Goal: Task Accomplishment & Management: Complete application form

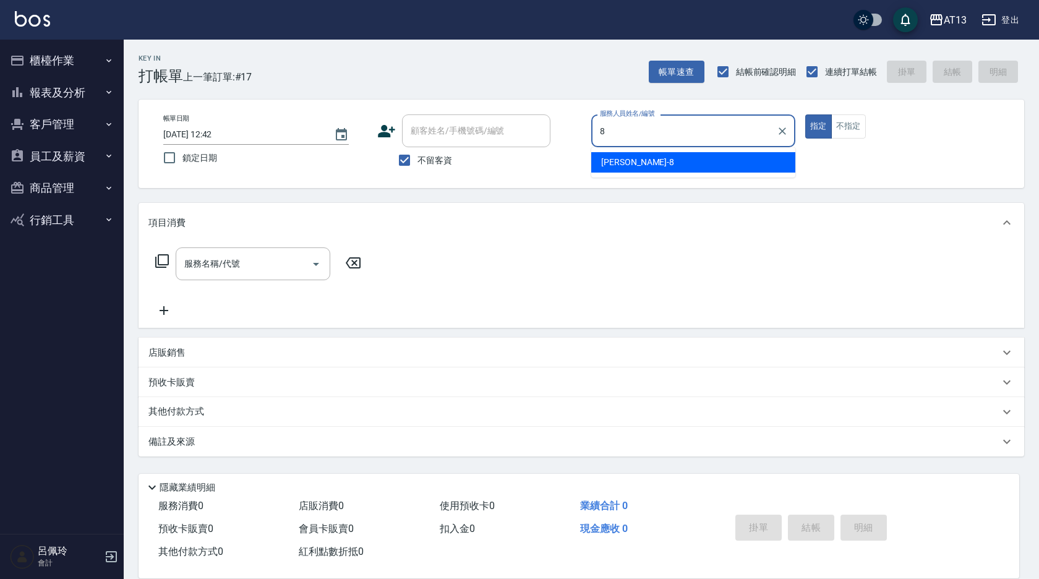
click at [763, 166] on div "[PERSON_NAME] -8" at bounding box center [693, 162] width 204 height 20
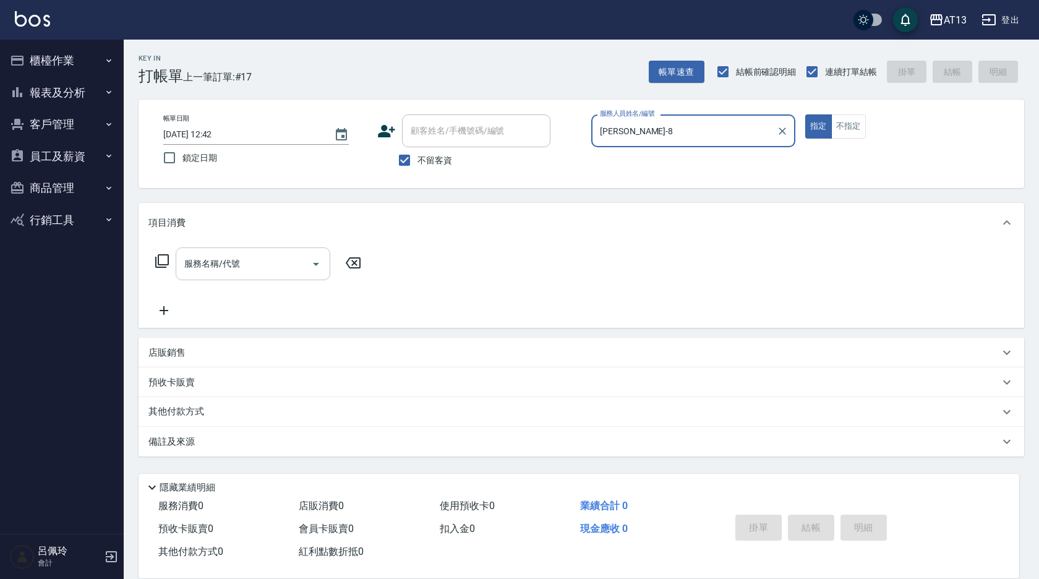
click at [268, 277] on div "服務名稱/代號" at bounding box center [253, 263] width 155 height 33
type input "[PERSON_NAME]-8"
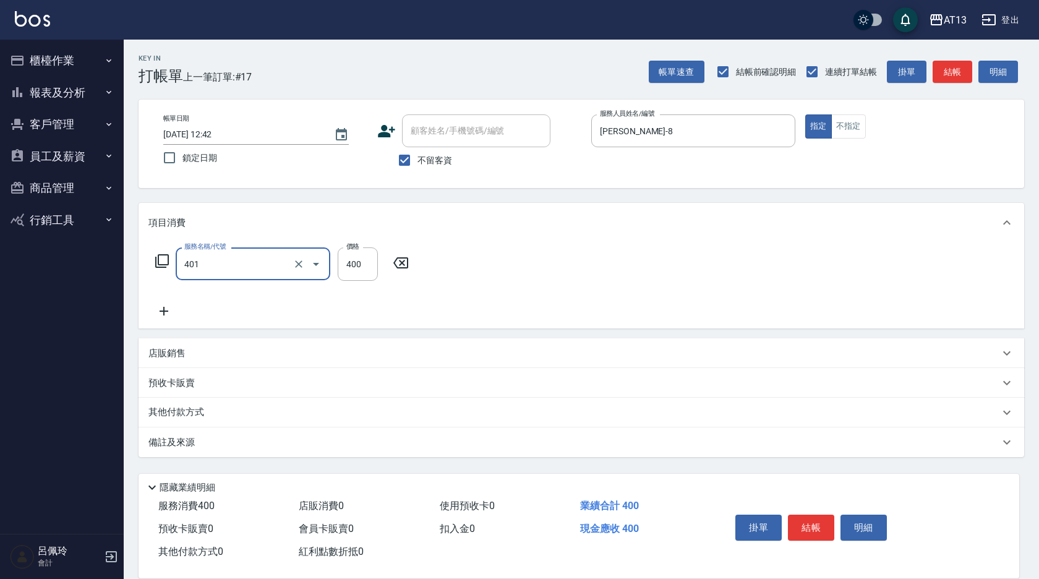
type input "剪髮(401)"
type input "300"
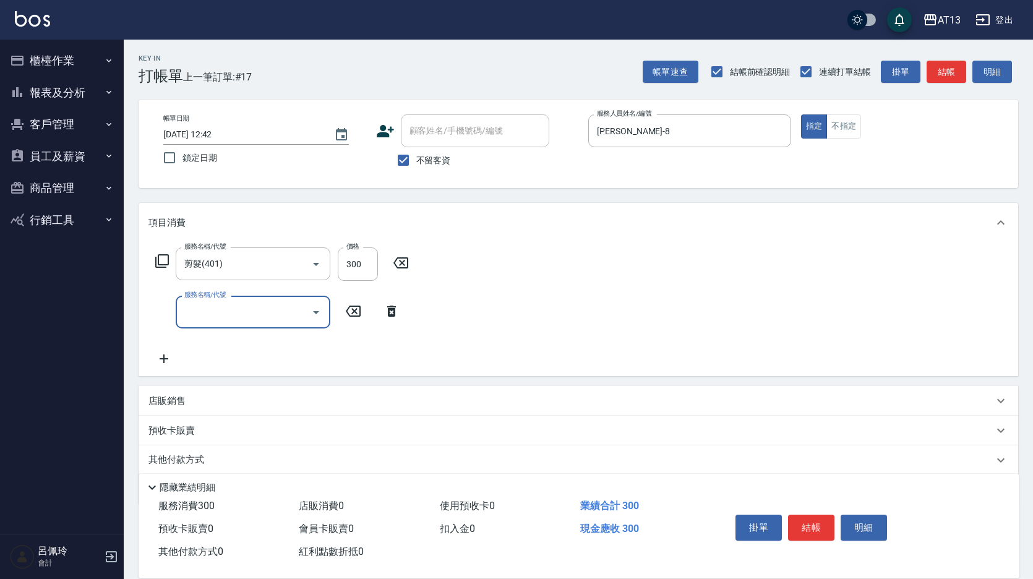
click at [644, 294] on div "服務名稱/代號 剪髮(401) 服務名稱/代號 價格 300 價格 服務名稱/代號 服務名稱/代號" at bounding box center [578, 309] width 879 height 134
click at [810, 515] on button "結帳" at bounding box center [811, 528] width 46 height 26
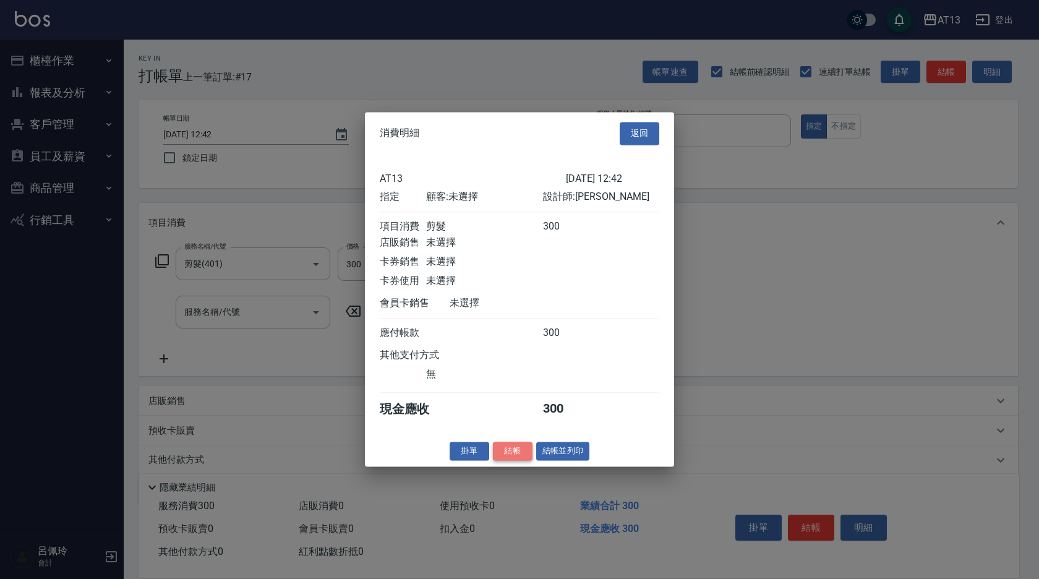
click at [506, 454] on button "結帳" at bounding box center [513, 451] width 40 height 19
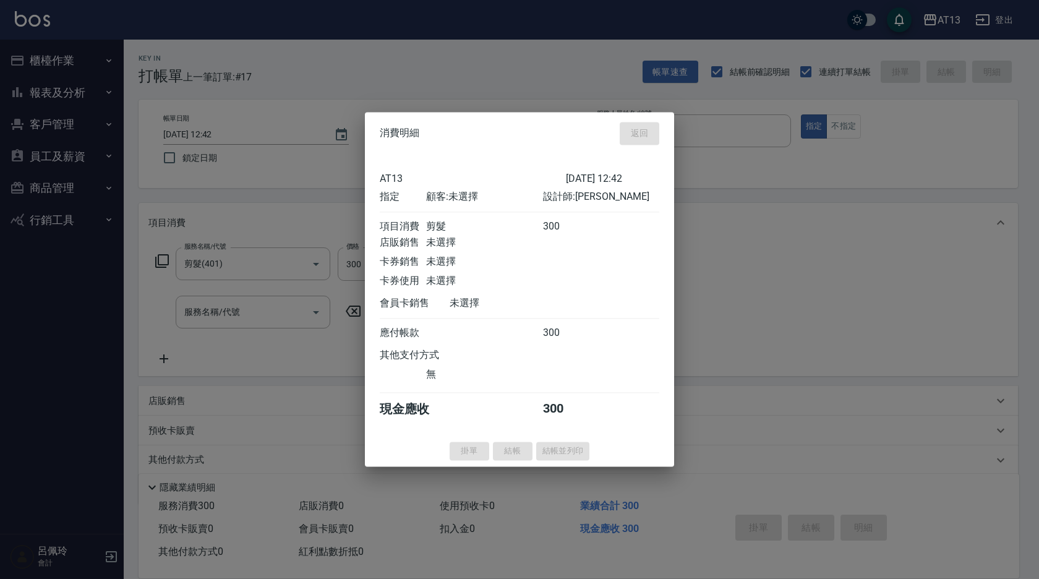
type input "[DATE] 13:38"
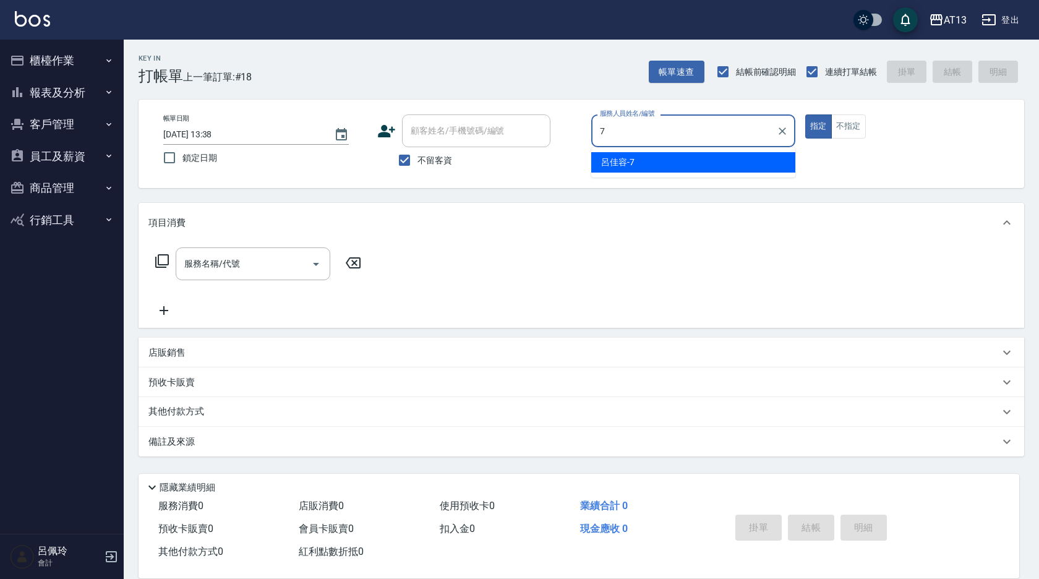
click at [772, 159] on div "[PERSON_NAME]-7" at bounding box center [693, 162] width 204 height 20
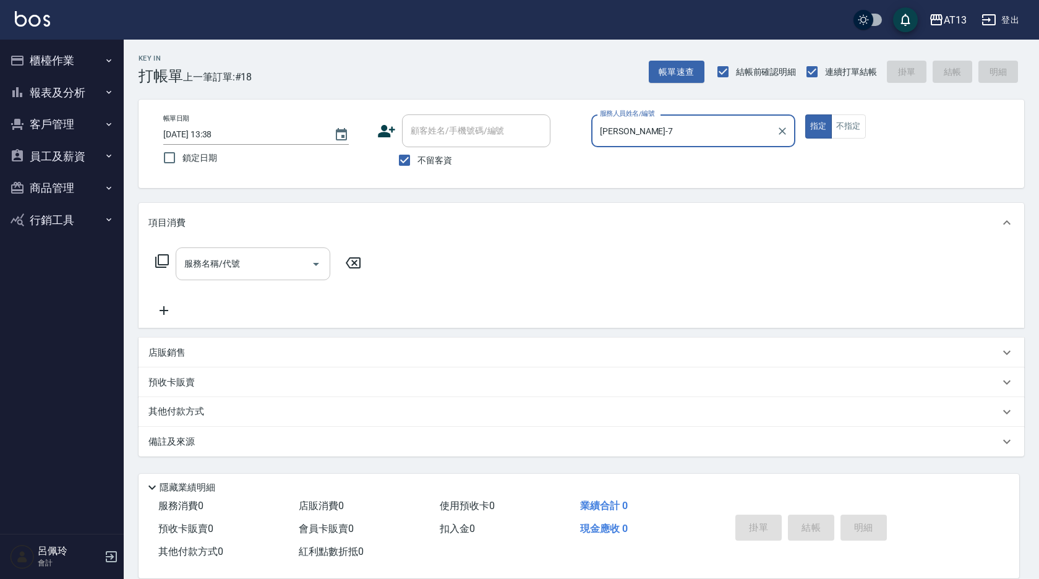
type input "[PERSON_NAME]-7"
click at [247, 267] on input "服務名稱/代號" at bounding box center [243, 264] width 125 height 22
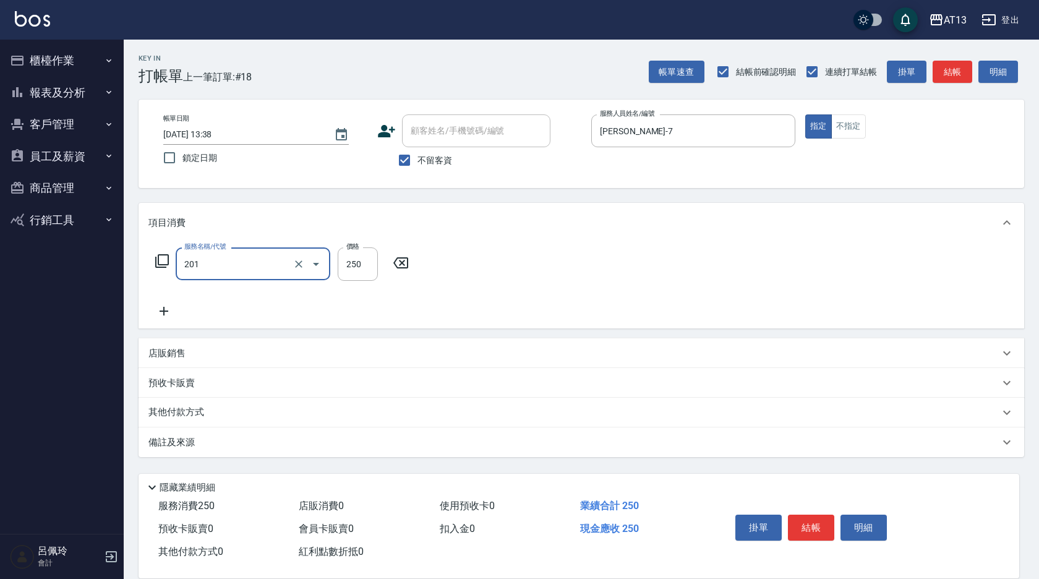
type input "洗髮(201)"
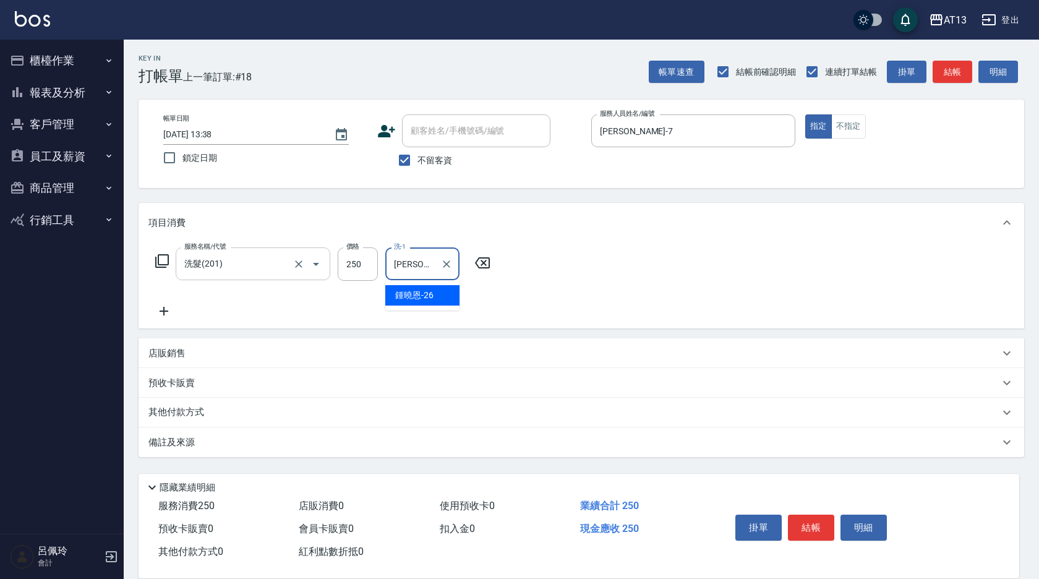
type input "[PERSON_NAME]-26"
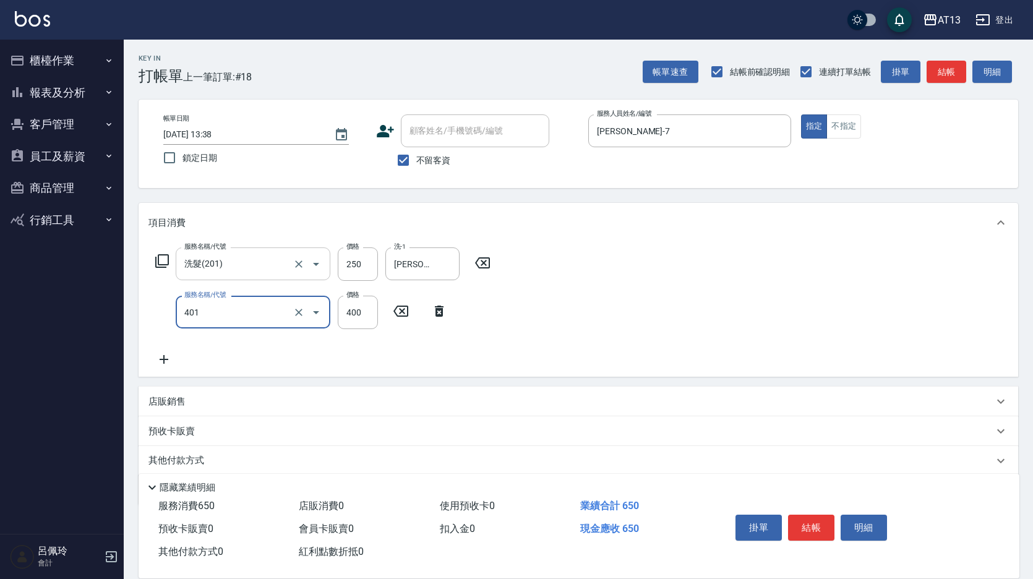
type input "剪髮(401)"
type input "300"
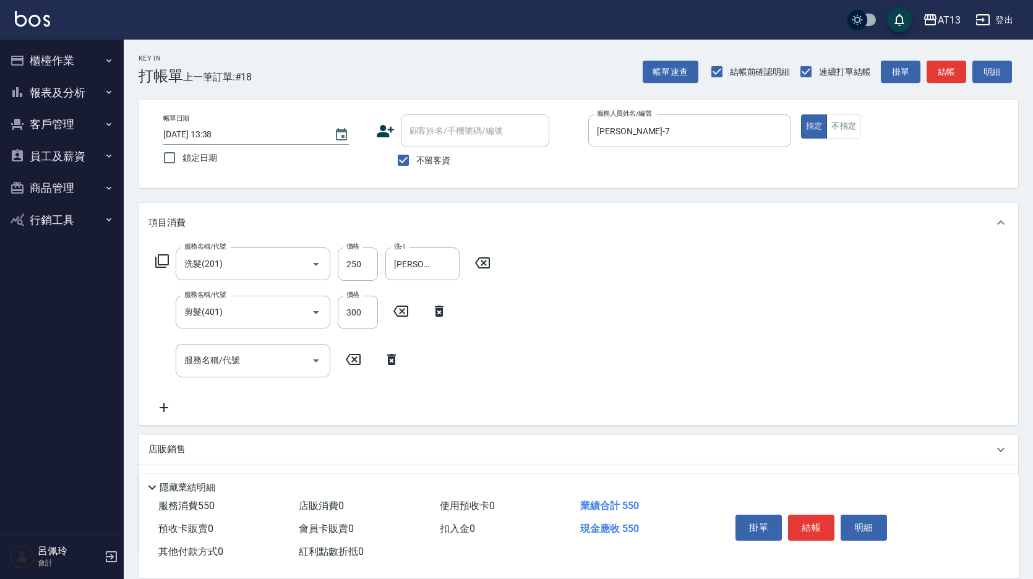
click at [612, 343] on div "服務名稱/代號 洗髮(201) 服務名稱/代號 價格 250 價格 洗-1 [PERSON_NAME]-26 洗-1 服務名稱/代號 剪髮(401) 服務名稱…" at bounding box center [578, 333] width 879 height 182
click at [808, 515] on button "結帳" at bounding box center [811, 528] width 46 height 26
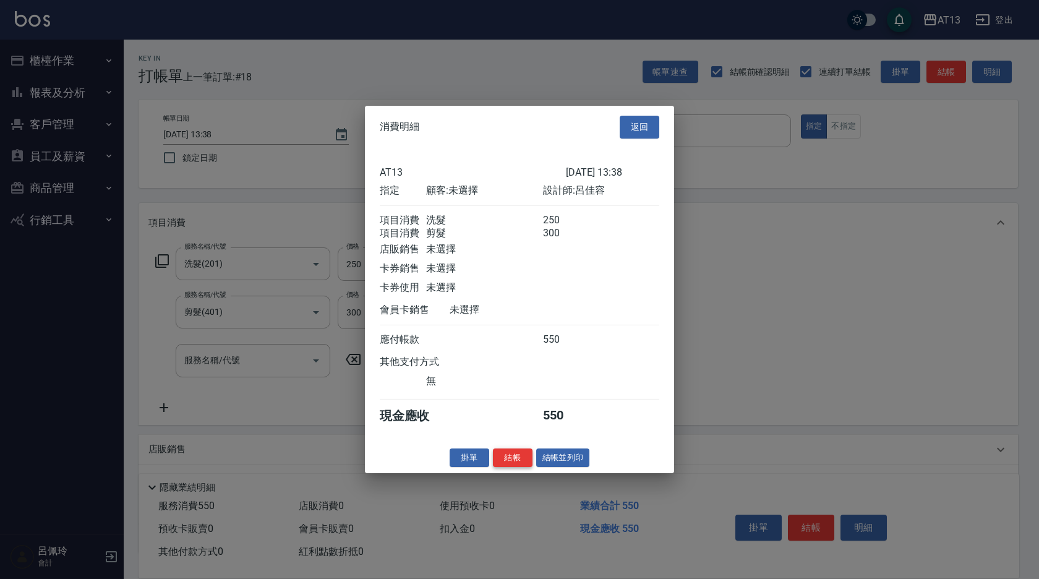
click at [506, 467] on button "結帳" at bounding box center [513, 457] width 40 height 19
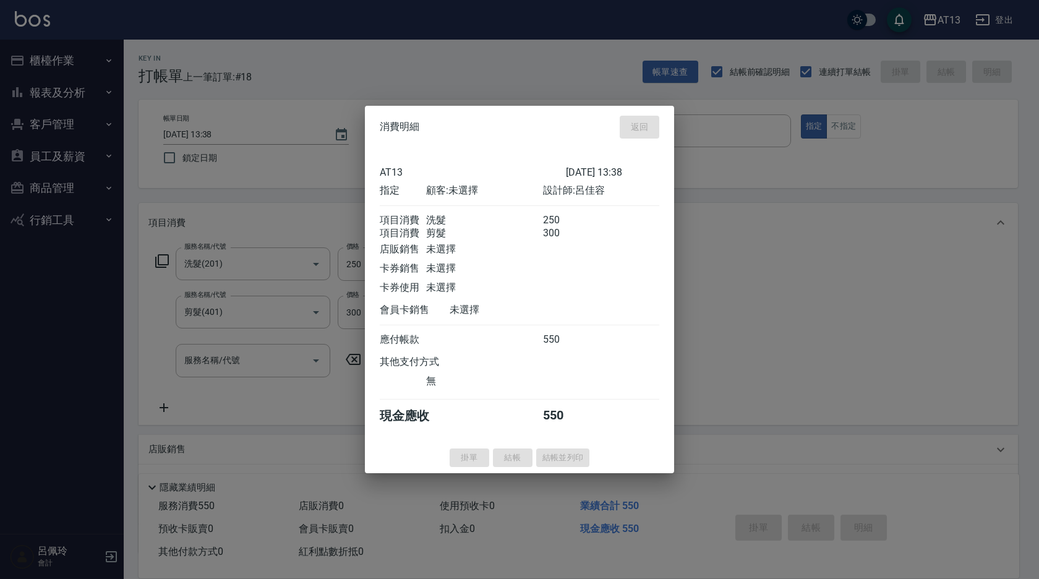
type input "[DATE] 13:39"
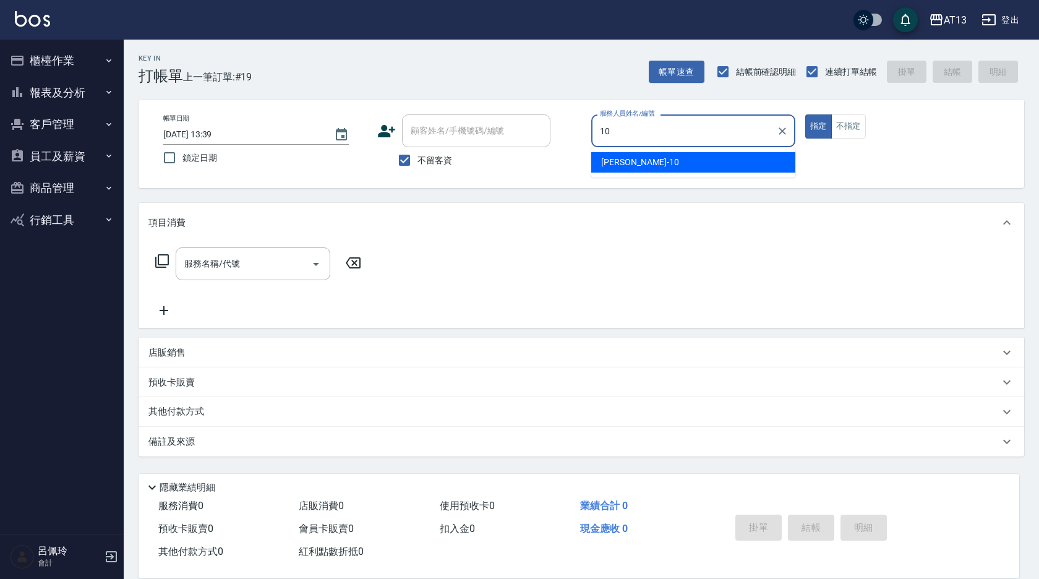
click at [622, 161] on span "[PERSON_NAME] -10" at bounding box center [640, 162] width 78 height 13
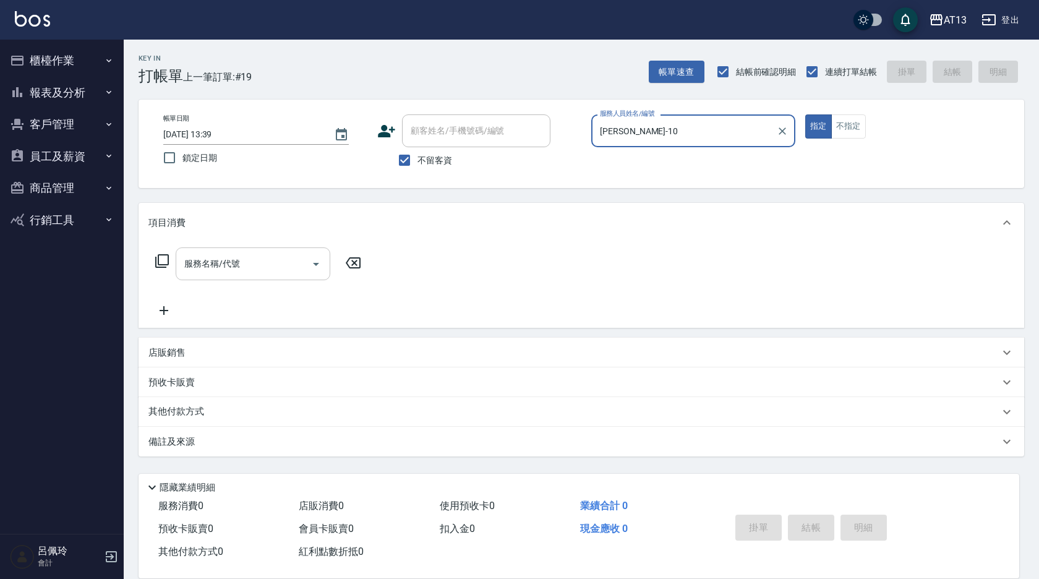
type input "[PERSON_NAME]-10"
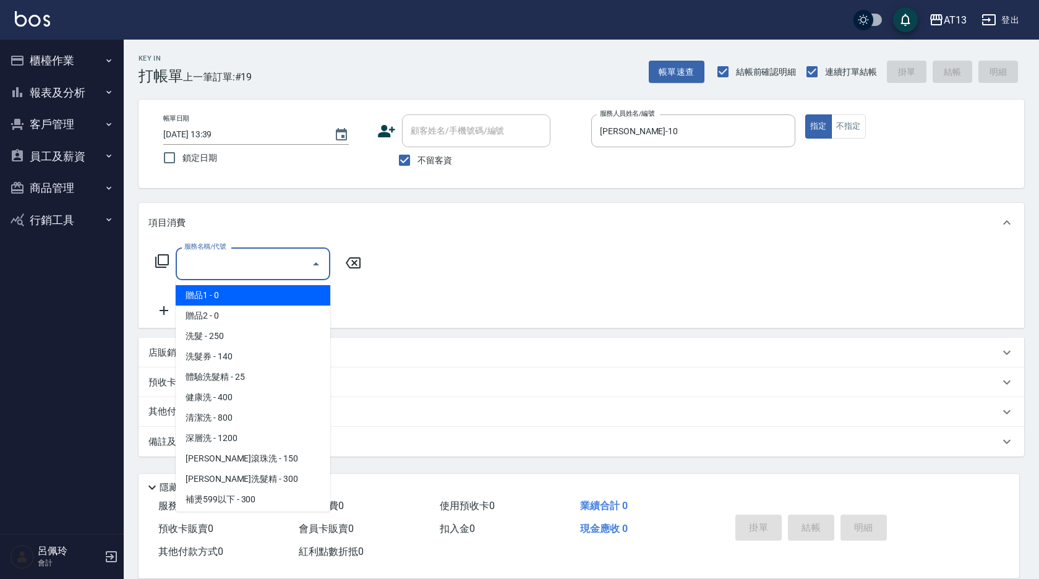
click at [220, 261] on div "服務名稱/代號 服務名稱/代號" at bounding box center [253, 263] width 155 height 33
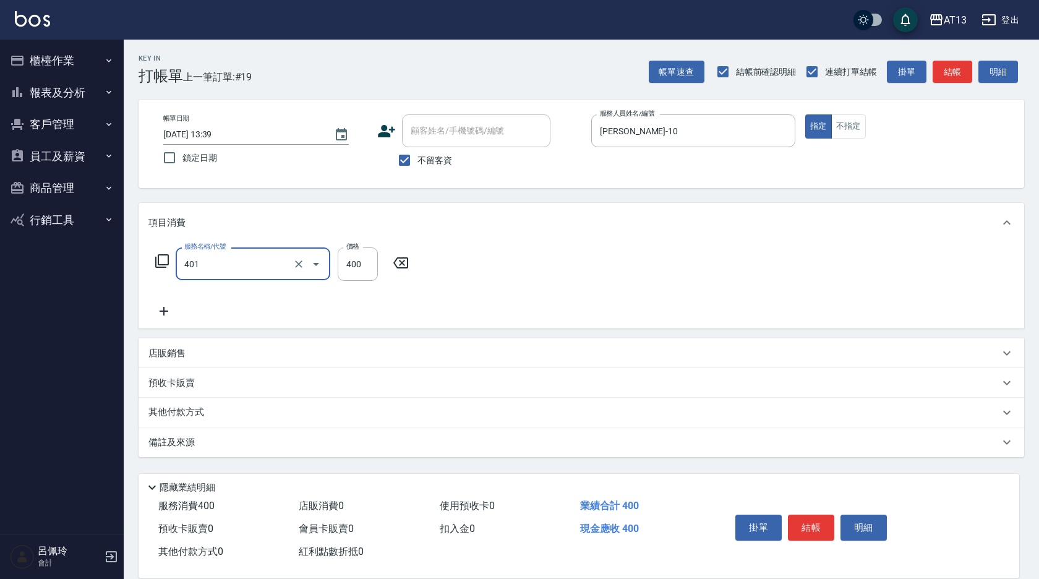
type input "剪髮(401)"
type input "450"
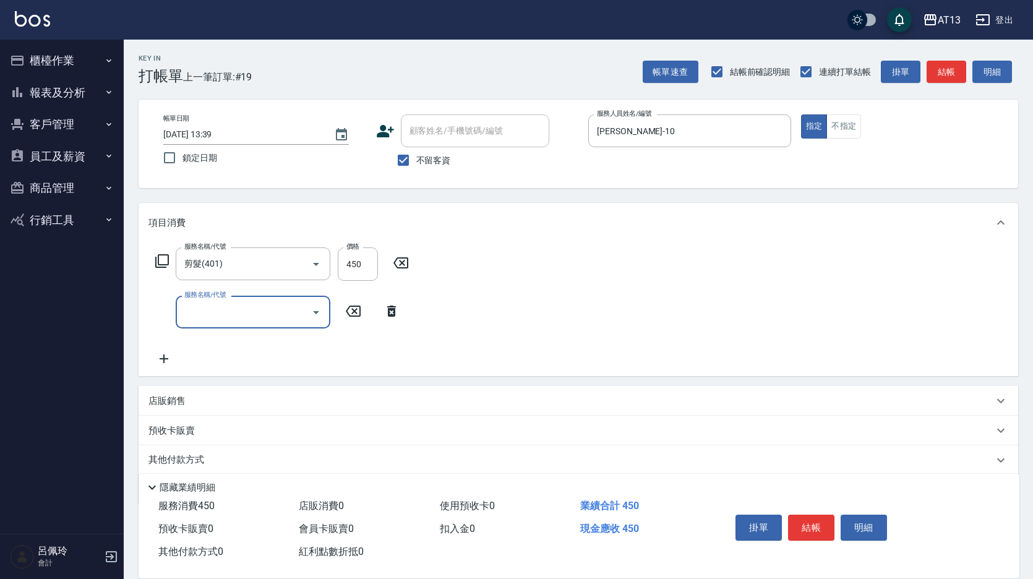
click at [552, 266] on div "服務名稱/代號 剪髮(401) 服務名稱/代號 價格 450 價格 服務名稱/代號 服務名稱/代號" at bounding box center [578, 309] width 879 height 134
click at [810, 518] on button "結帳" at bounding box center [811, 528] width 46 height 26
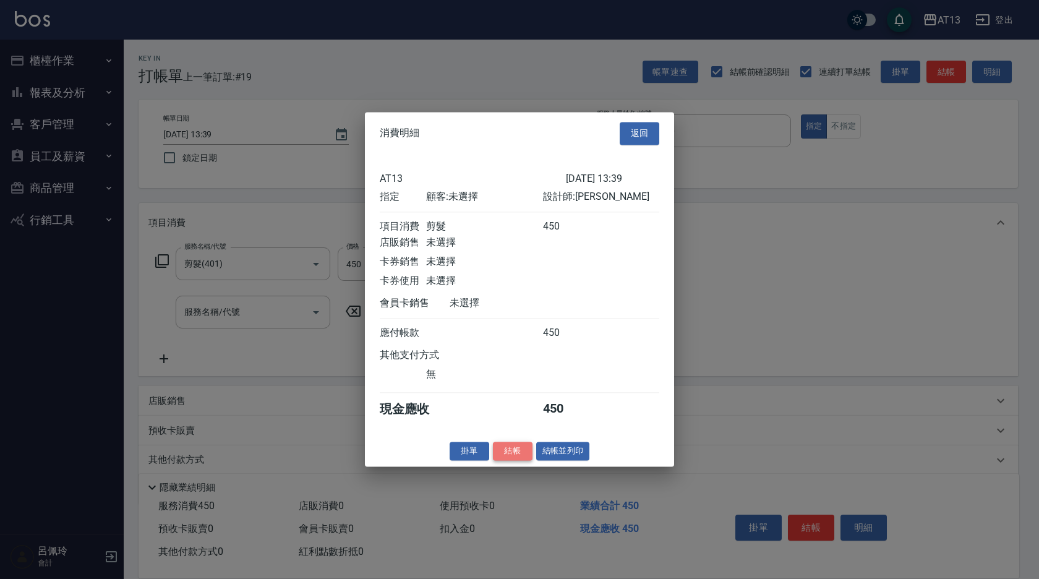
click at [523, 457] on button "結帳" at bounding box center [513, 451] width 40 height 19
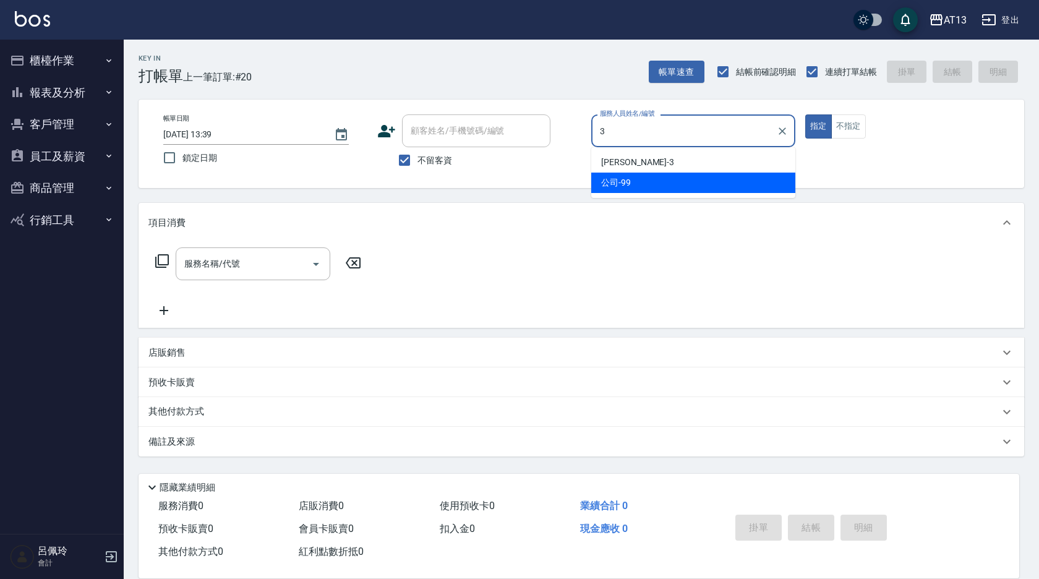
click at [633, 156] on div "[PERSON_NAME] -3" at bounding box center [693, 162] width 204 height 20
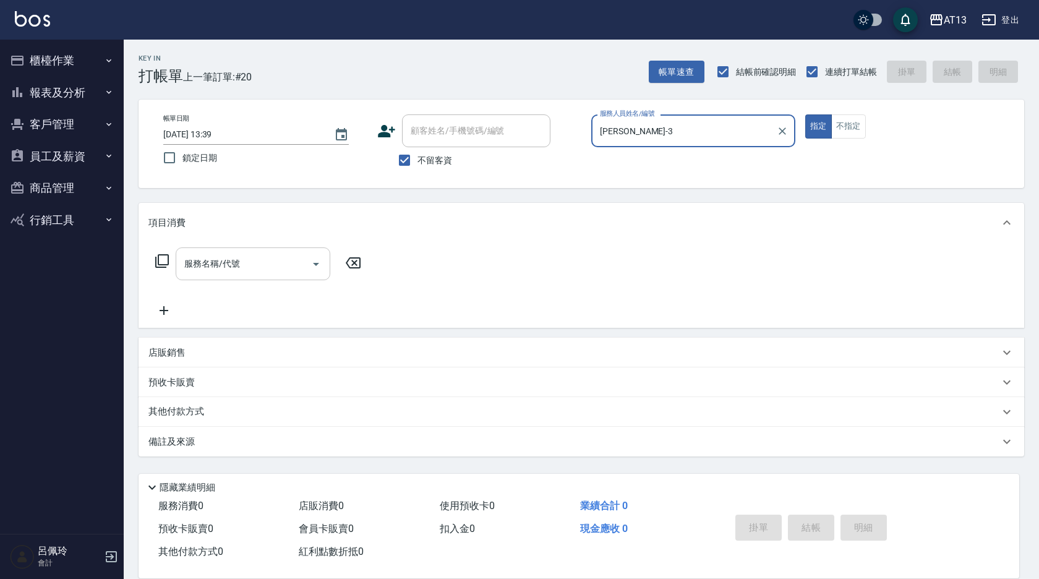
type input "[PERSON_NAME]-3"
click at [236, 260] on input "服務名稱/代號" at bounding box center [243, 264] width 125 height 22
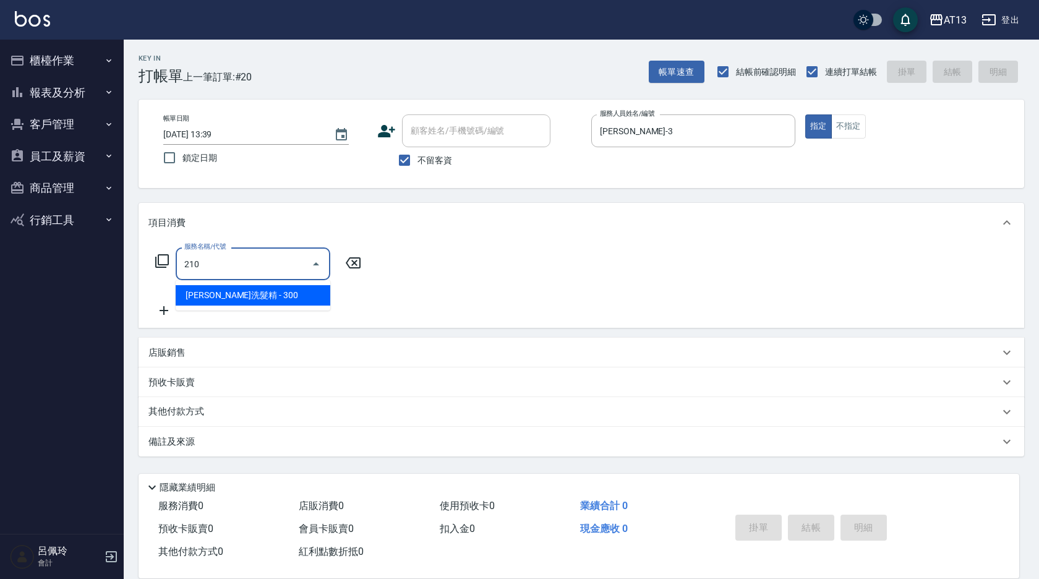
type input "[PERSON_NAME]洗髮精(210)"
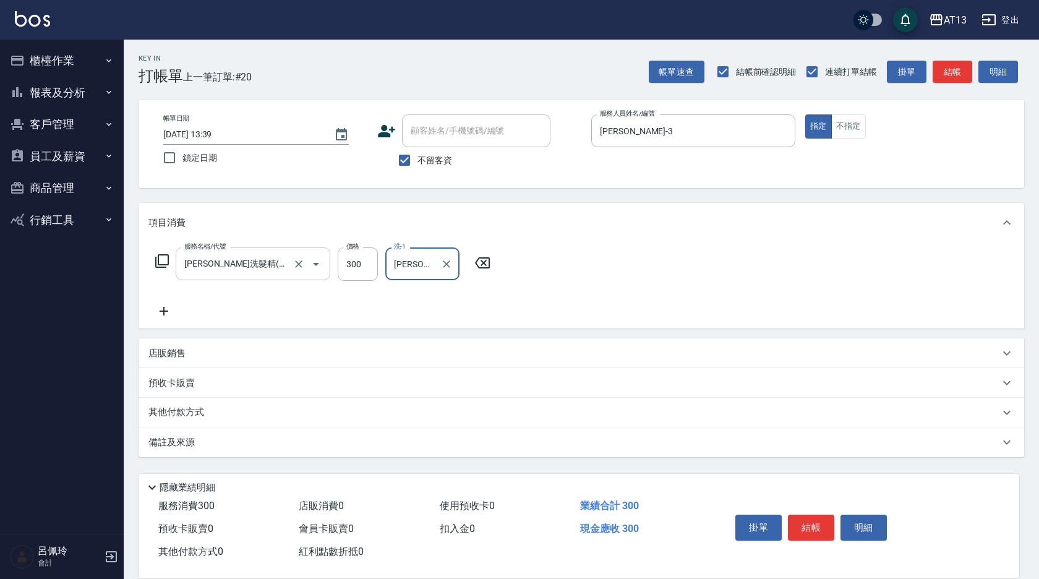
type input "[PERSON_NAME]-11"
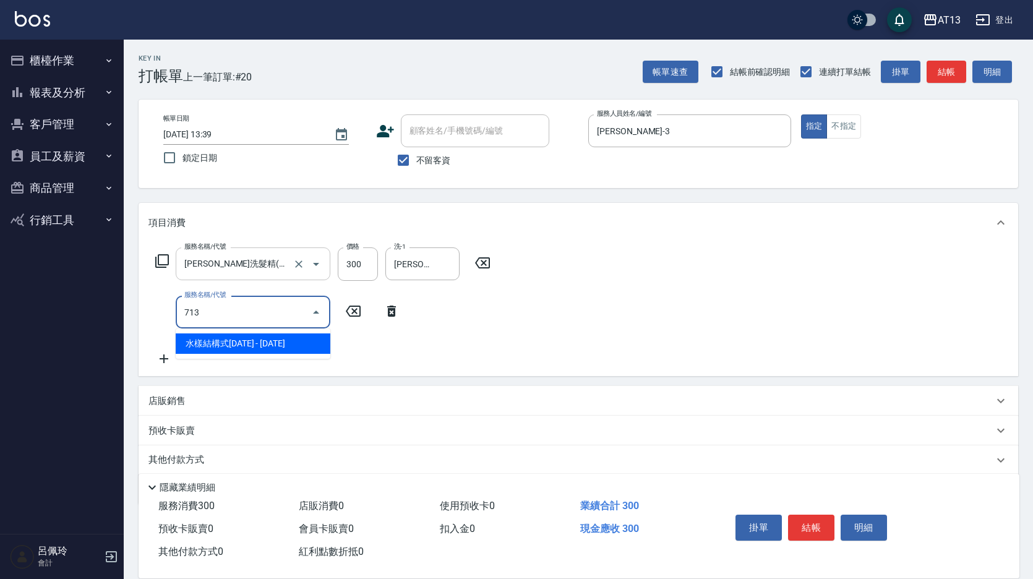
type input "水樣結構式1200(713)"
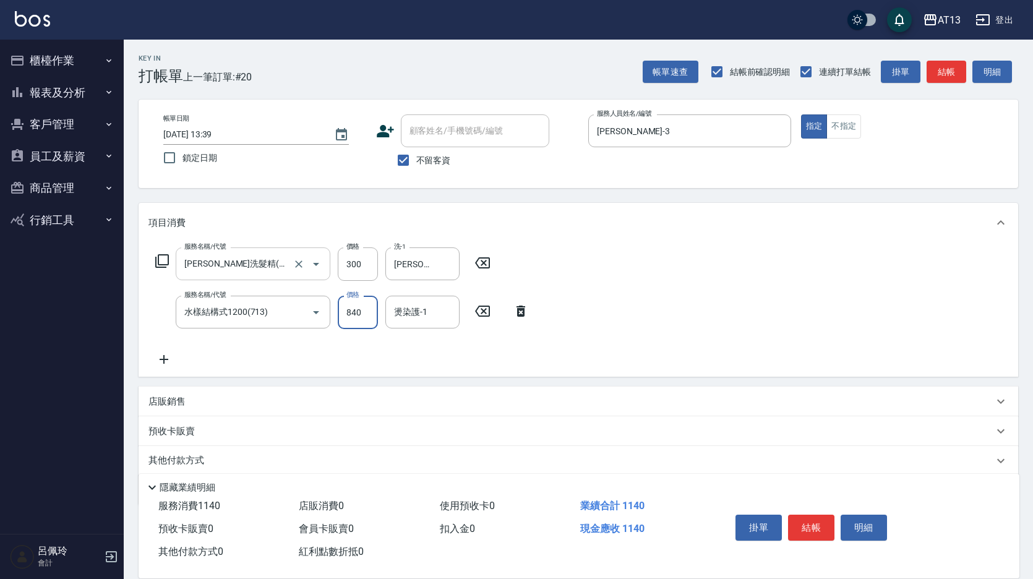
type input "840"
type input "[PERSON_NAME]-11"
click at [813, 518] on button "結帳" at bounding box center [811, 528] width 46 height 26
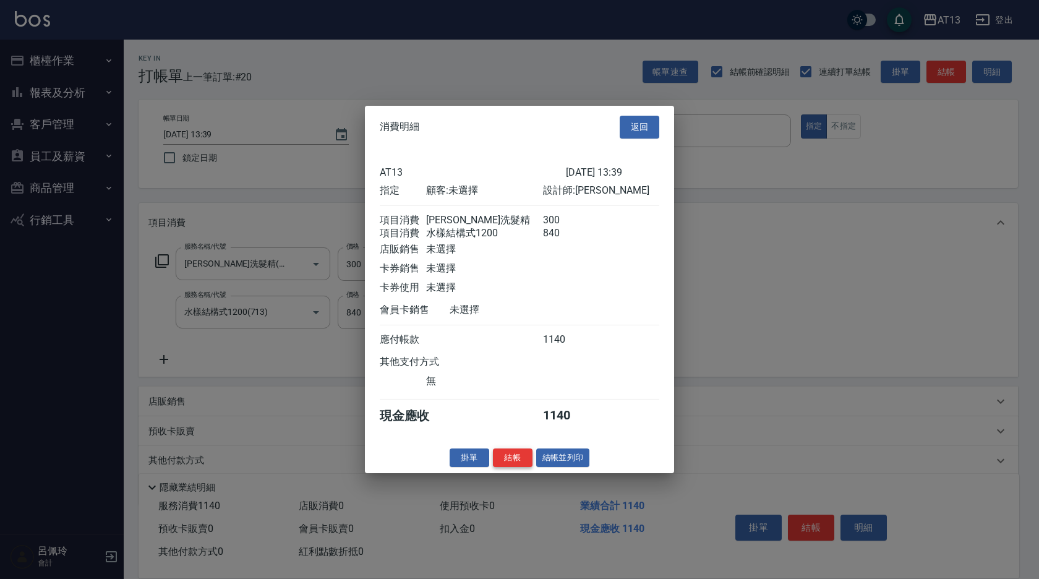
click at [507, 465] on button "結帳" at bounding box center [513, 457] width 40 height 19
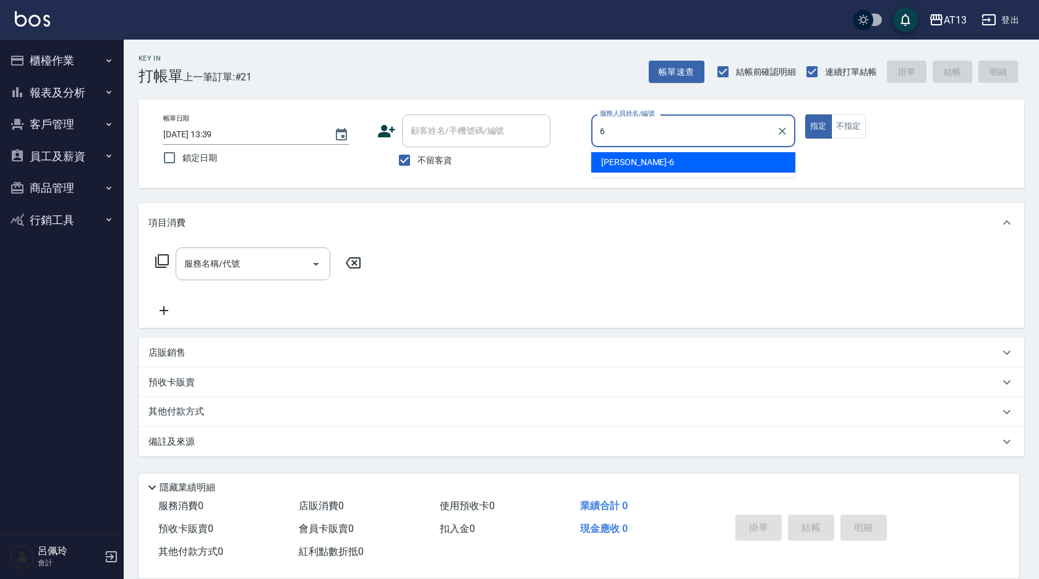
click at [644, 164] on div "亭妤 -6" at bounding box center [693, 162] width 204 height 20
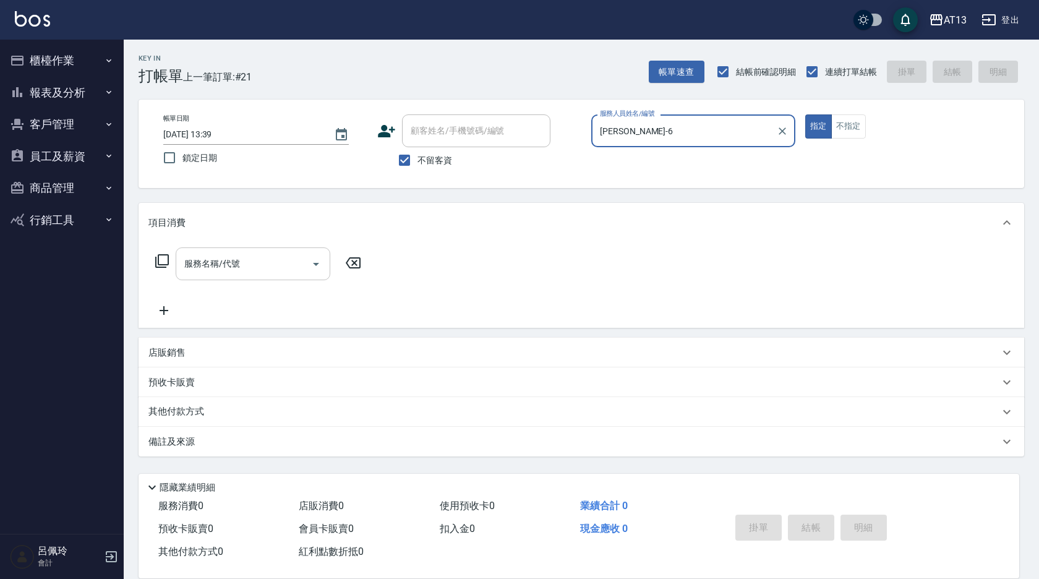
type input "[PERSON_NAME]-6"
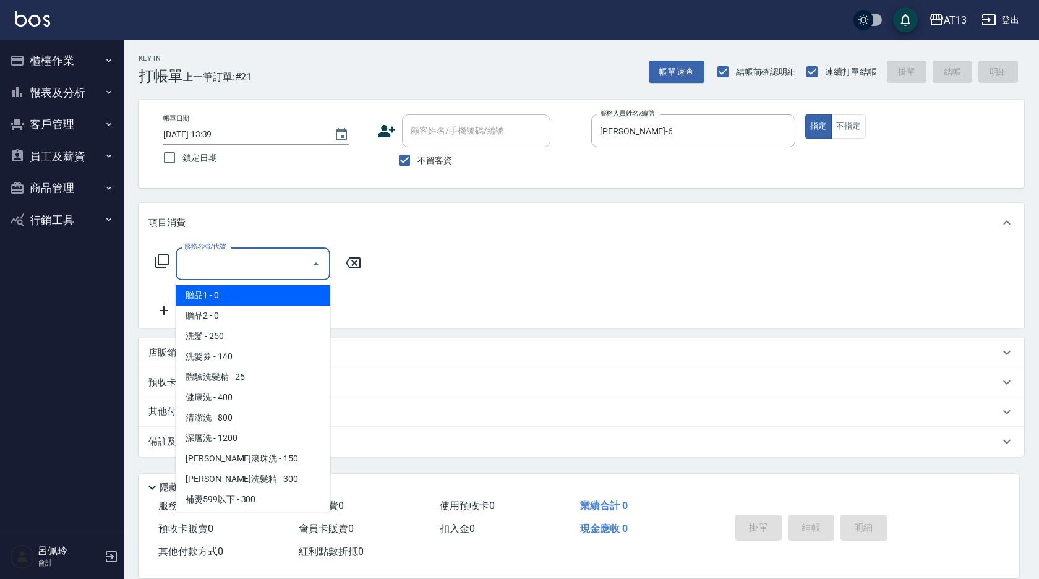
click at [211, 269] on input "服務名稱/代號" at bounding box center [243, 264] width 125 height 22
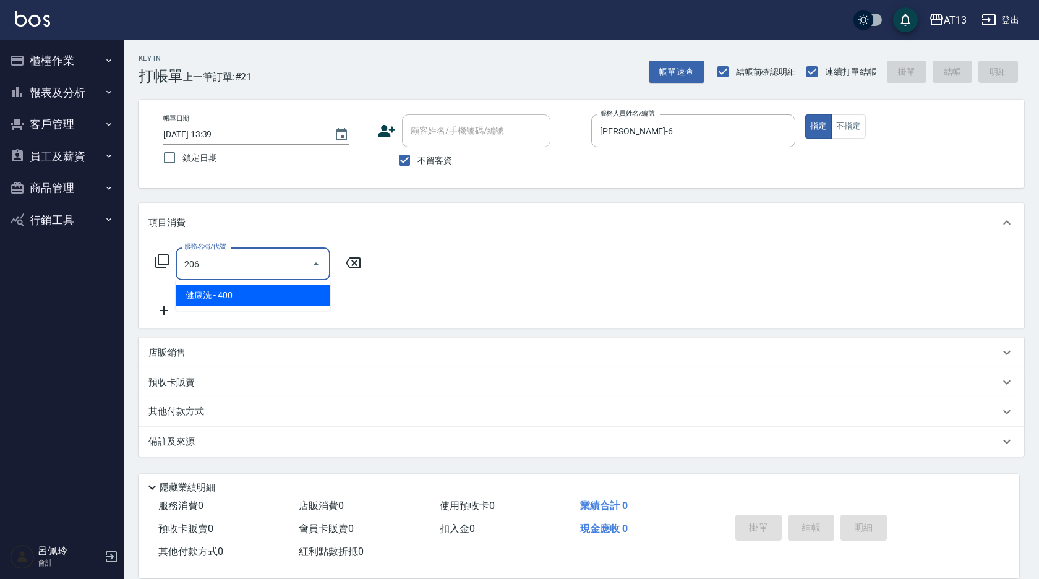
type input "健康洗(206)"
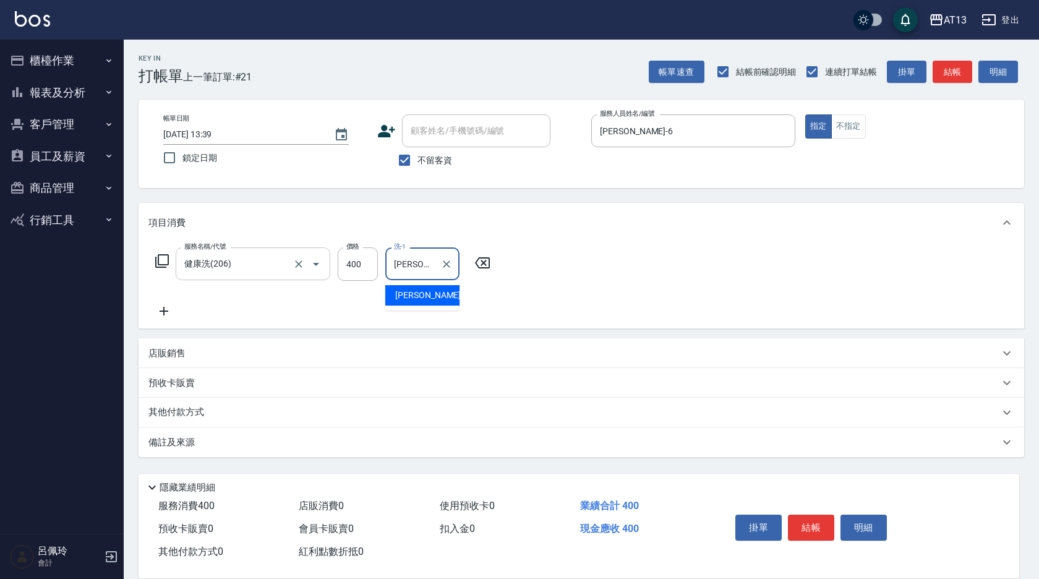
type input "[PERSON_NAME]-29"
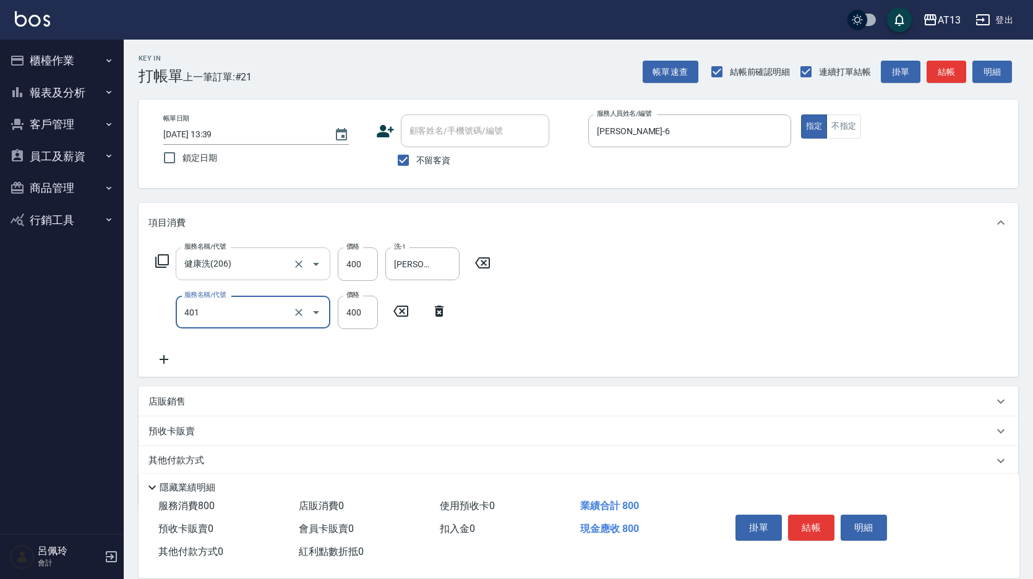
type input "剪髮(401)"
type input "350"
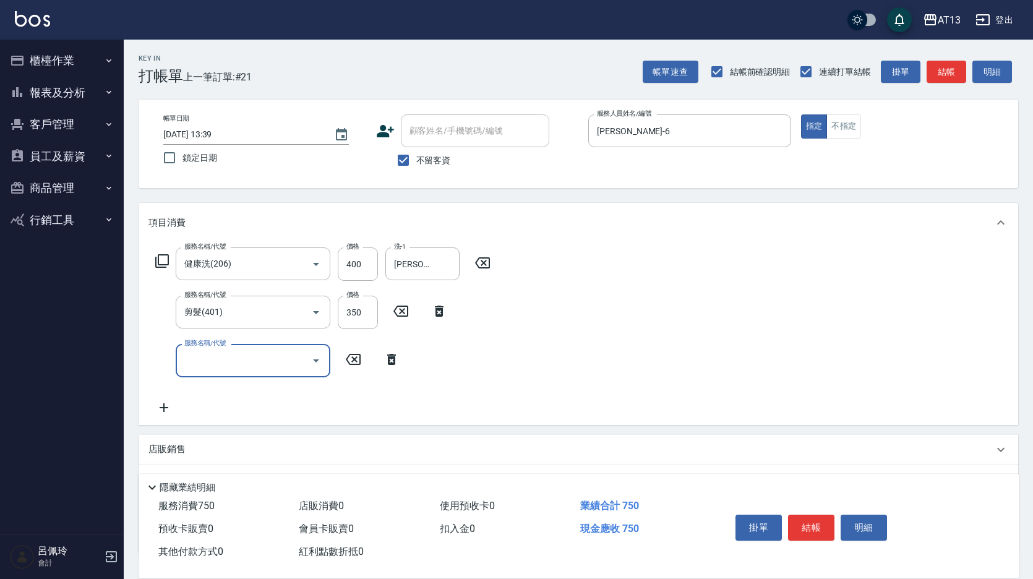
click at [675, 271] on div "服務名稱/代號 健康洗(206) 服務名稱/代號 價格 400 價格 洗-1 [PERSON_NAME]-29 洗-1 服務名稱/代號 剪髮(401) 服務名…" at bounding box center [578, 333] width 879 height 182
click at [814, 523] on button "結帳" at bounding box center [811, 528] width 46 height 26
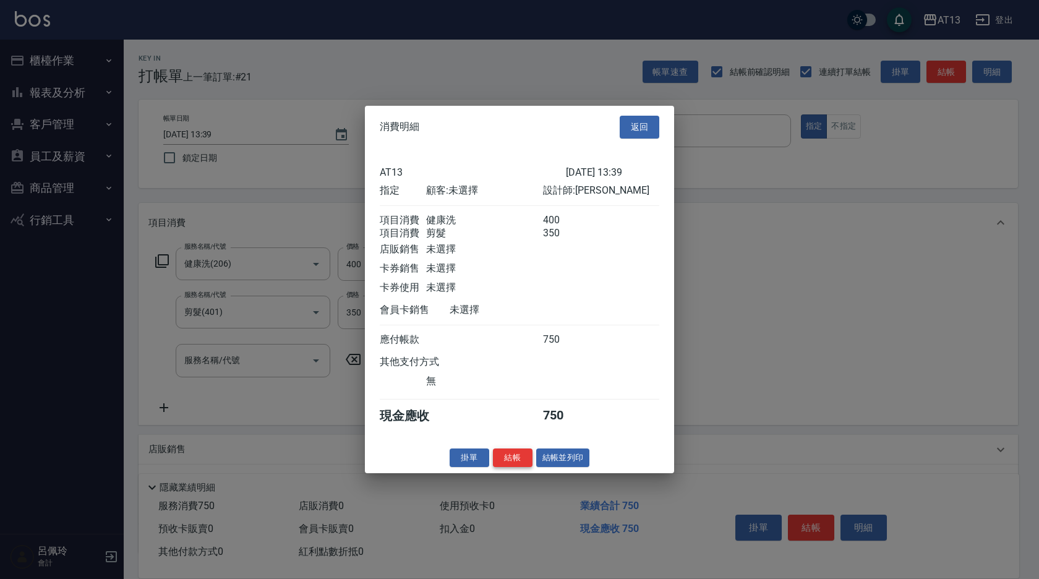
click at [515, 460] on button "結帳" at bounding box center [513, 457] width 40 height 19
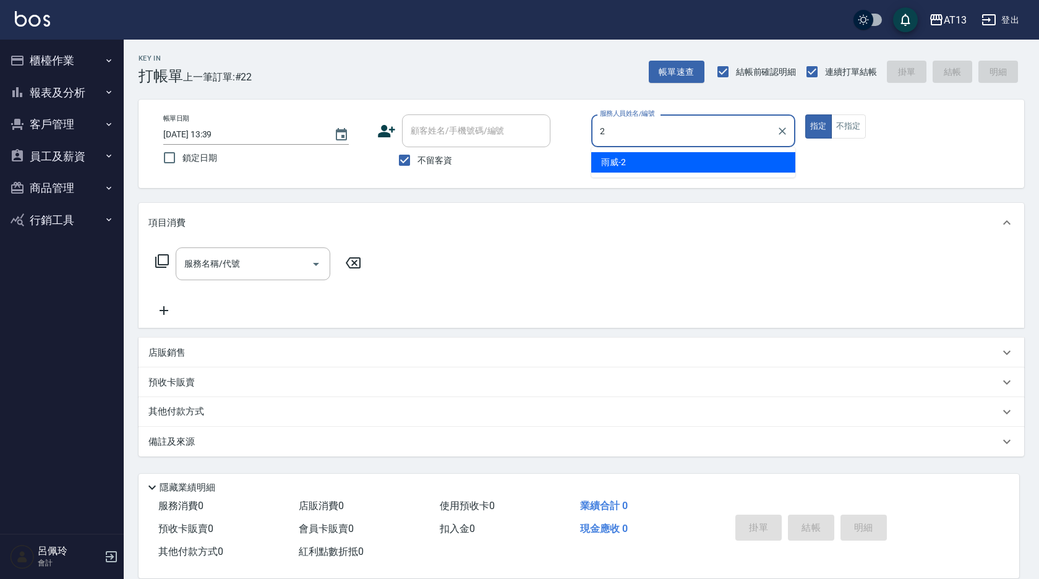
click at [637, 163] on div "雨威 -2" at bounding box center [693, 162] width 204 height 20
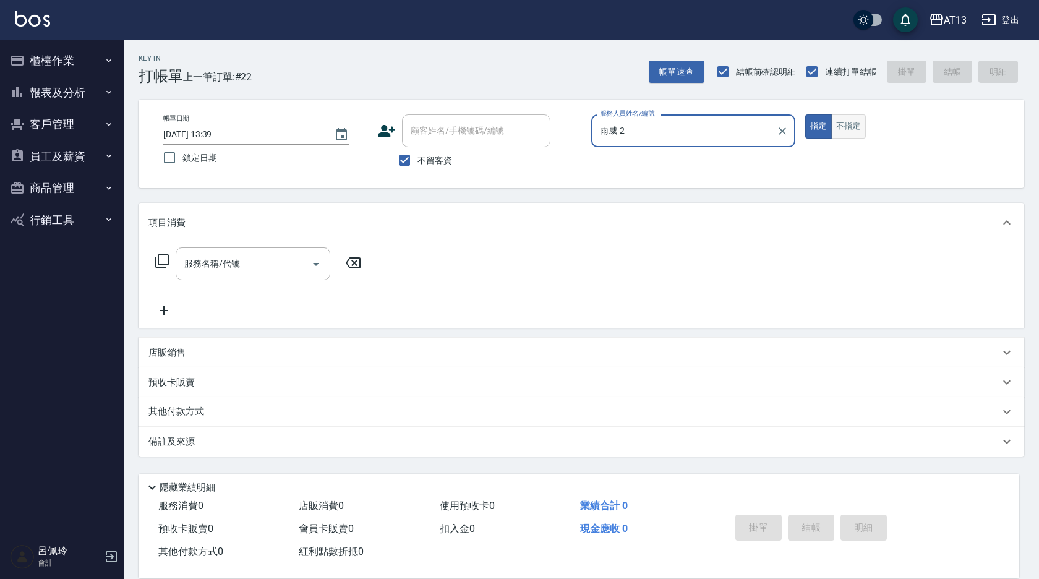
type input "雨威-2"
click at [834, 124] on button "不指定" at bounding box center [848, 126] width 35 height 24
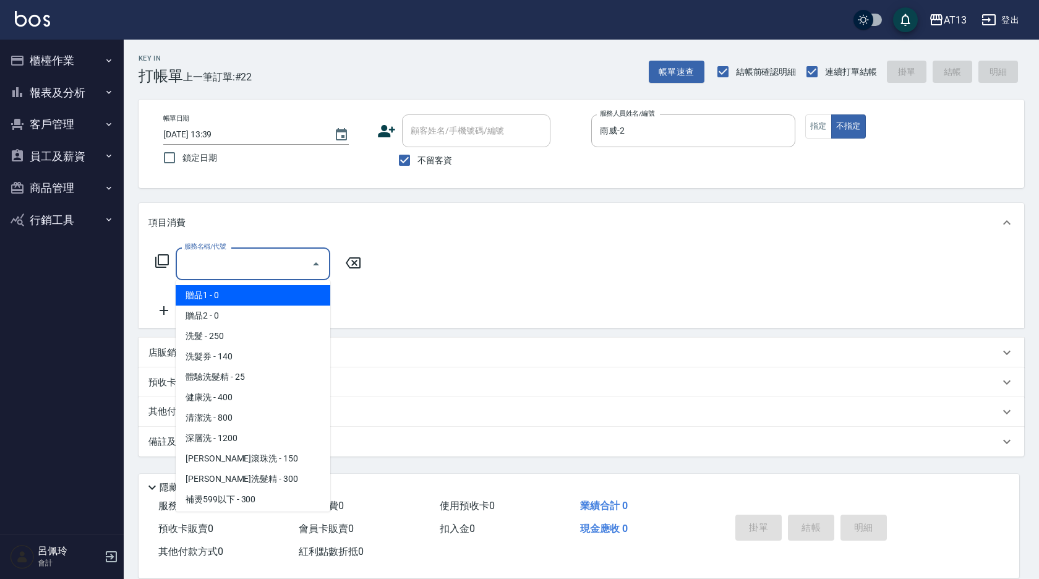
click at [238, 265] on input "服務名稱/代號" at bounding box center [243, 264] width 125 height 22
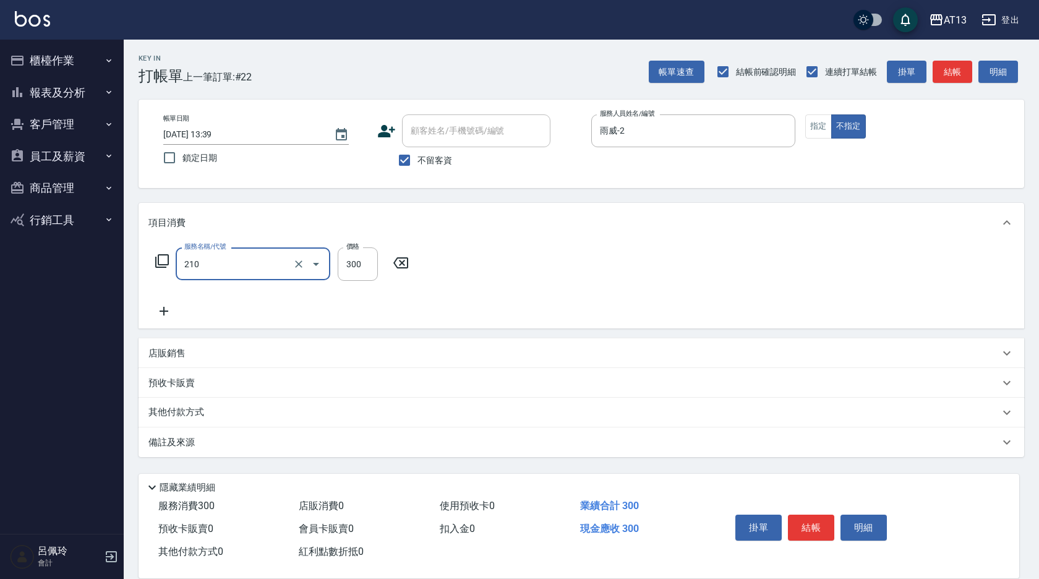
type input "[PERSON_NAME]洗髮精(210)"
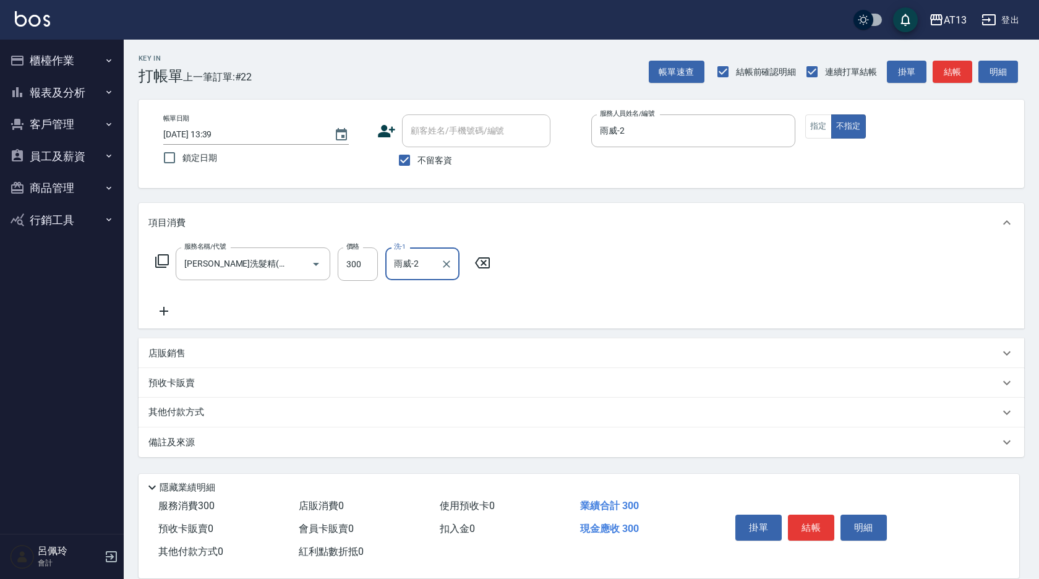
type input "雨威-2"
click at [711, 297] on div "服務名稱/代號 [PERSON_NAME]洗髮精(210) 服務名稱/代號 價格 300 價格 洗-1 雨威-2 洗-1" at bounding box center [582, 285] width 886 height 86
click at [808, 515] on button "結帳" at bounding box center [811, 528] width 46 height 26
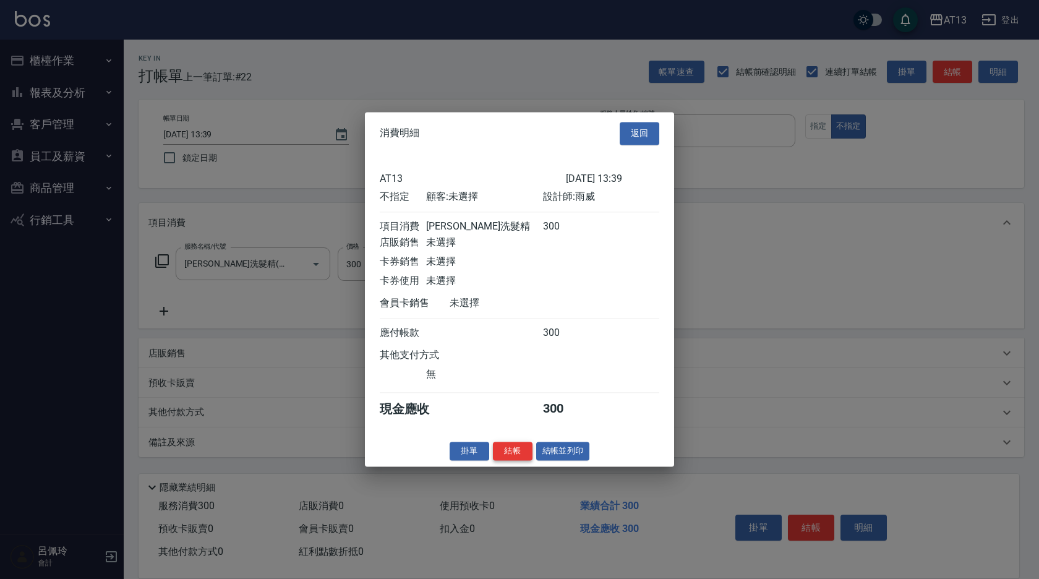
click at [507, 456] on button "結帳" at bounding box center [513, 451] width 40 height 19
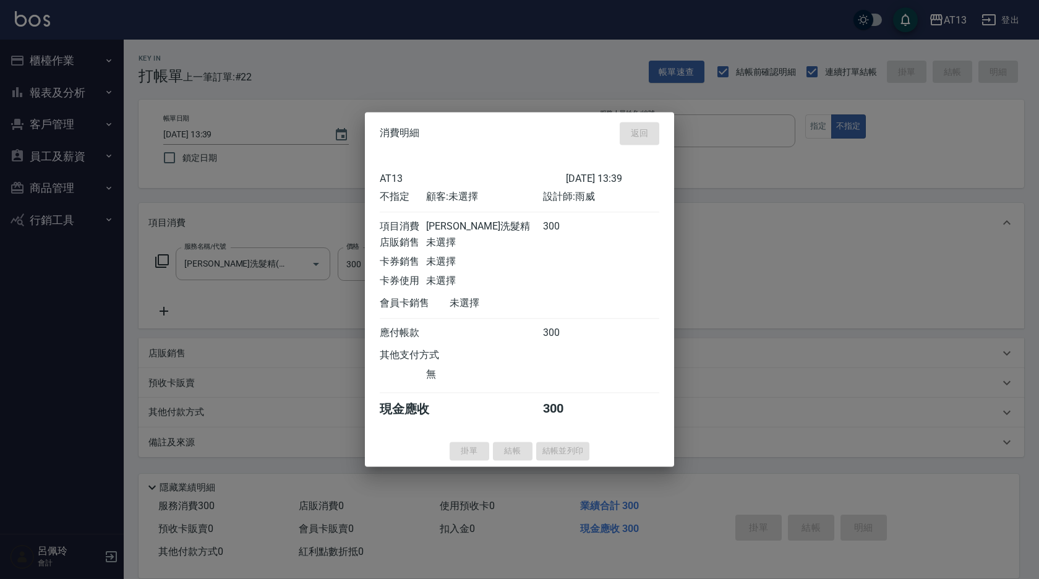
type input "[DATE] 13:40"
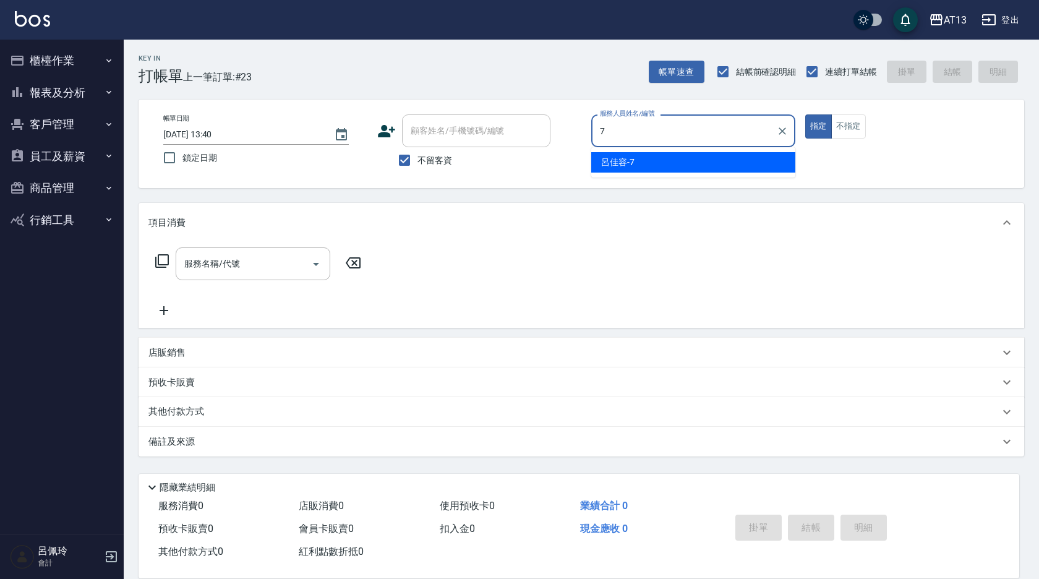
click at [623, 160] on span "[PERSON_NAME]-7" at bounding box center [617, 162] width 33 height 13
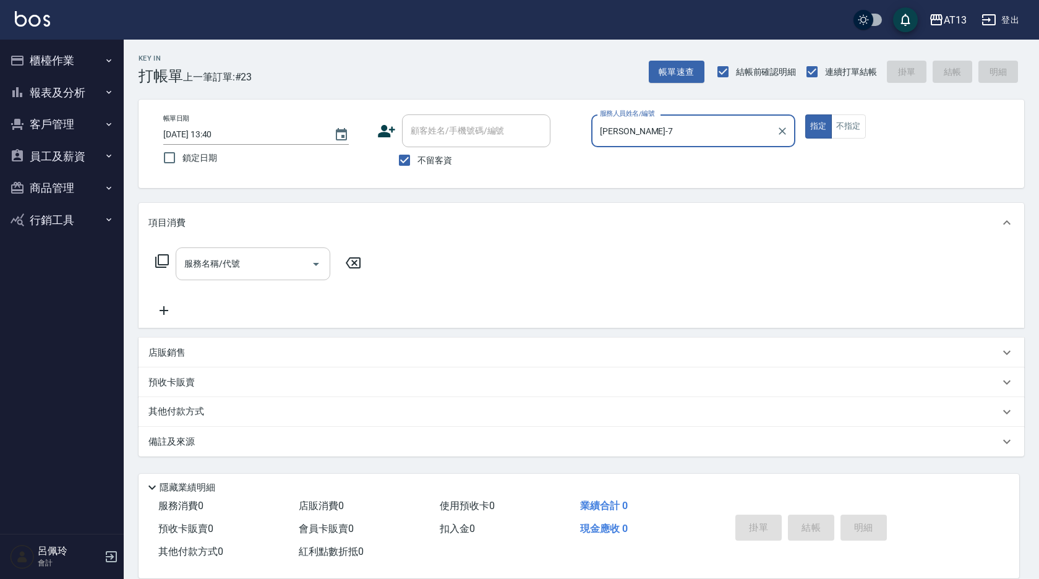
type input "[PERSON_NAME]-7"
click at [222, 262] on div "服務名稱/代號 服務名稱/代號" at bounding box center [253, 263] width 155 height 33
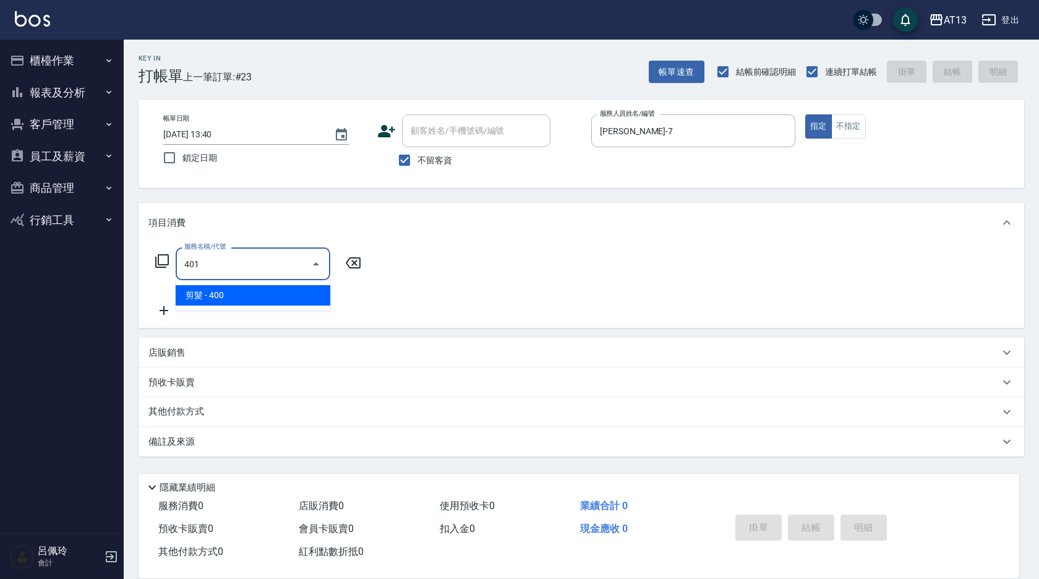
type input "剪髮(401)"
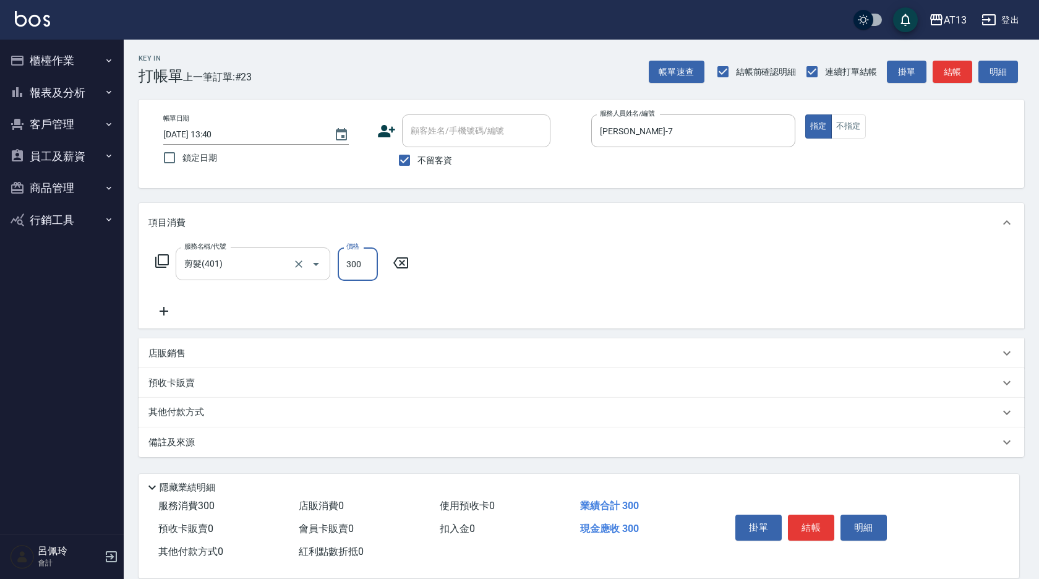
type input "300"
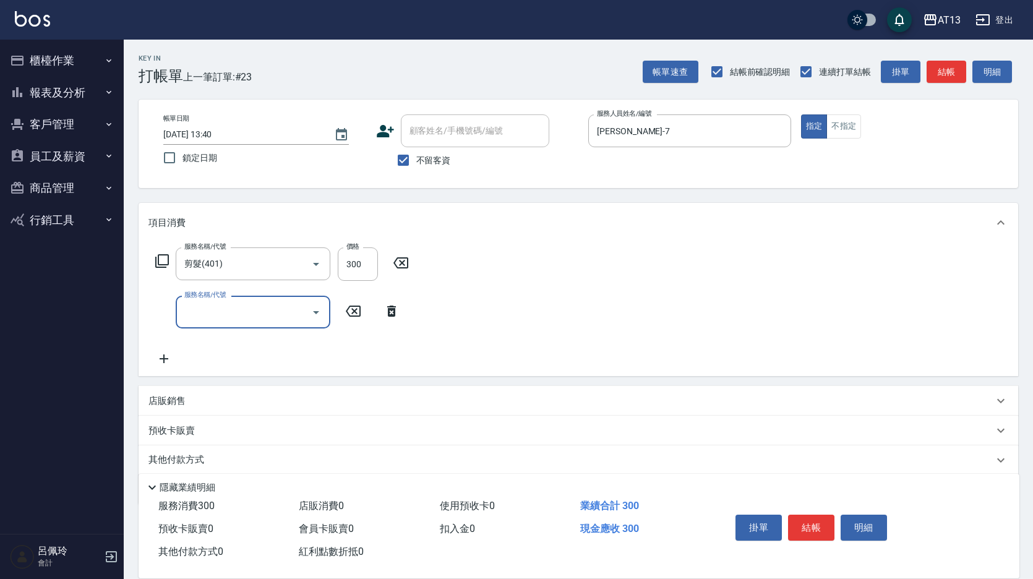
click at [665, 290] on div "服務名稱/代號 剪髮(401) 服務名稱/代號 價格 300 價格 服務名稱/代號 服務名稱/代號" at bounding box center [578, 309] width 879 height 134
click at [818, 520] on button "結帳" at bounding box center [811, 528] width 46 height 26
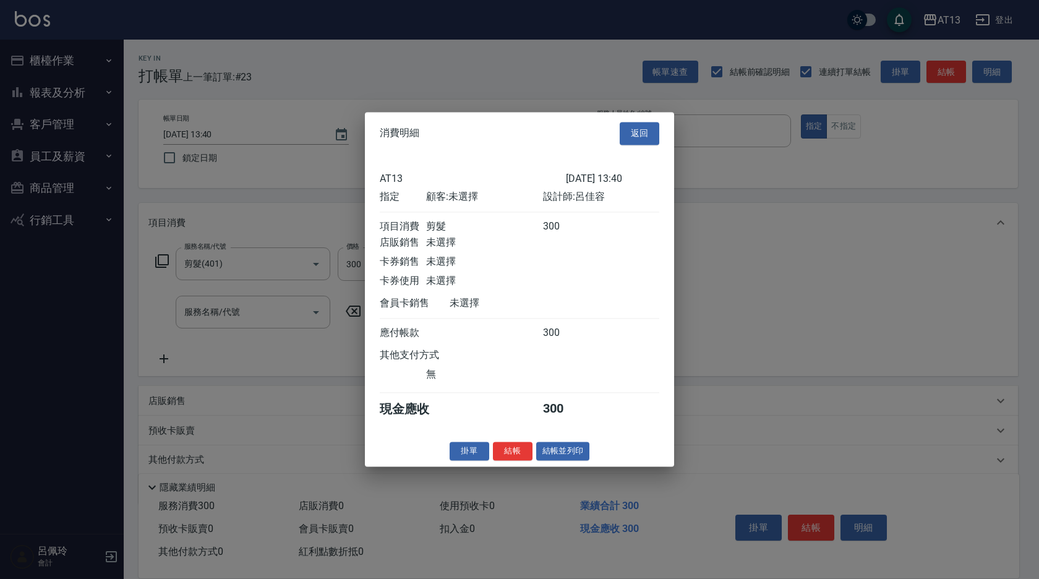
click at [534, 461] on div "掛單 結帳 結帳並列印" at bounding box center [519, 451] width 309 height 19
click at [513, 461] on button "結帳" at bounding box center [513, 451] width 40 height 19
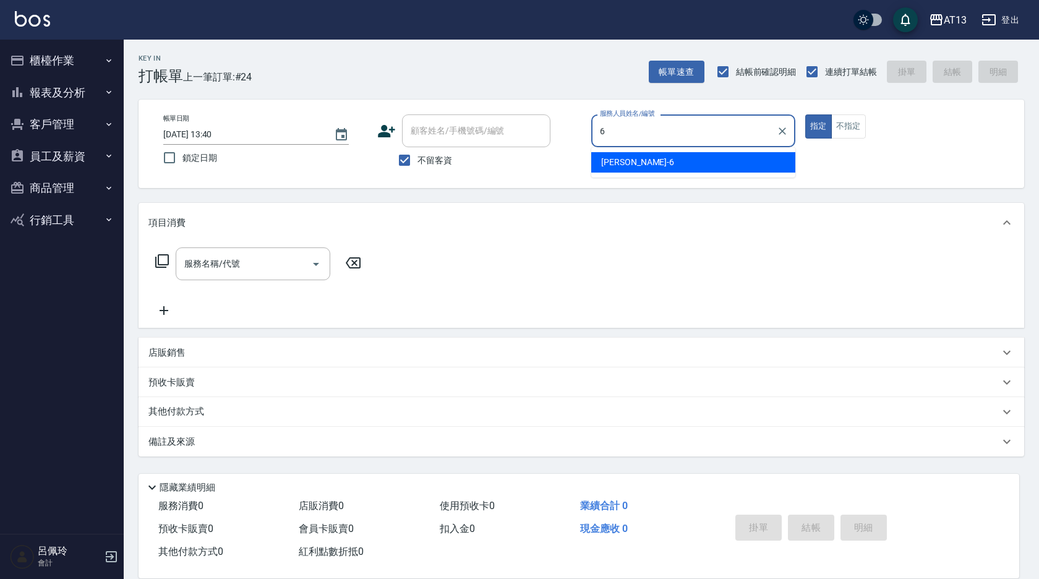
click at [773, 164] on div "亭妤 -6" at bounding box center [693, 162] width 204 height 20
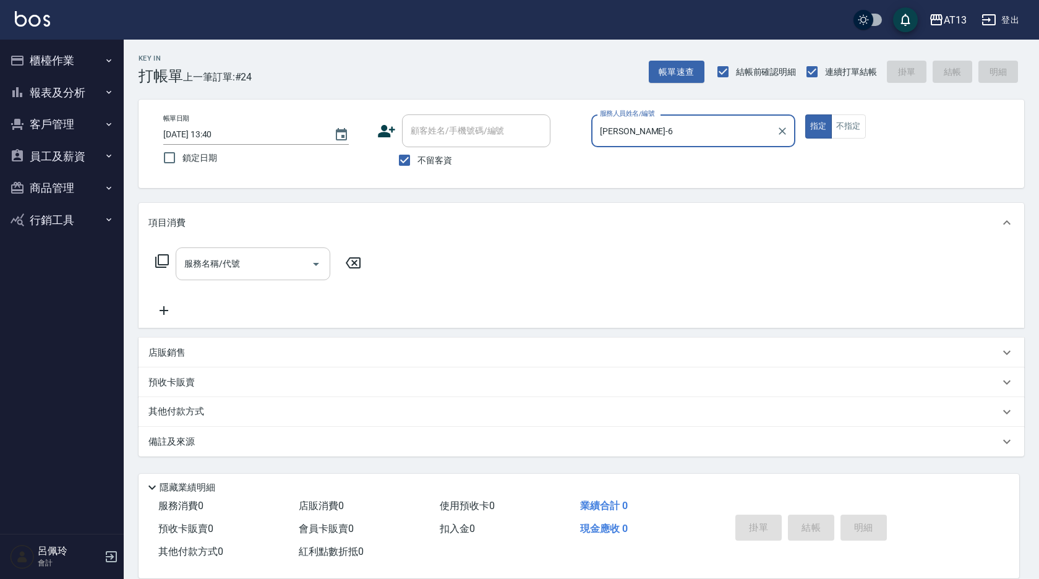
type input "[PERSON_NAME]-6"
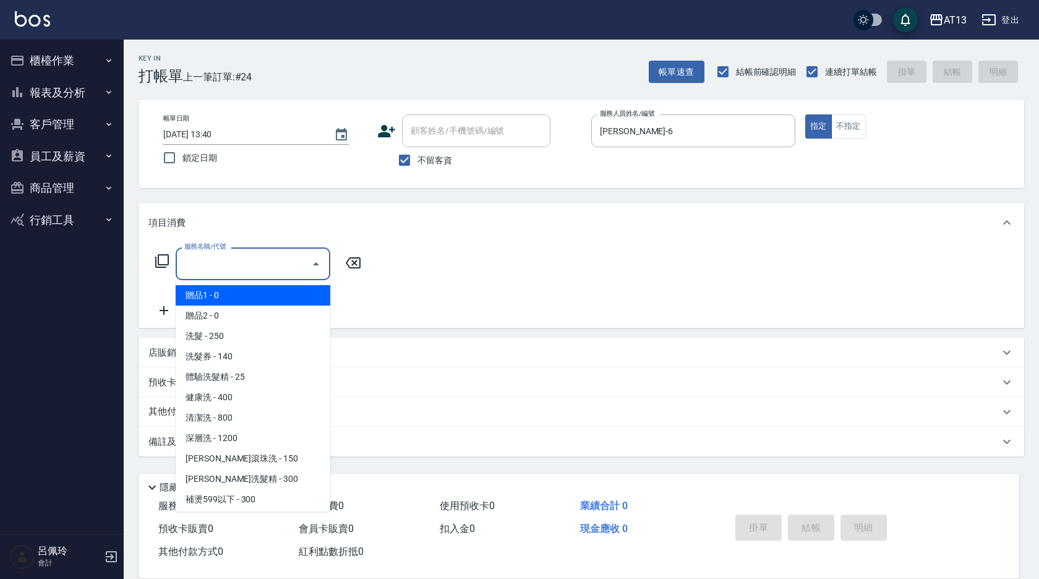
click at [264, 268] on input "服務名稱/代號" at bounding box center [243, 264] width 125 height 22
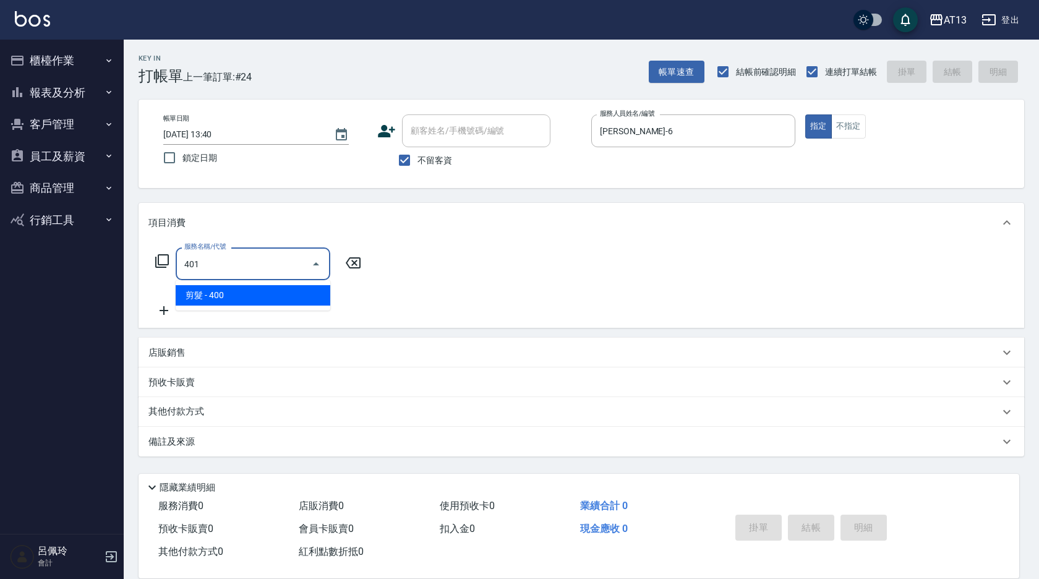
type input "剪髮(401)"
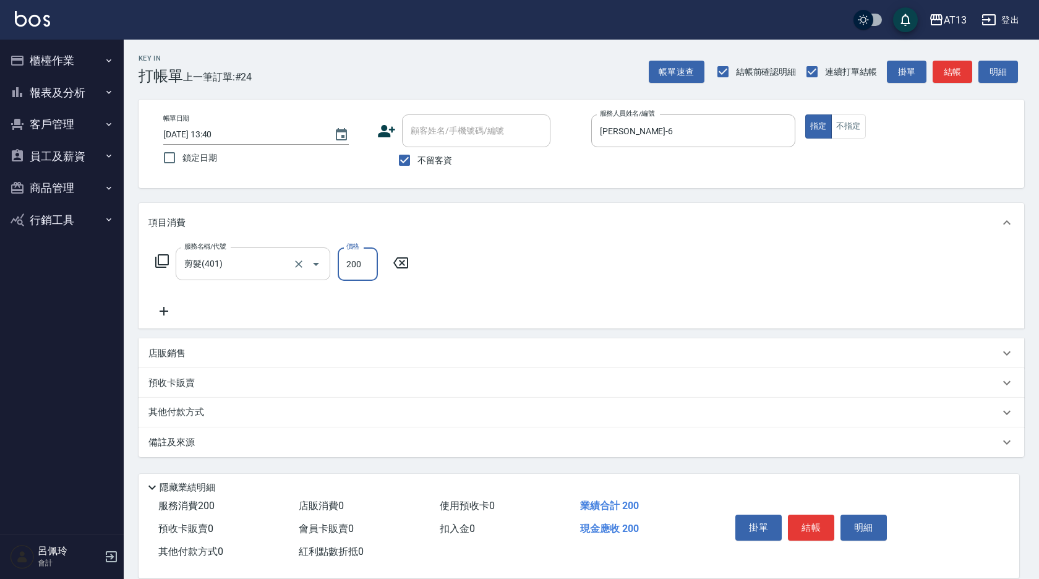
type input "200"
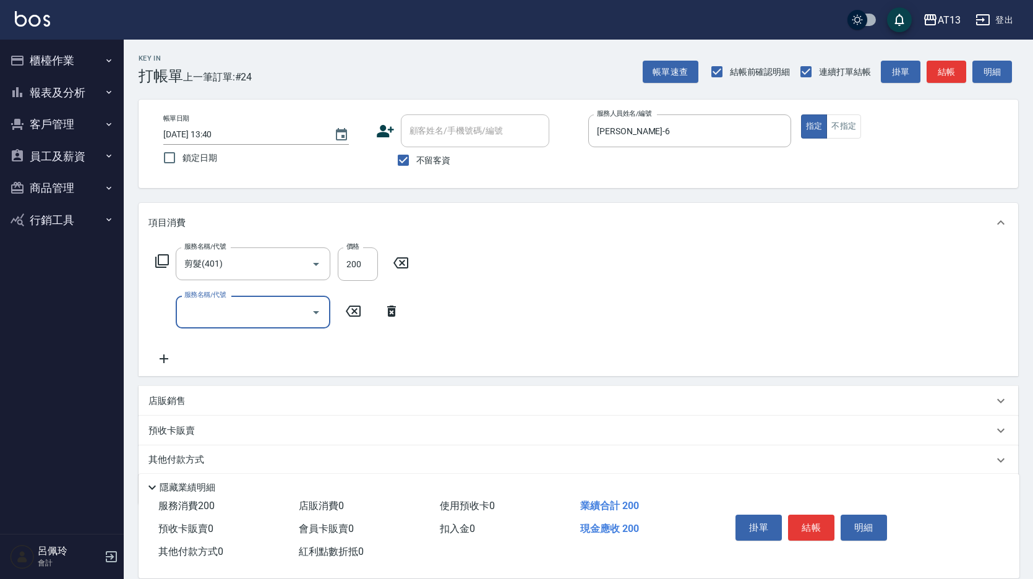
click at [704, 314] on div "服務名稱/代號 剪髮(401) 服務名稱/代號 價格 200 價格 服務名稱/代號 服務名稱/代號" at bounding box center [578, 309] width 879 height 134
click at [827, 526] on button "結帳" at bounding box center [811, 528] width 46 height 26
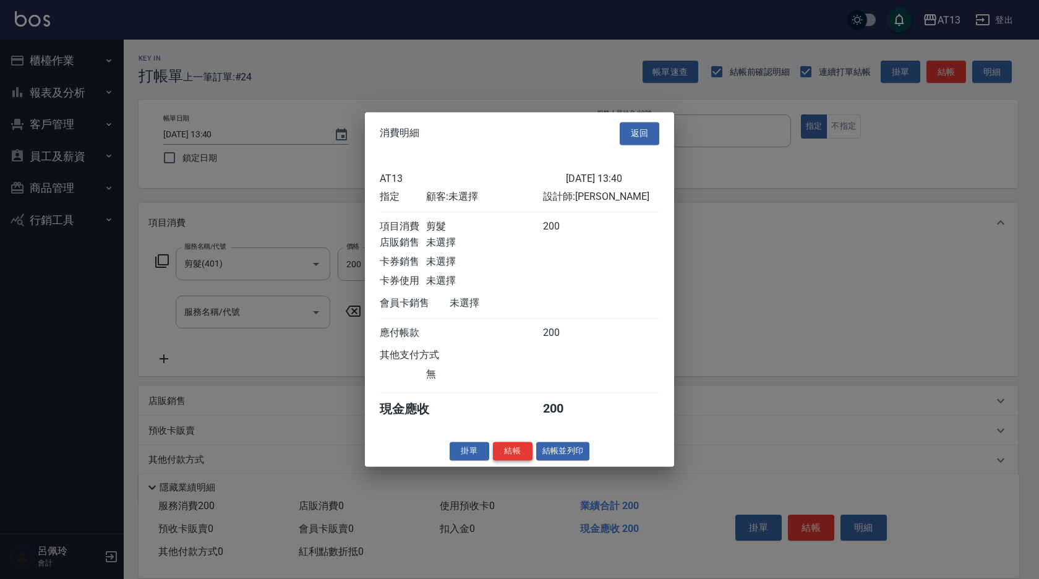
click at [524, 461] on button "結帳" at bounding box center [513, 451] width 40 height 19
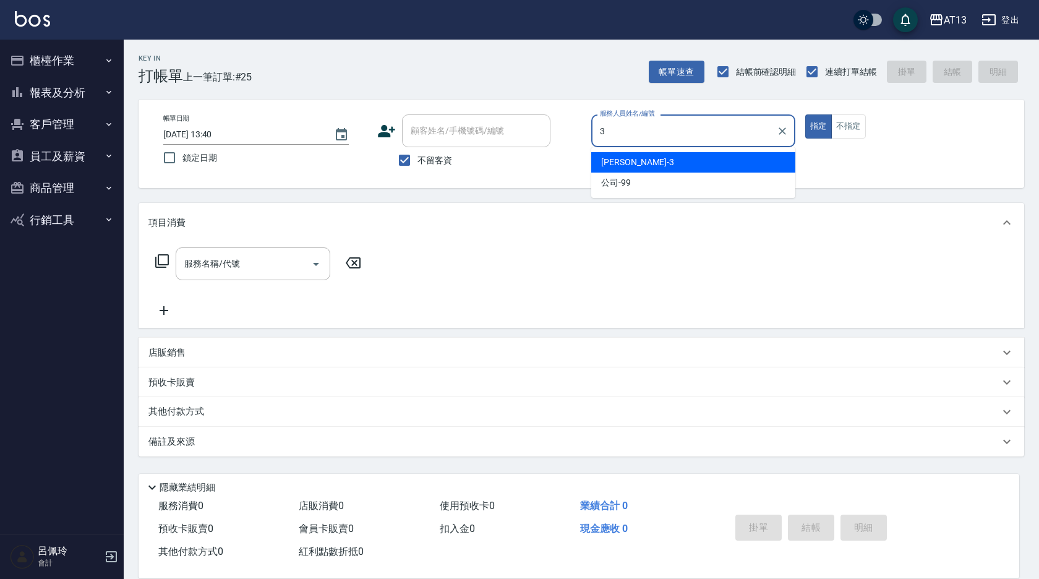
click at [617, 156] on span "[PERSON_NAME] -3" at bounding box center [637, 162] width 73 height 13
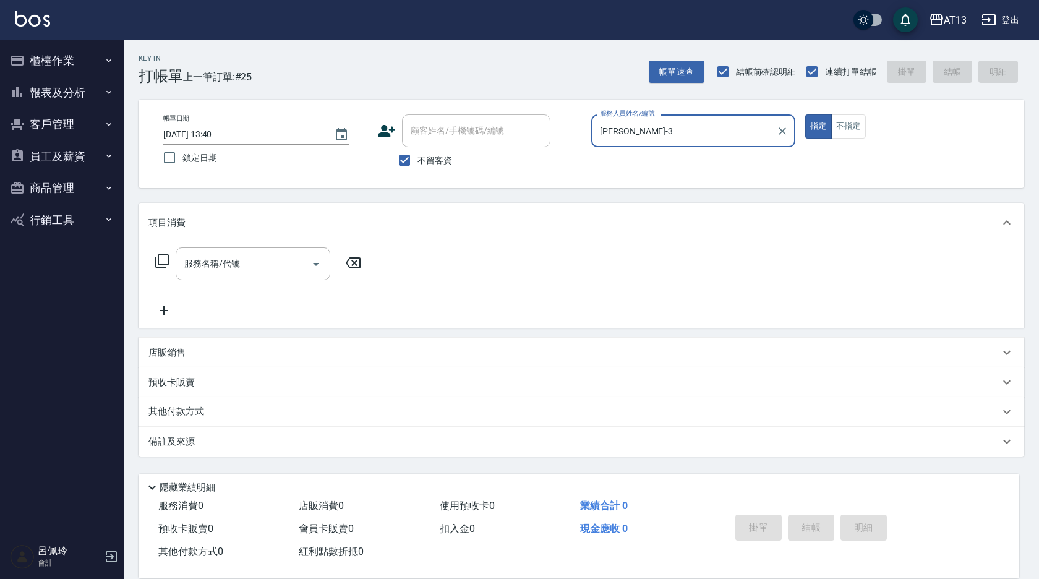
type input "[PERSON_NAME]-3"
click at [210, 356] on div "店販銷售" at bounding box center [573, 352] width 851 height 13
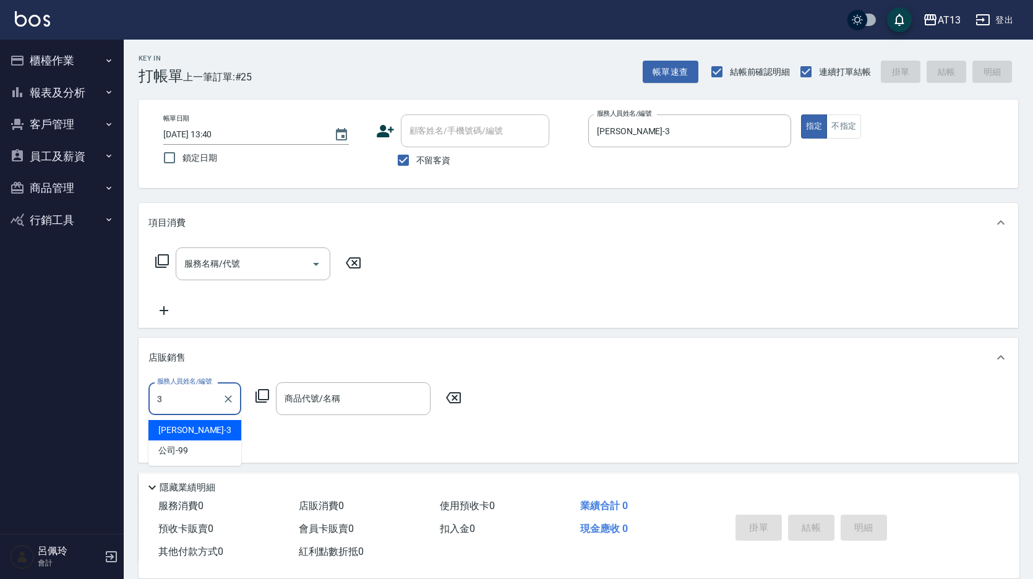
click at [179, 429] on span "[PERSON_NAME] -3" at bounding box center [194, 430] width 73 height 13
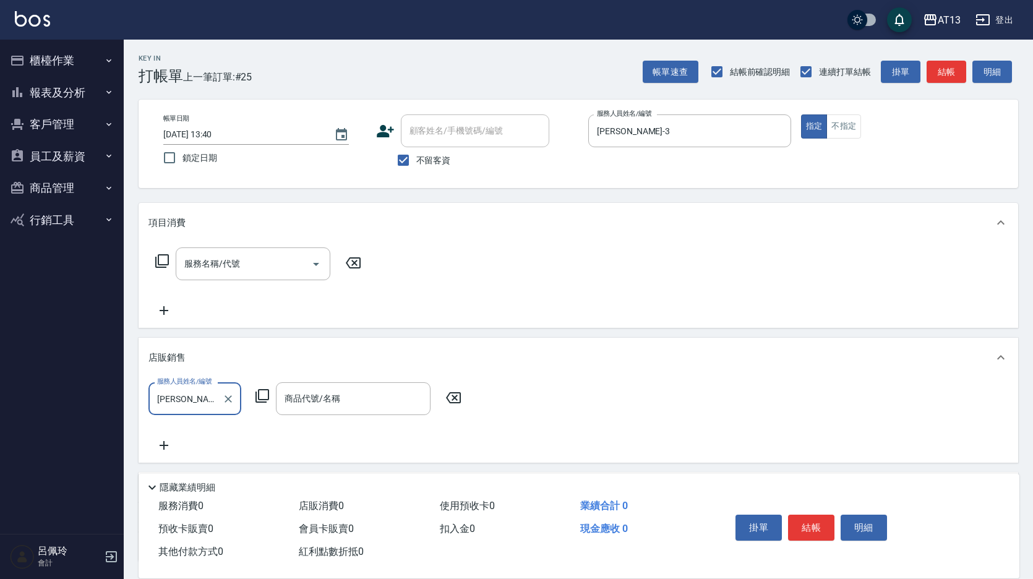
type input "[PERSON_NAME]-3"
click at [331, 397] on div "商品代號/名稱 商品代號/名稱" at bounding box center [353, 398] width 155 height 33
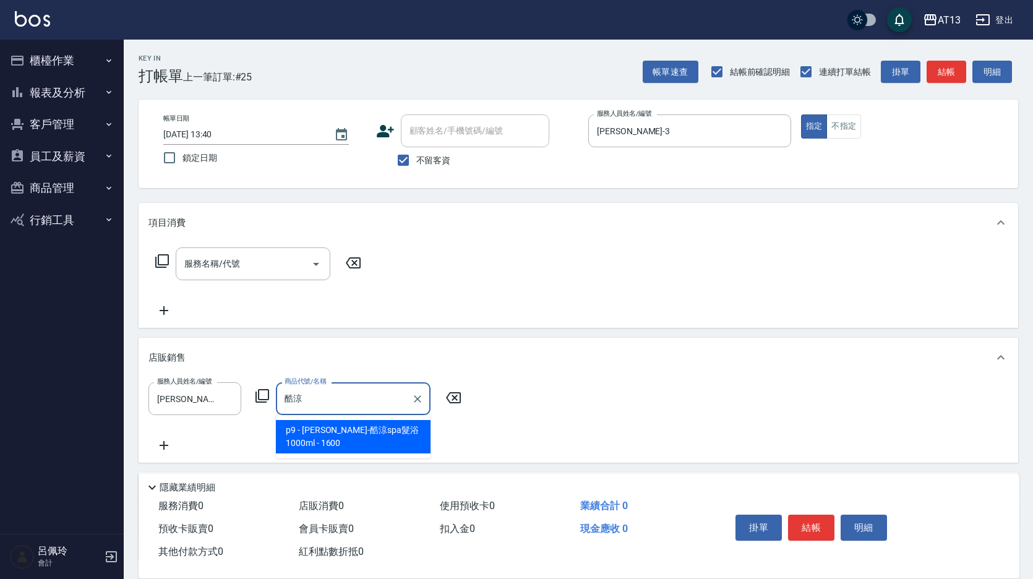
click at [375, 440] on span "p9 - [PERSON_NAME]-酷涼spa髮浴1000ml - 1600" at bounding box center [353, 436] width 155 height 33
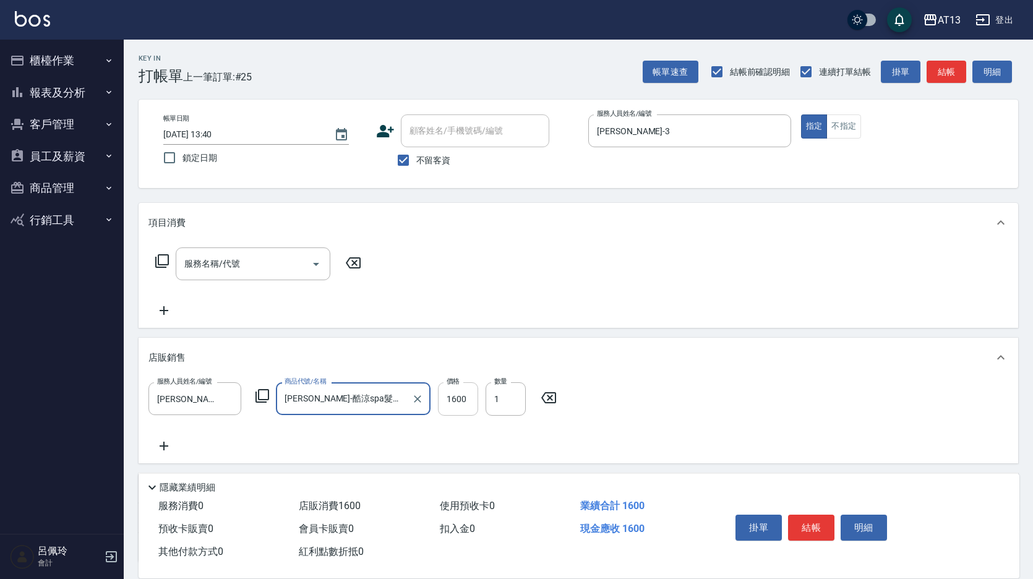
type input "[PERSON_NAME]-酷涼spa髮浴1000ml"
click at [477, 403] on input "1600" at bounding box center [458, 398] width 40 height 33
type input "1280"
click at [818, 527] on button "結帳" at bounding box center [811, 528] width 46 height 26
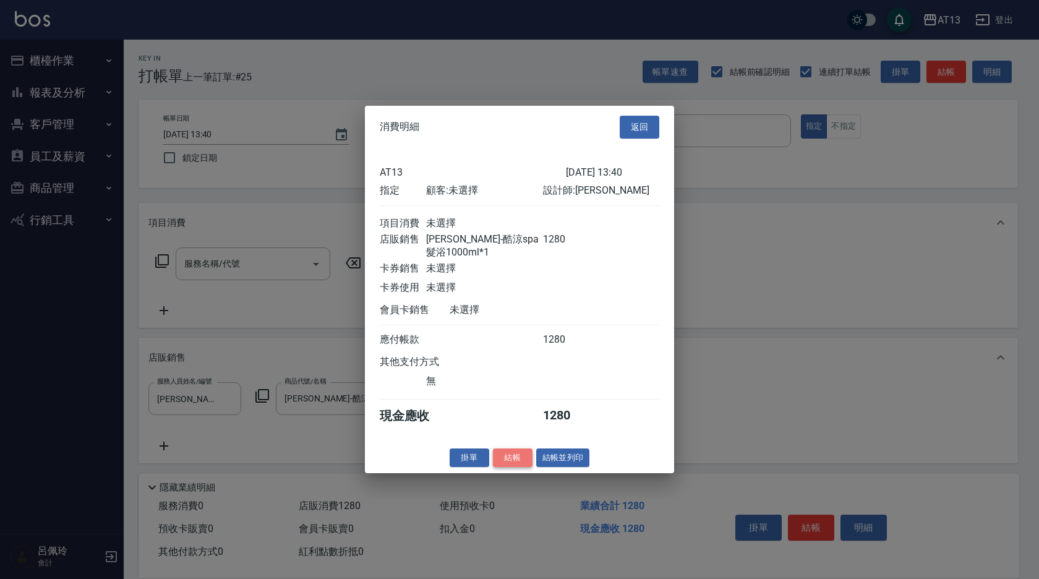
click at [518, 467] on button "結帳" at bounding box center [513, 457] width 40 height 19
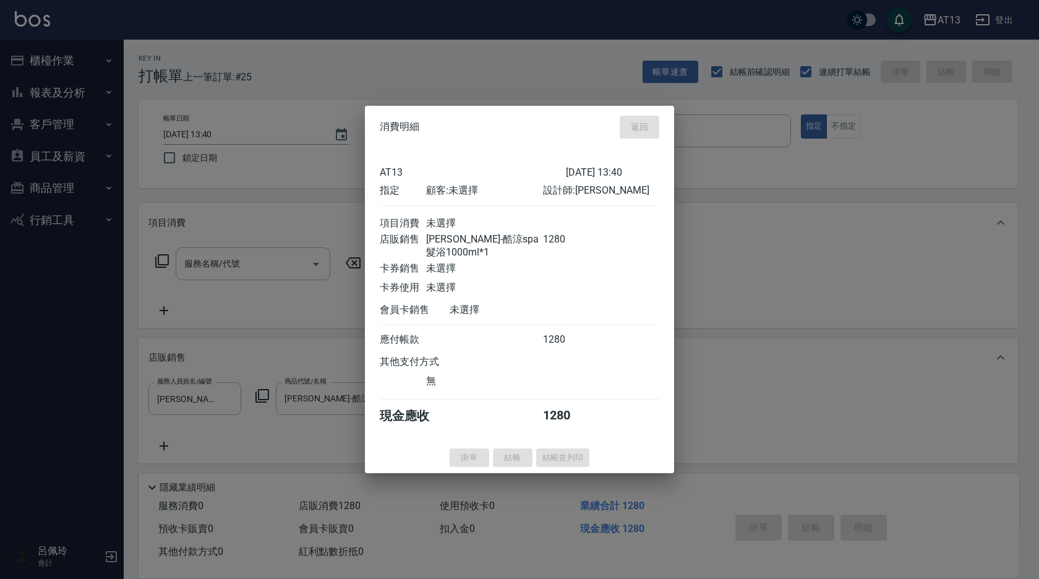
type input "[DATE] 13:41"
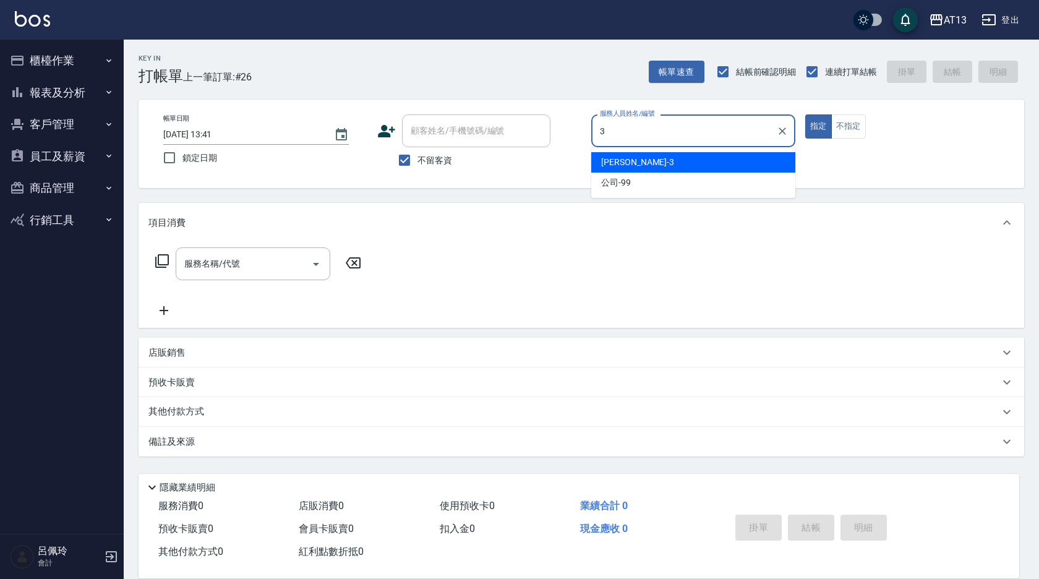
drag, startPoint x: 752, startPoint y: 158, endPoint x: 740, endPoint y: 186, distance: 30.5
click at [747, 163] on div "[PERSON_NAME] -3" at bounding box center [693, 162] width 204 height 20
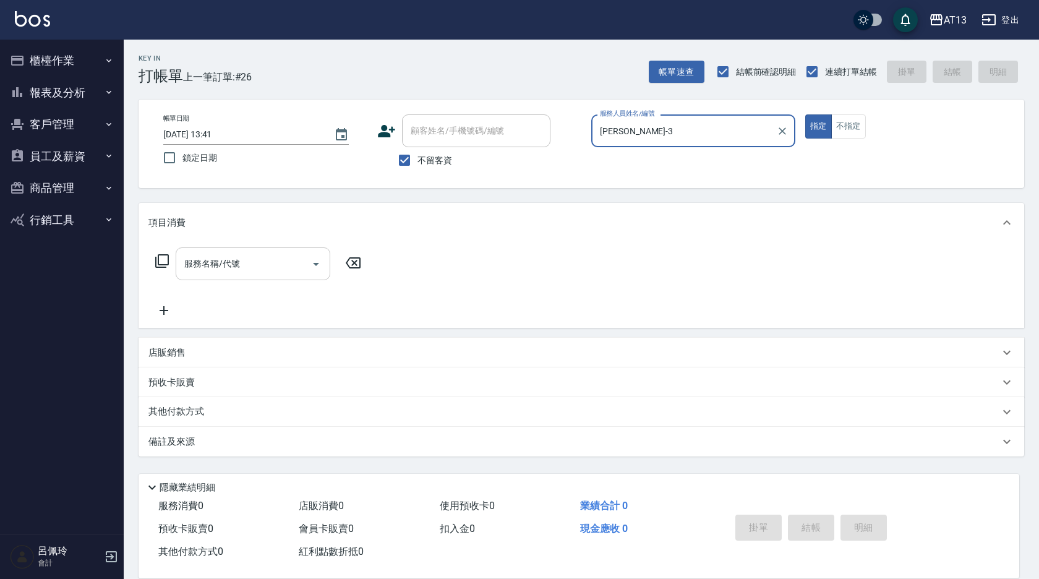
type input "[PERSON_NAME]-3"
click at [269, 267] on input "服務名稱/代號" at bounding box center [243, 264] width 125 height 22
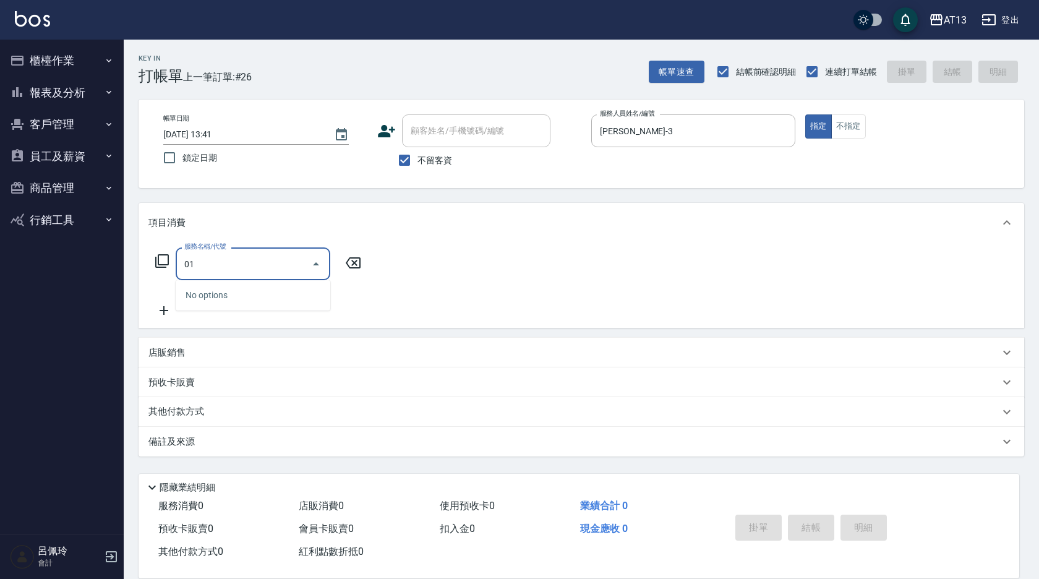
type input "0"
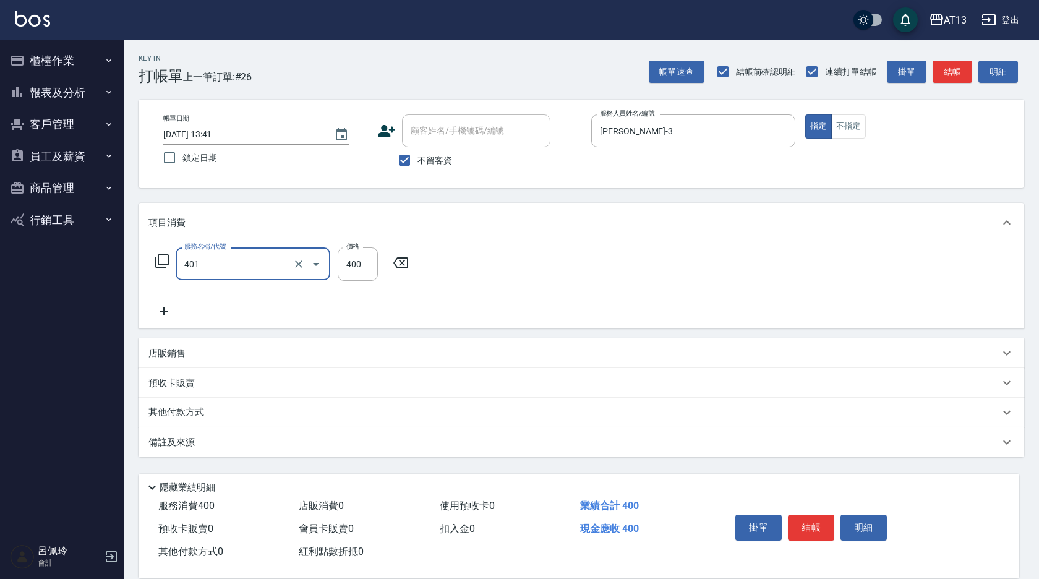
type input "剪髮(401)"
type input "350"
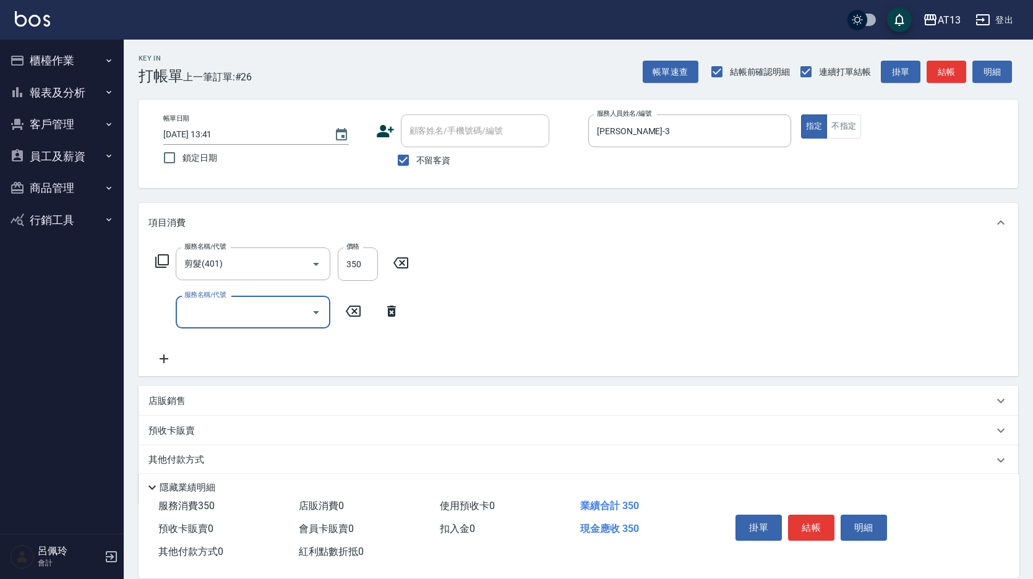
click at [722, 356] on div "服務名稱/代號 剪髮(401) 服務名稱/代號 價格 350 價格 服務名稱/代號 服務名稱/代號" at bounding box center [578, 309] width 879 height 134
click at [810, 515] on button "結帳" at bounding box center [811, 528] width 46 height 26
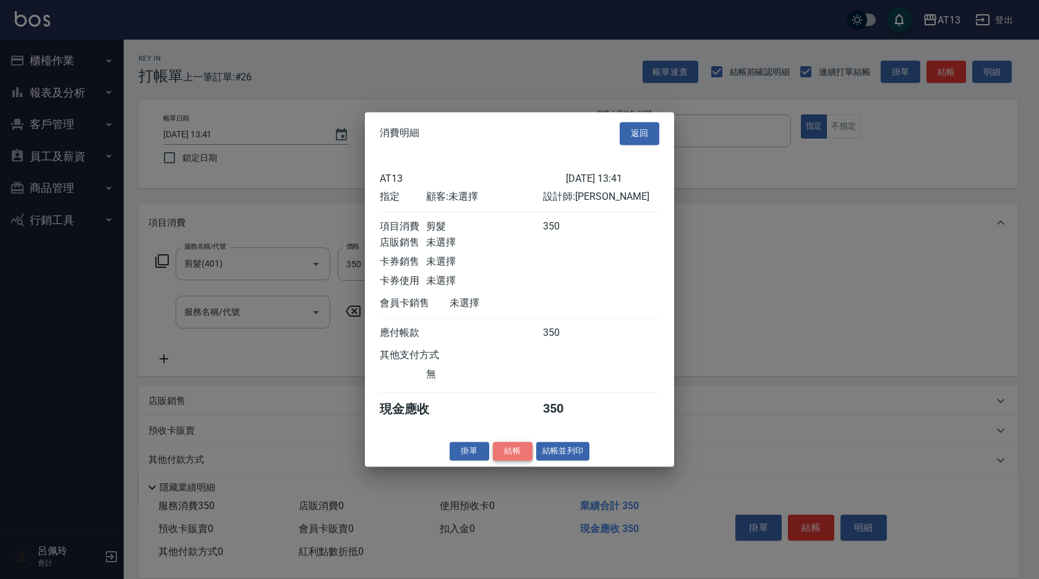
click at [526, 456] on button "結帳" at bounding box center [513, 451] width 40 height 19
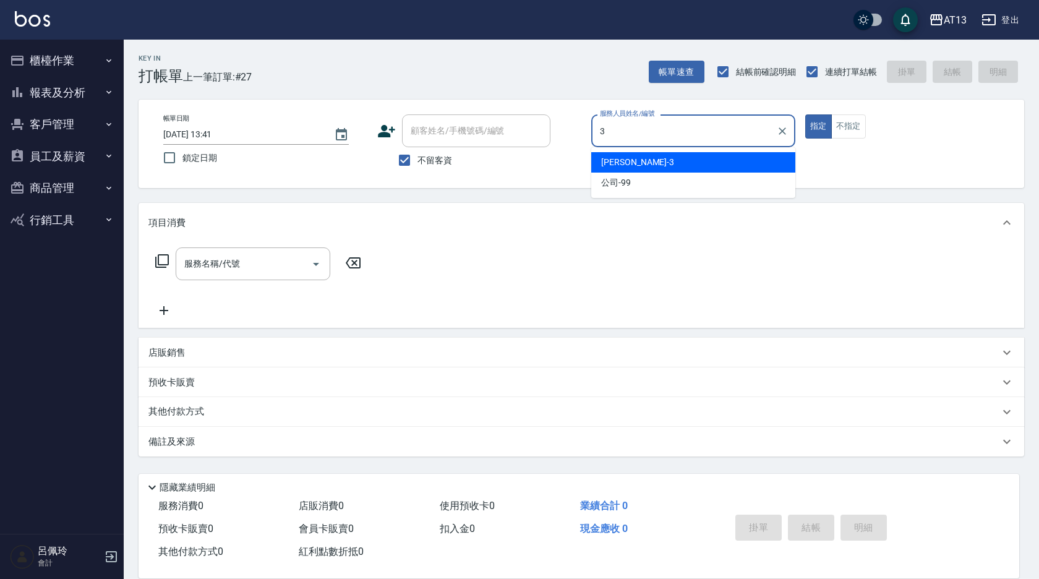
click at [613, 164] on span "[PERSON_NAME] -3" at bounding box center [637, 162] width 73 height 13
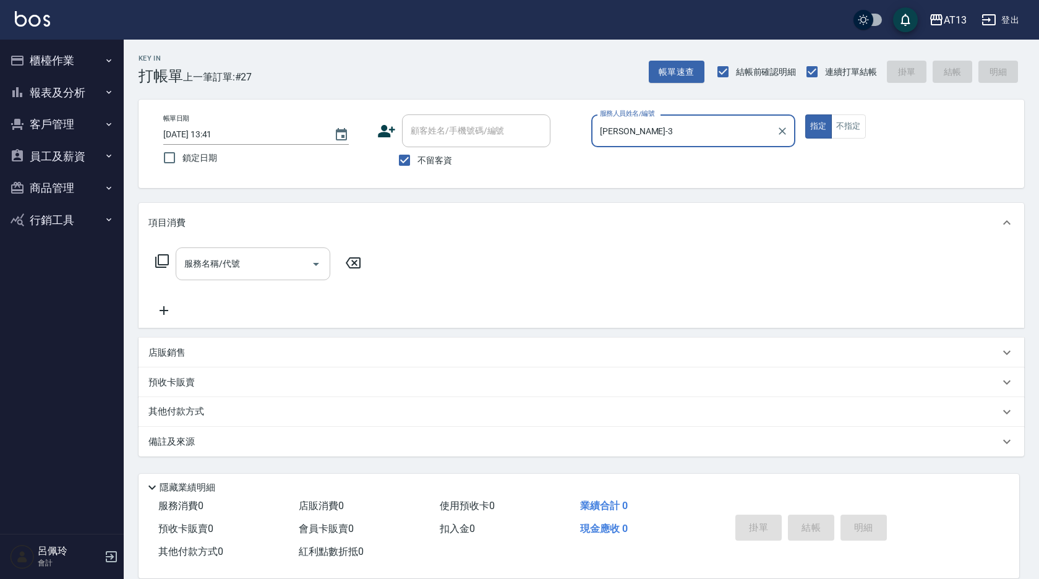
type input "[PERSON_NAME]-3"
click at [244, 258] on input "服務名稱/代號" at bounding box center [243, 264] width 125 height 22
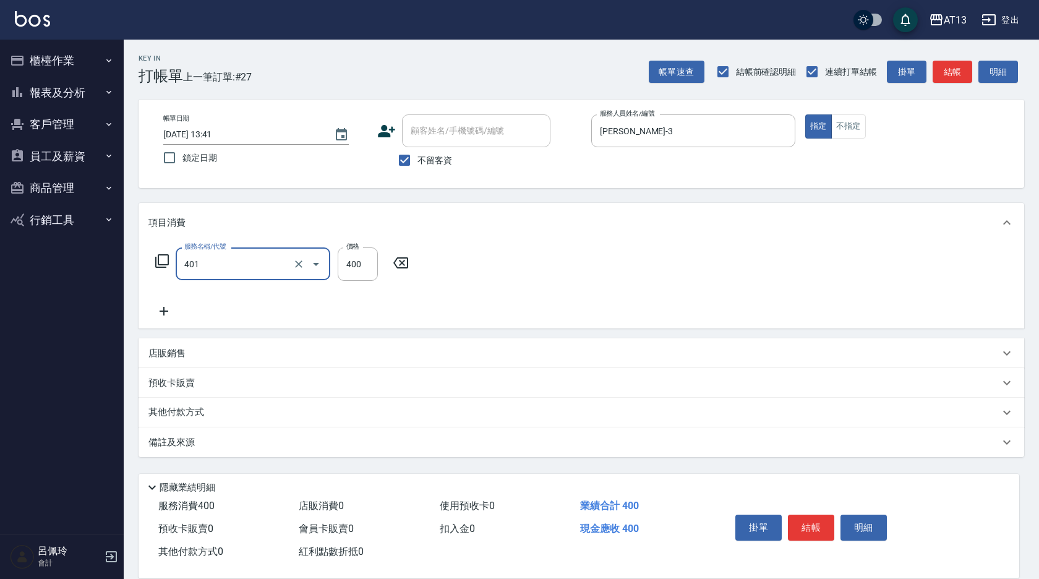
type input "剪髮(401)"
click at [503, 271] on div "服務名稱/代號 剪髮(401) 服務名稱/代號 價格 400 價格" at bounding box center [582, 285] width 886 height 86
click at [799, 526] on button "結帳" at bounding box center [811, 528] width 46 height 26
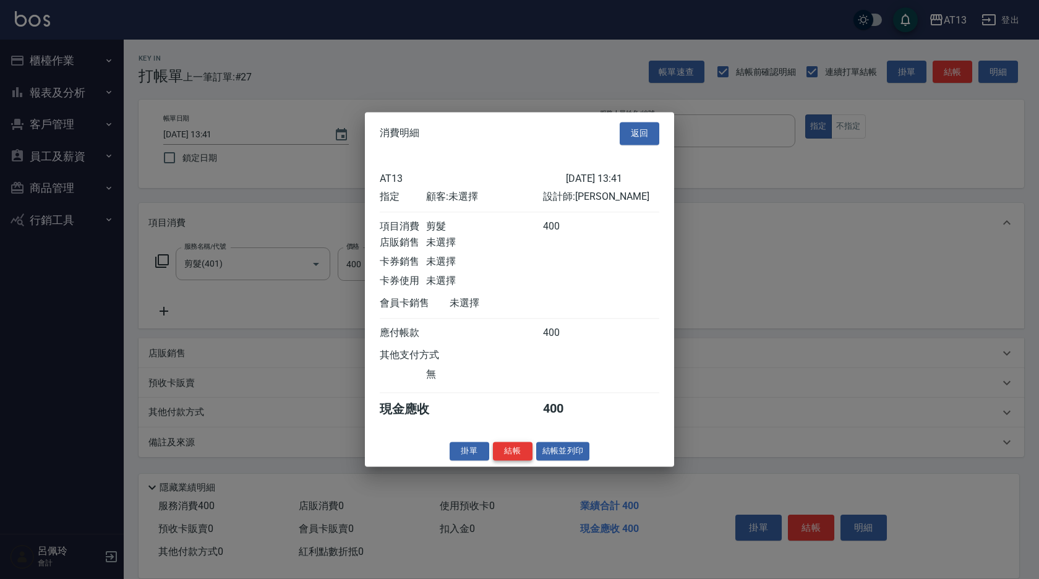
click at [521, 457] on button "結帳" at bounding box center [513, 451] width 40 height 19
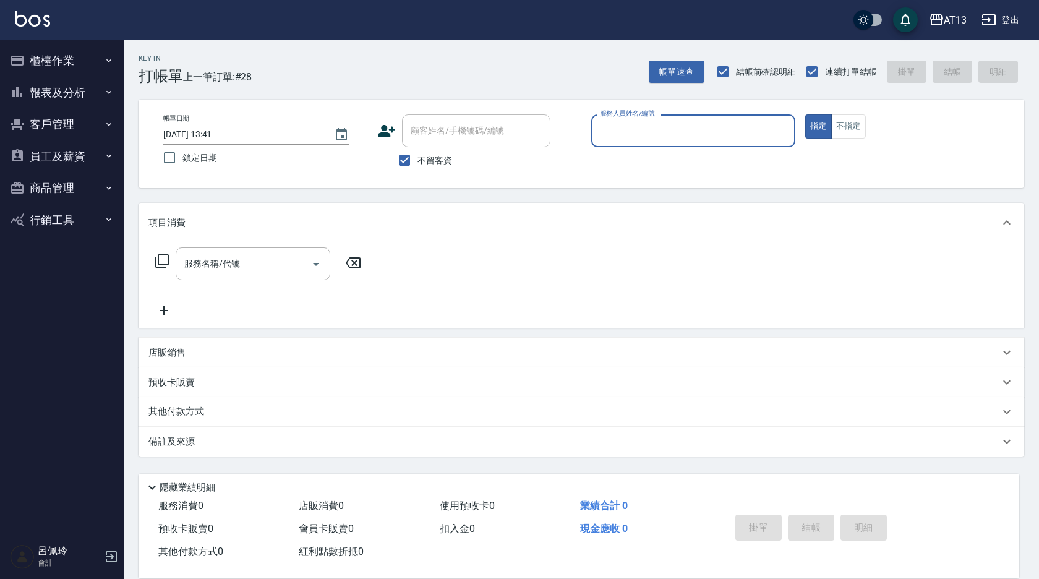
click at [28, 47] on button "櫃檯作業" at bounding box center [62, 61] width 114 height 32
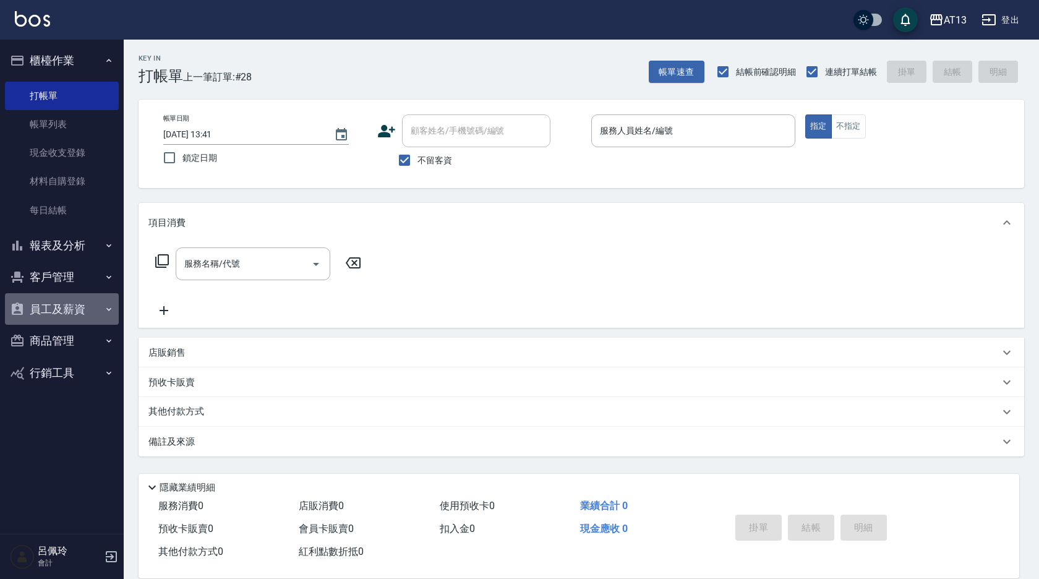
click at [74, 316] on button "員工及薪資" at bounding box center [62, 309] width 114 height 32
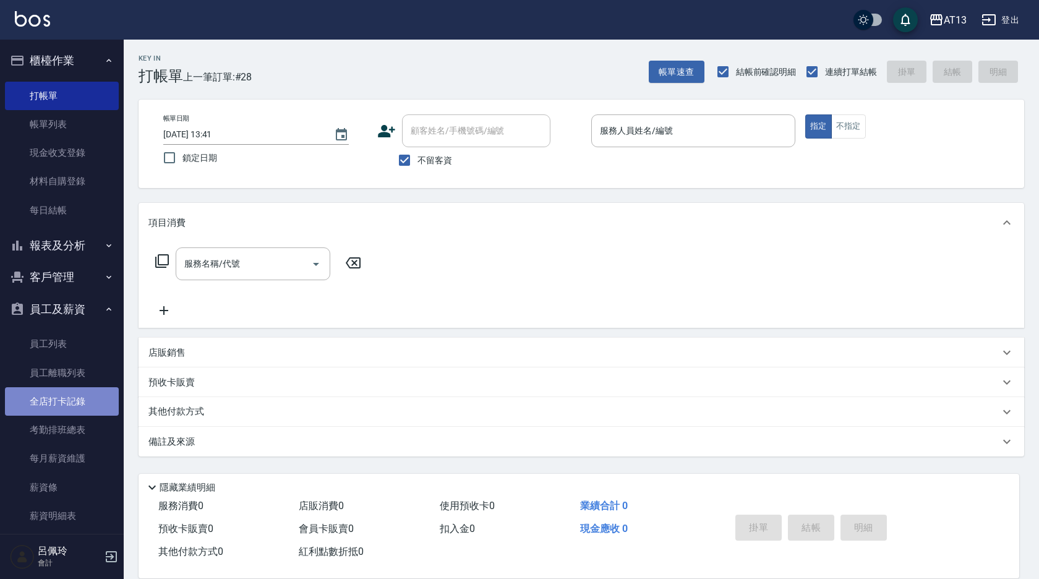
click at [85, 394] on link "全店打卡記錄" at bounding box center [62, 401] width 114 height 28
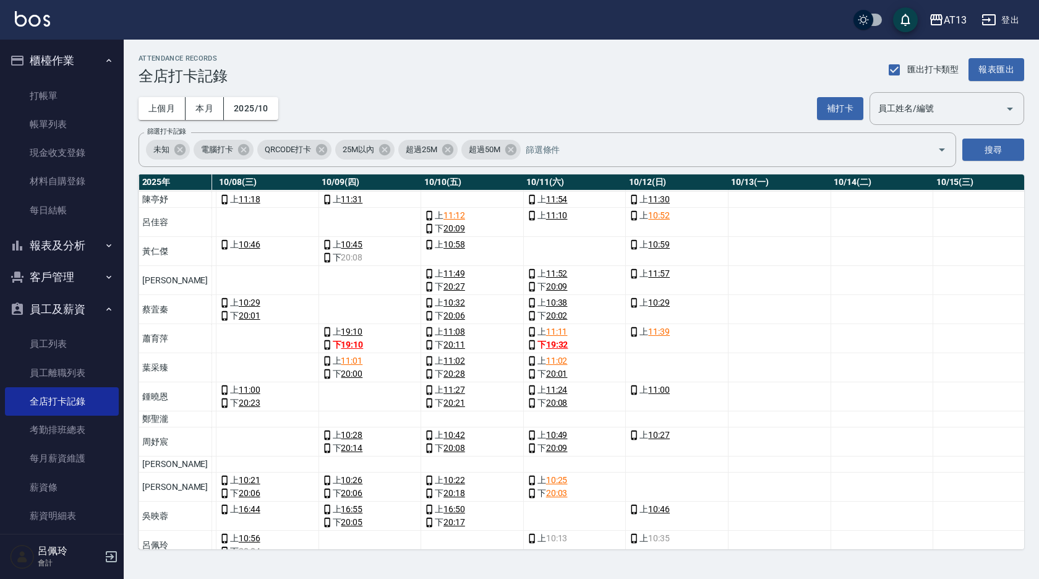
scroll to position [181, 860]
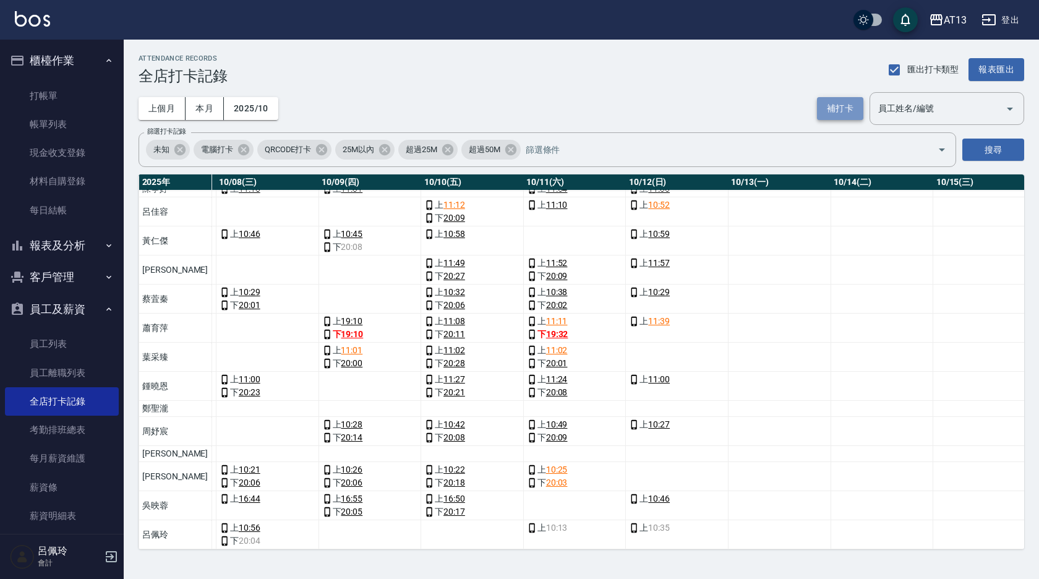
click at [848, 116] on button "補打卡" at bounding box center [840, 108] width 46 height 23
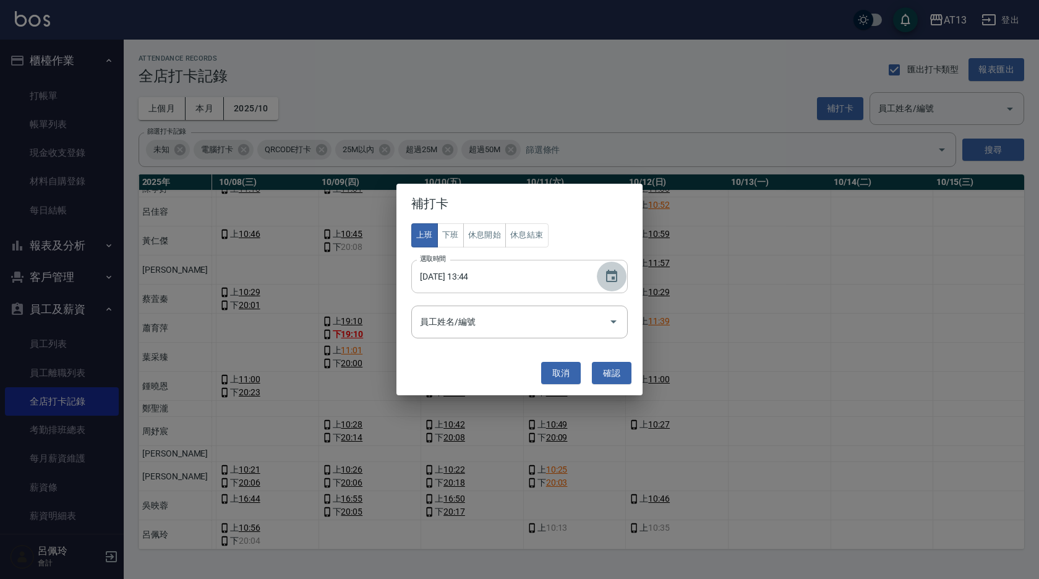
click at [607, 270] on icon "Choose date, selected date is 2025-10-12" at bounding box center [611, 276] width 15 height 15
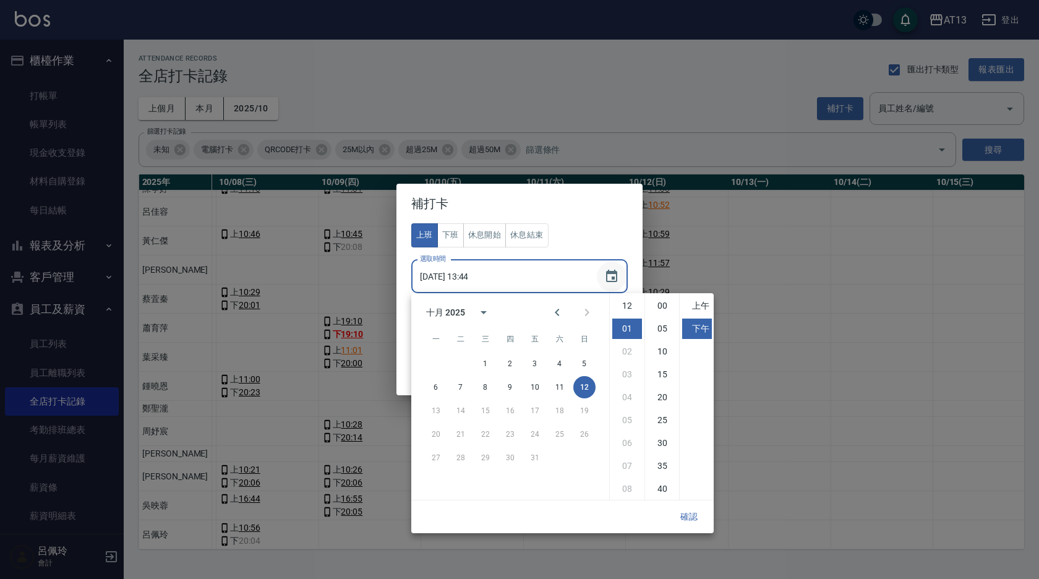
scroll to position [23, 0]
click at [560, 387] on button "11" at bounding box center [560, 387] width 22 height 22
click at [585, 382] on button "12" at bounding box center [584, 387] width 22 height 22
click at [558, 384] on button "11" at bounding box center [560, 387] width 22 height 22
click at [629, 463] on li "08" at bounding box center [627, 466] width 30 height 20
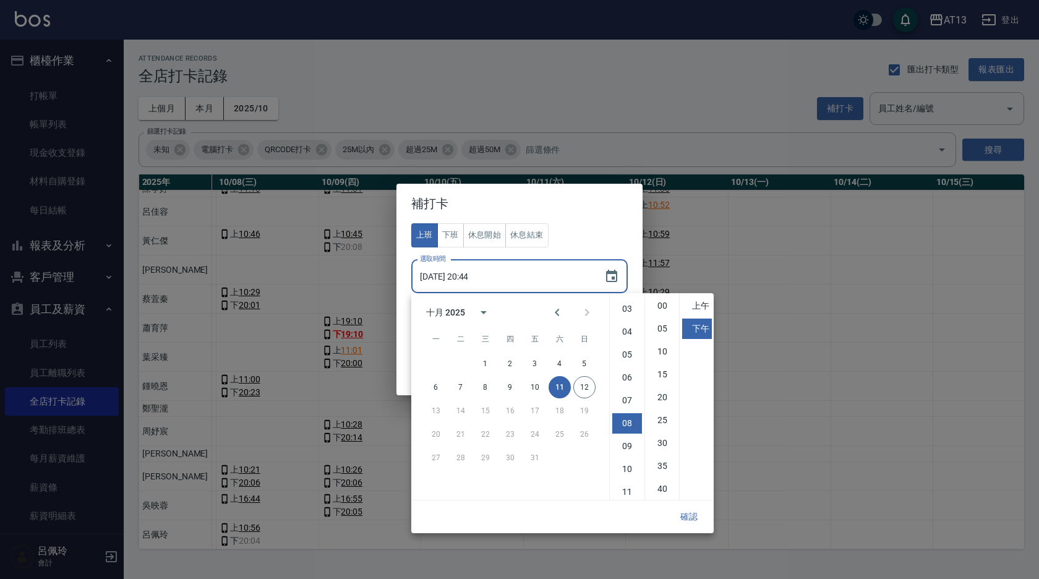
scroll to position [69, 0]
click at [656, 326] on li "05" at bounding box center [662, 328] width 30 height 20
type input "[DATE] 20:05"
click at [446, 237] on button "下班" at bounding box center [450, 235] width 27 height 24
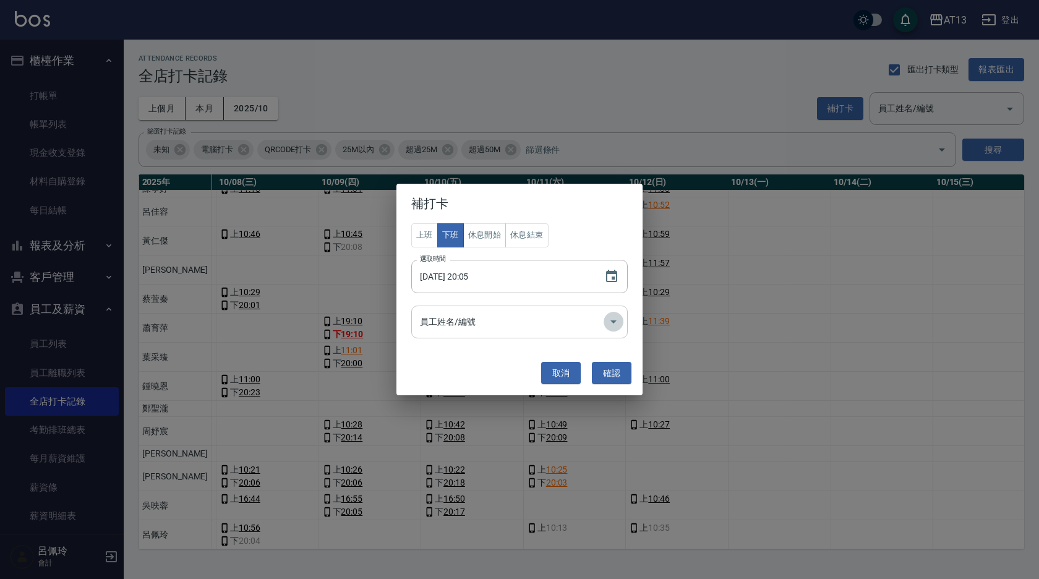
click at [615, 315] on icon "Open" at bounding box center [613, 321] width 15 height 15
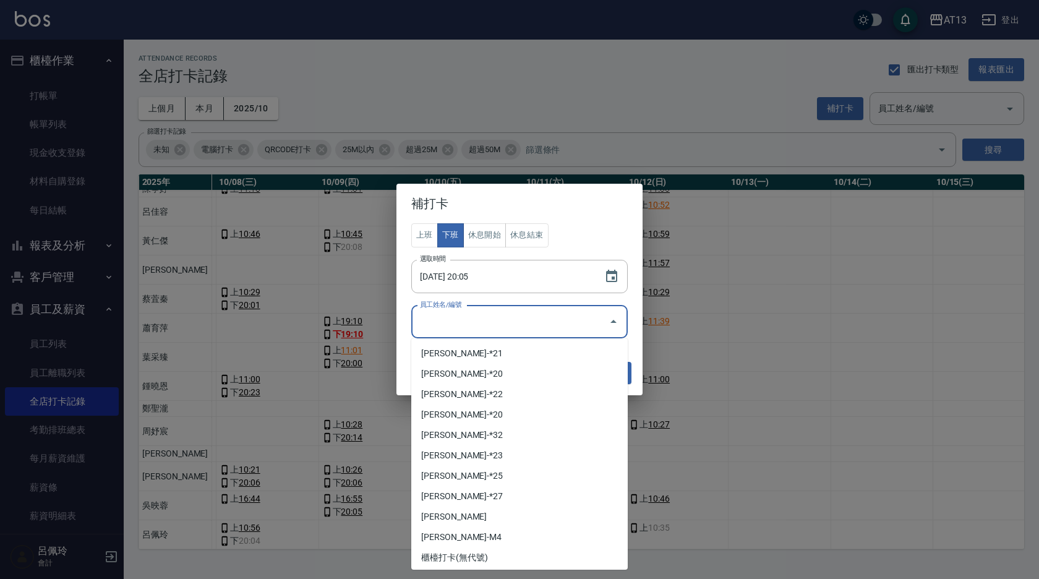
scroll to position [534, 0]
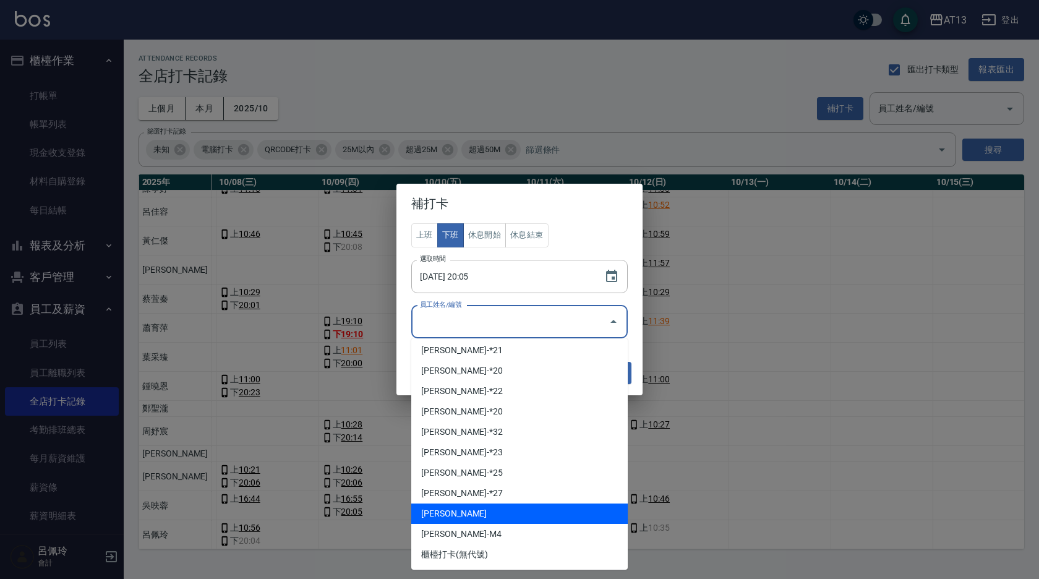
click at [508, 517] on li "[PERSON_NAME]" at bounding box center [519, 513] width 216 height 20
type input "呂佩玲"
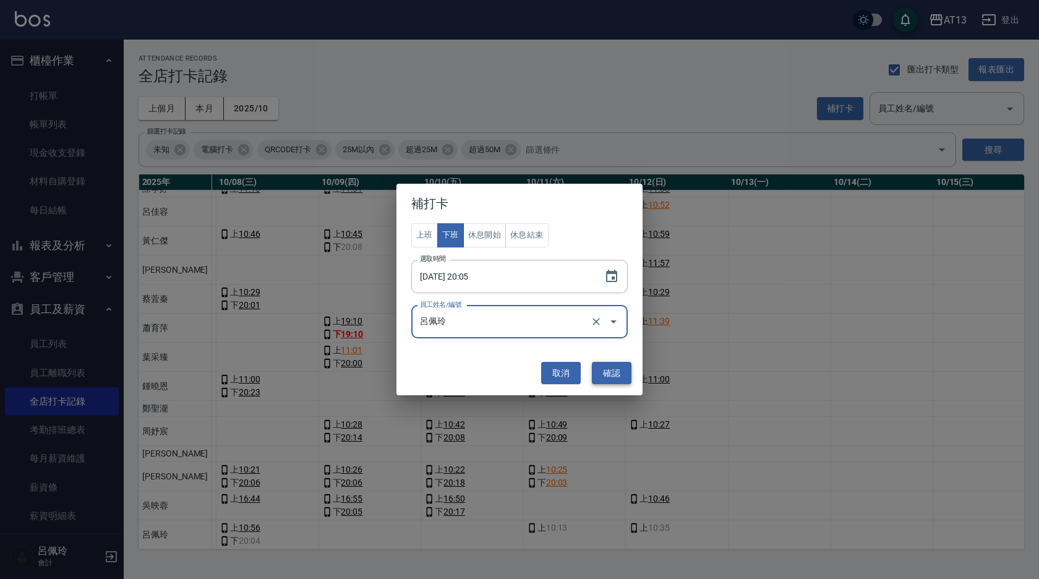
click at [602, 375] on button "確認" at bounding box center [612, 373] width 40 height 23
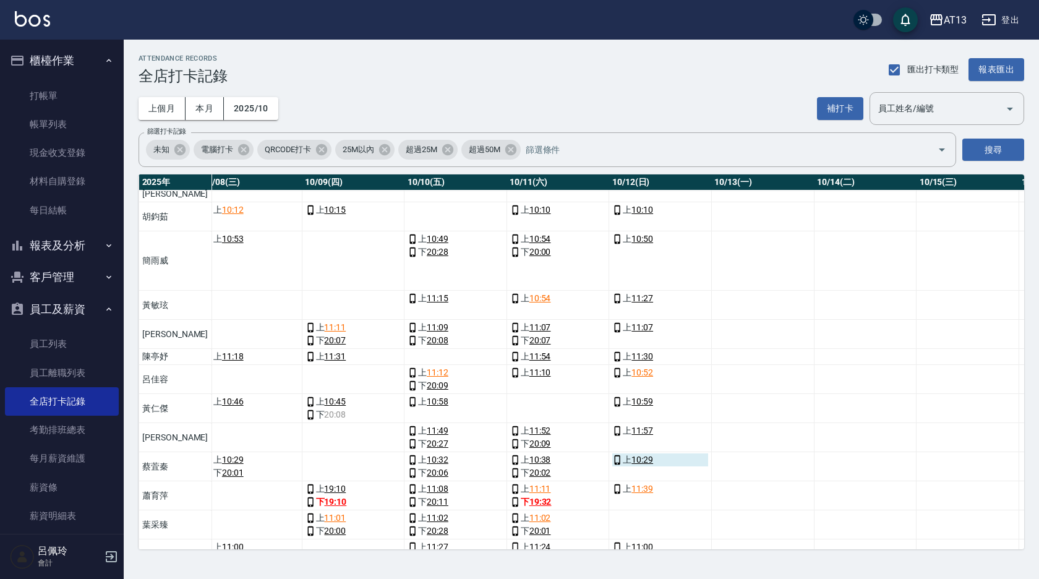
scroll to position [0, 877]
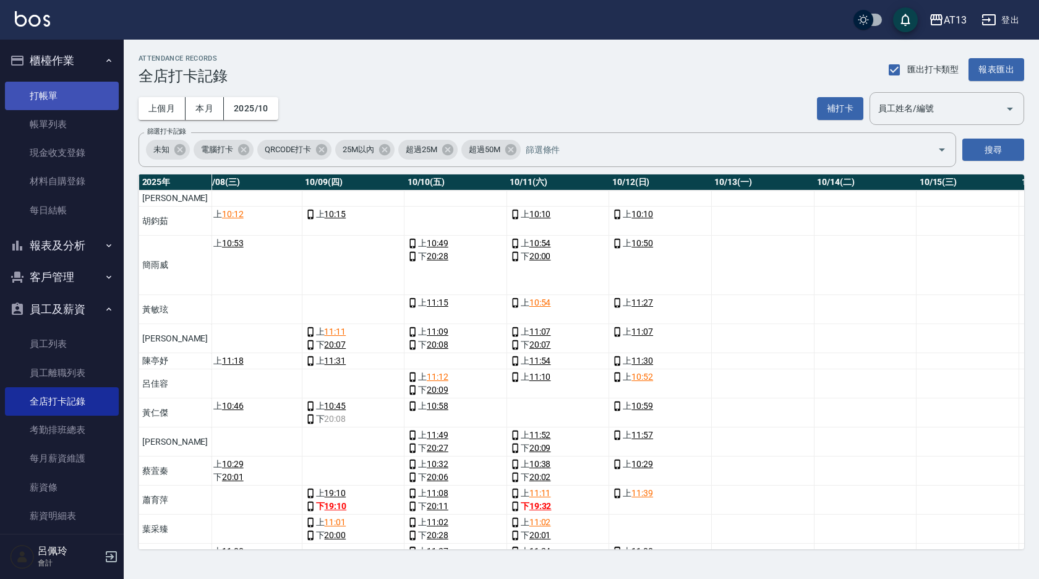
click at [67, 102] on link "打帳單" at bounding box center [62, 96] width 114 height 28
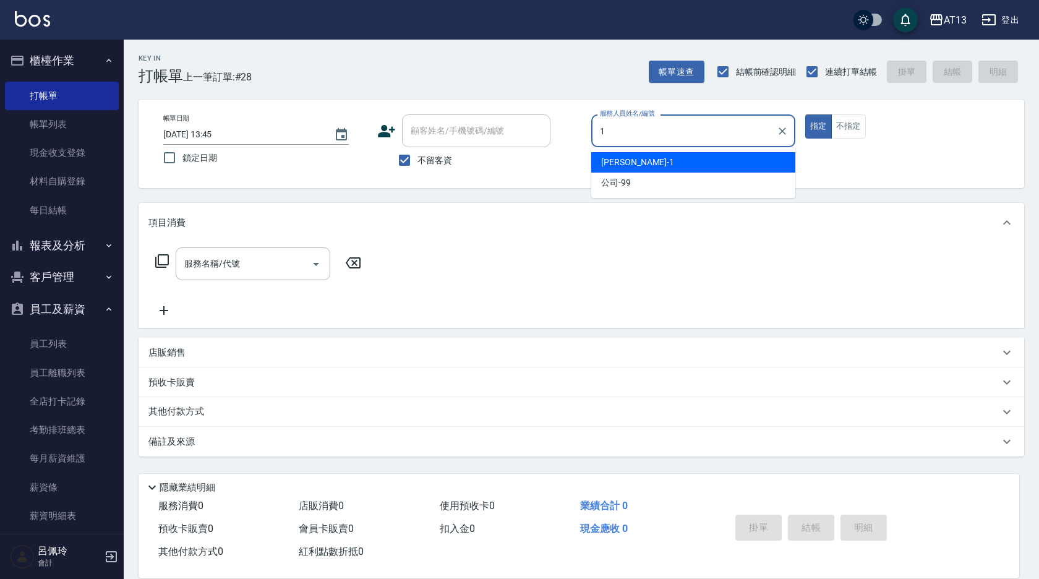
click at [713, 172] on div "[PERSON_NAME] -1" at bounding box center [693, 162] width 204 height 20
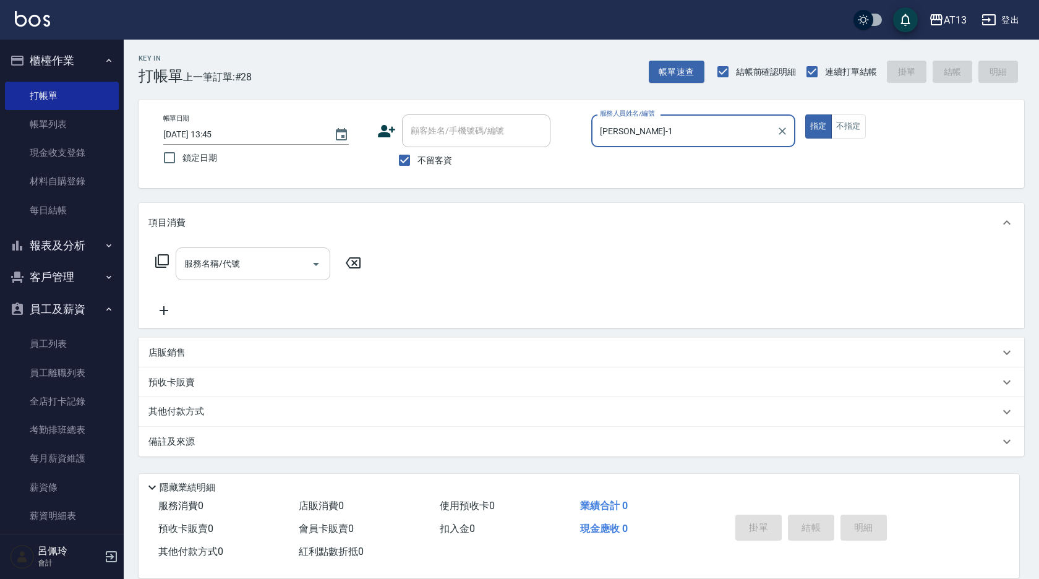
type input "[PERSON_NAME]-1"
click at [234, 269] on div "服務名稱/代號 服務名稱/代號" at bounding box center [253, 263] width 155 height 33
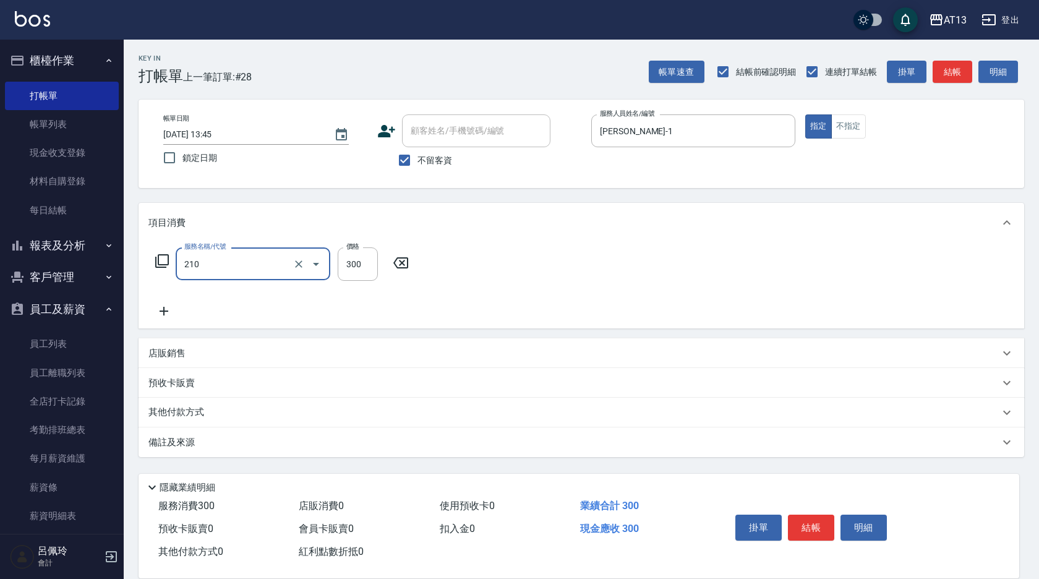
type input "[PERSON_NAME]洗髮精(210)"
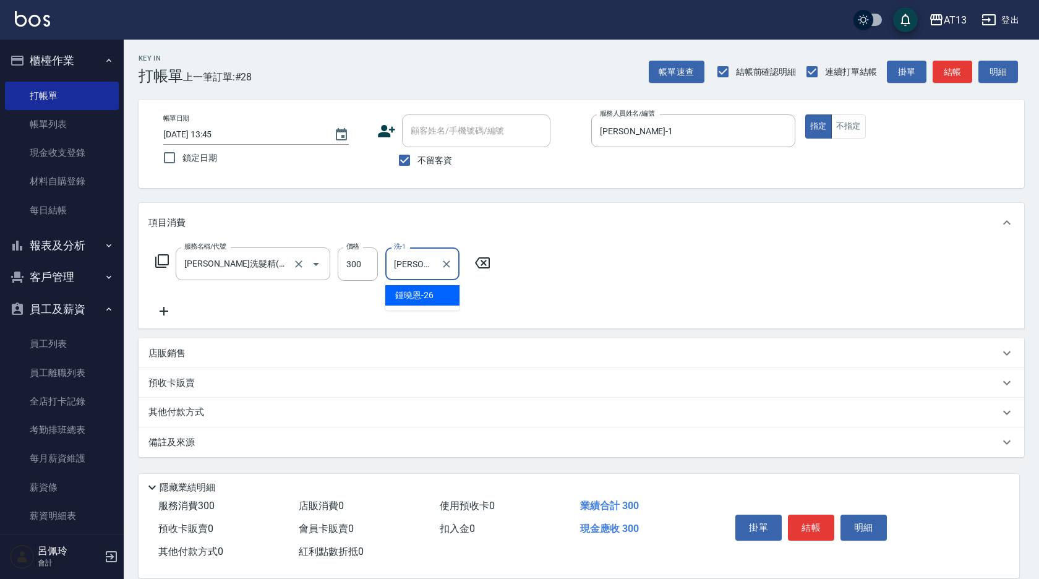
type input "[PERSON_NAME]-26"
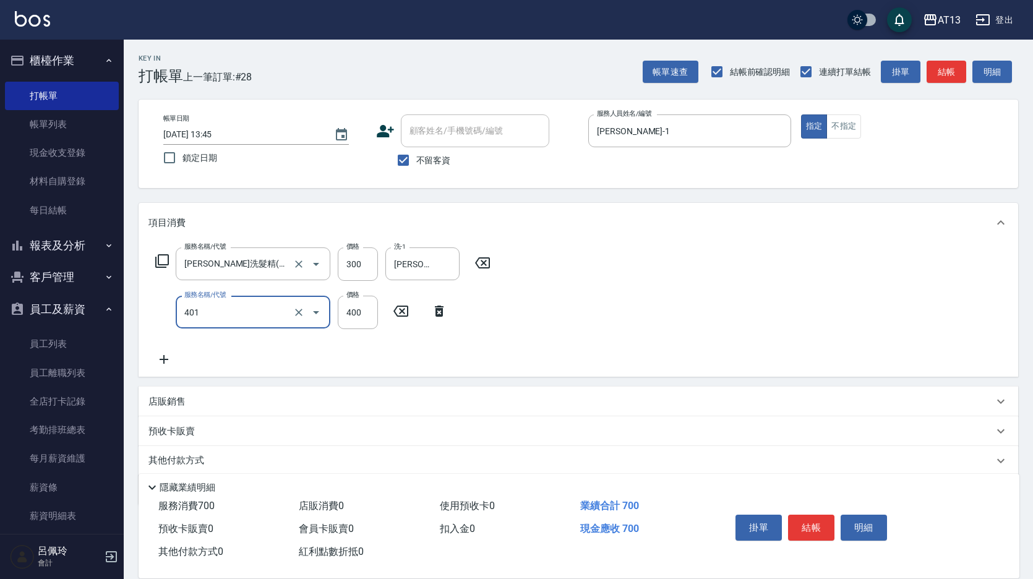
type input "剪髮(401)"
click at [591, 312] on div "服務名稱/代號 [PERSON_NAME]洗髮精(210) 服務名稱/代號 價格 300 價格 洗-1 [PERSON_NAME]-26 洗-1 服務名稱/代…" at bounding box center [578, 309] width 879 height 134
click at [814, 522] on button "結帳" at bounding box center [811, 528] width 46 height 26
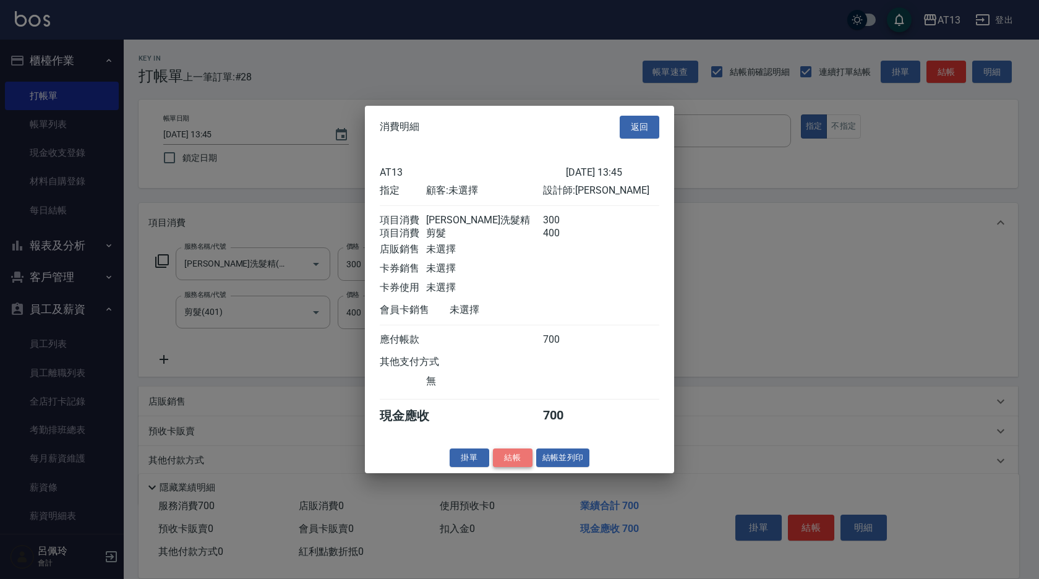
click at [510, 467] on button "結帳" at bounding box center [513, 457] width 40 height 19
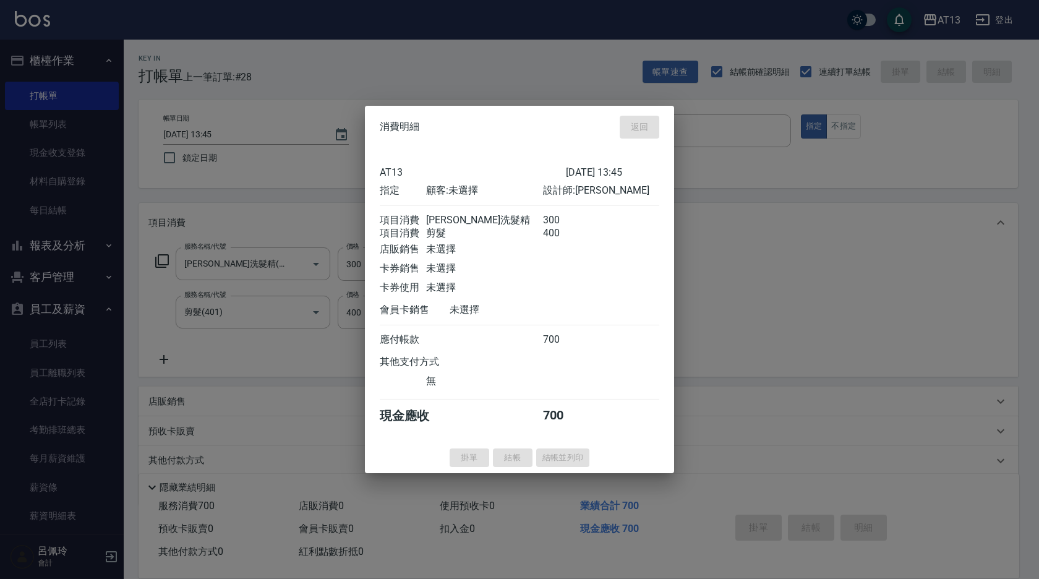
type input "[DATE] 13:48"
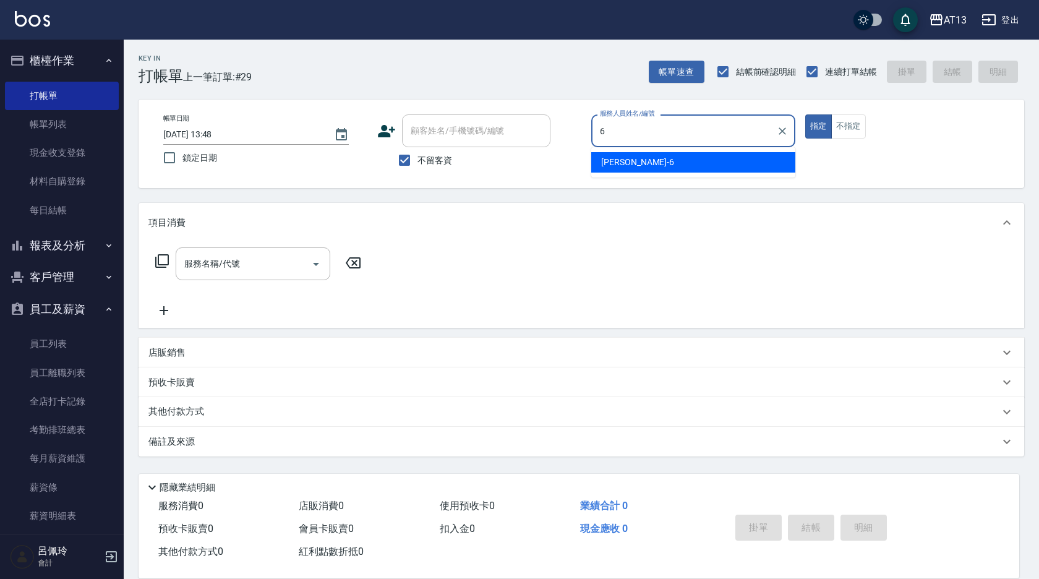
click at [623, 162] on span "亭妤 -6" at bounding box center [637, 162] width 73 height 13
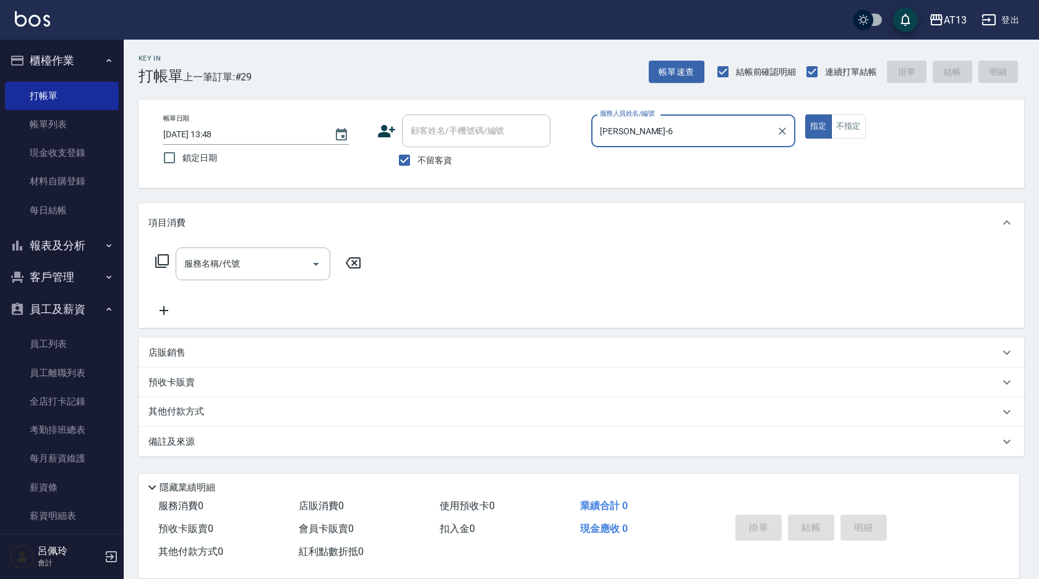
click at [212, 254] on div "服務名稱/代號" at bounding box center [253, 263] width 155 height 33
type input "[PERSON_NAME]-6"
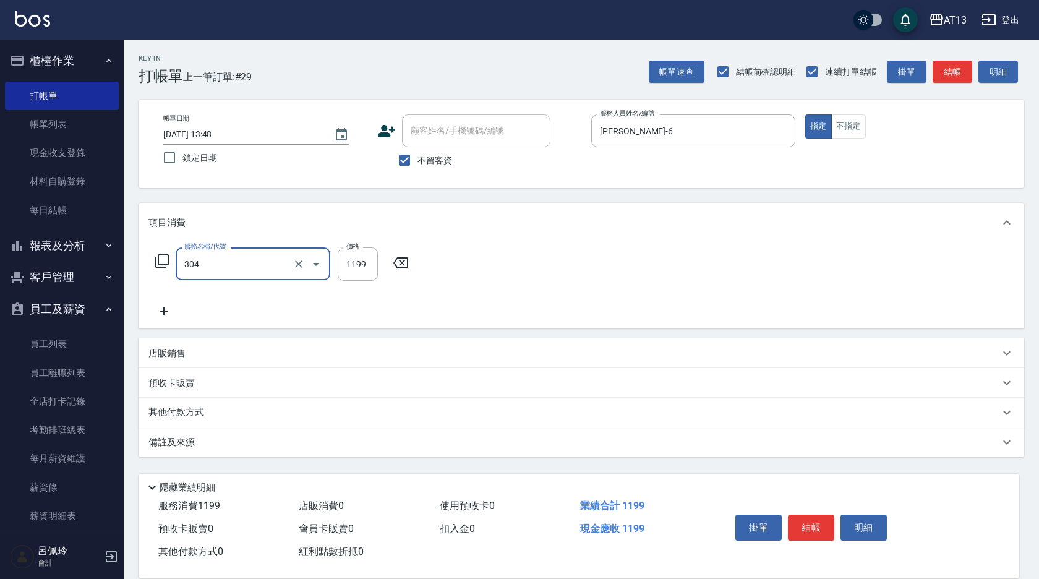
type input "離子燙(特價)(304)"
type input "1299"
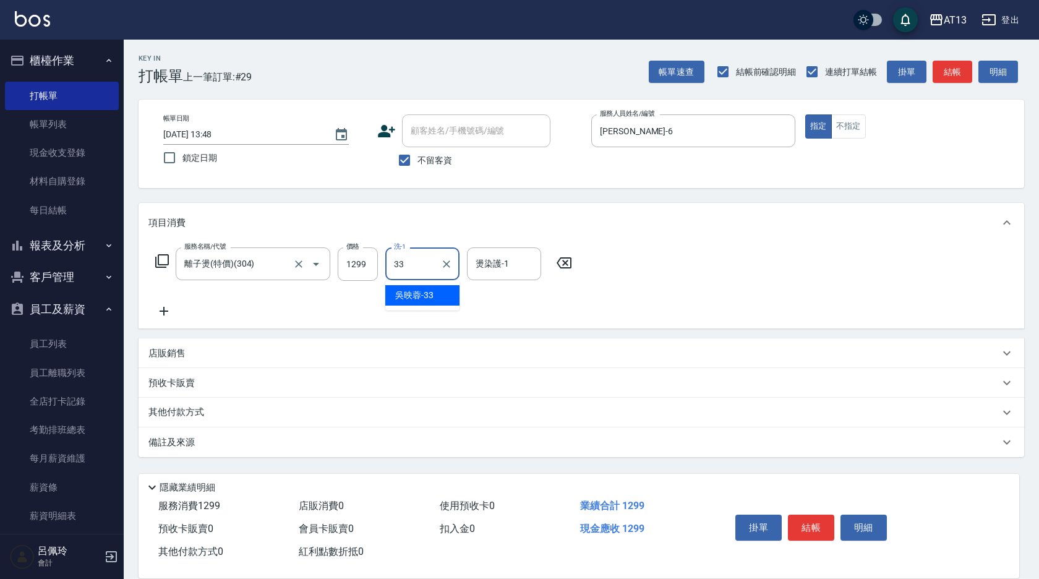
type input "[PERSON_NAME]-33"
drag, startPoint x: 808, startPoint y: 518, endPoint x: 801, endPoint y: 503, distance: 15.8
click at [808, 519] on button "結帳" at bounding box center [811, 528] width 46 height 26
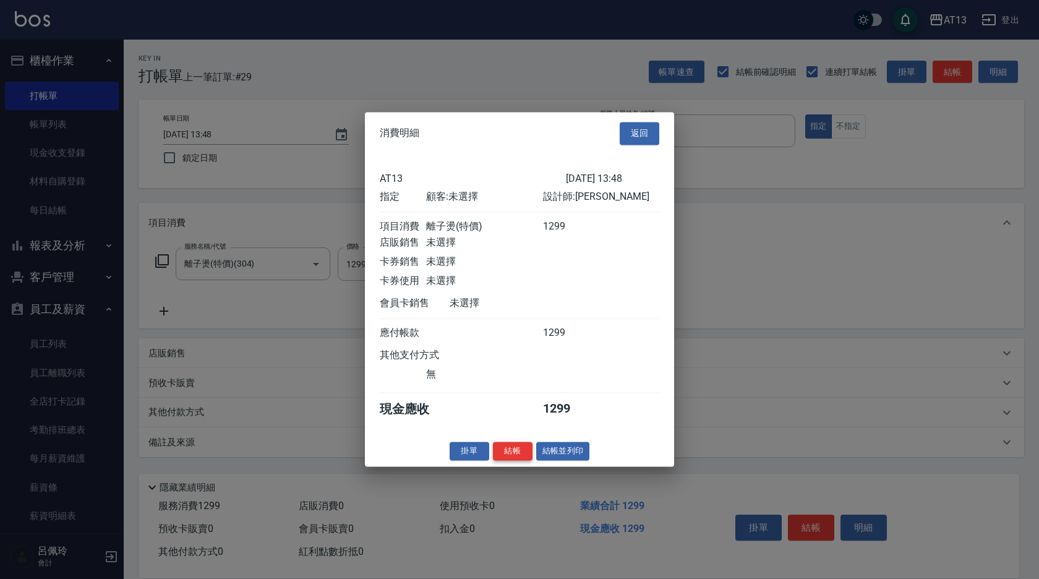
click at [511, 461] on button "結帳" at bounding box center [513, 451] width 40 height 19
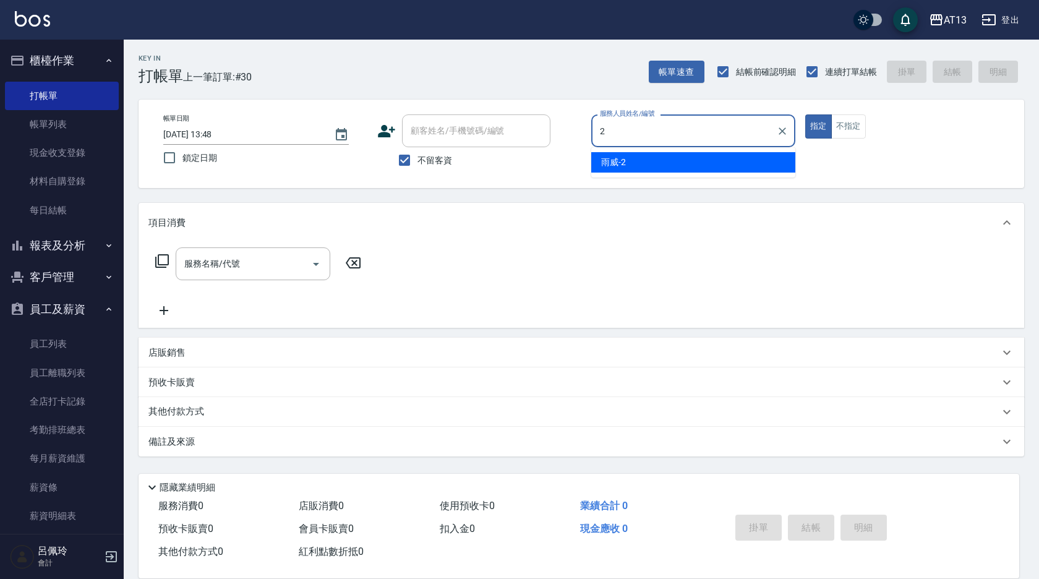
drag, startPoint x: 632, startPoint y: 164, endPoint x: 667, endPoint y: 163, distance: 35.3
click at [632, 164] on div "雨威 -2" at bounding box center [693, 162] width 204 height 20
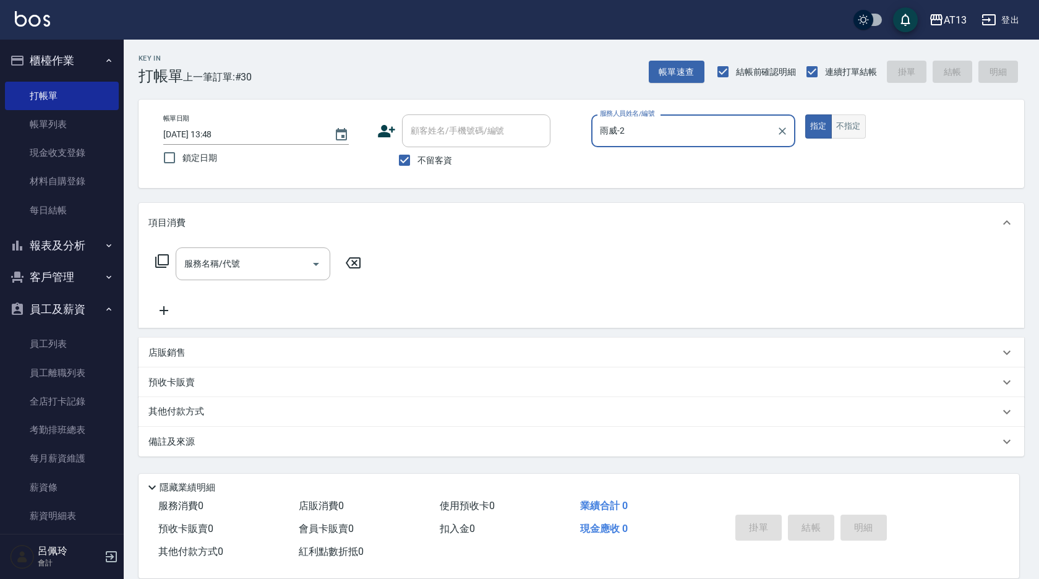
type input "雨威-2"
click at [849, 121] on button "不指定" at bounding box center [848, 126] width 35 height 24
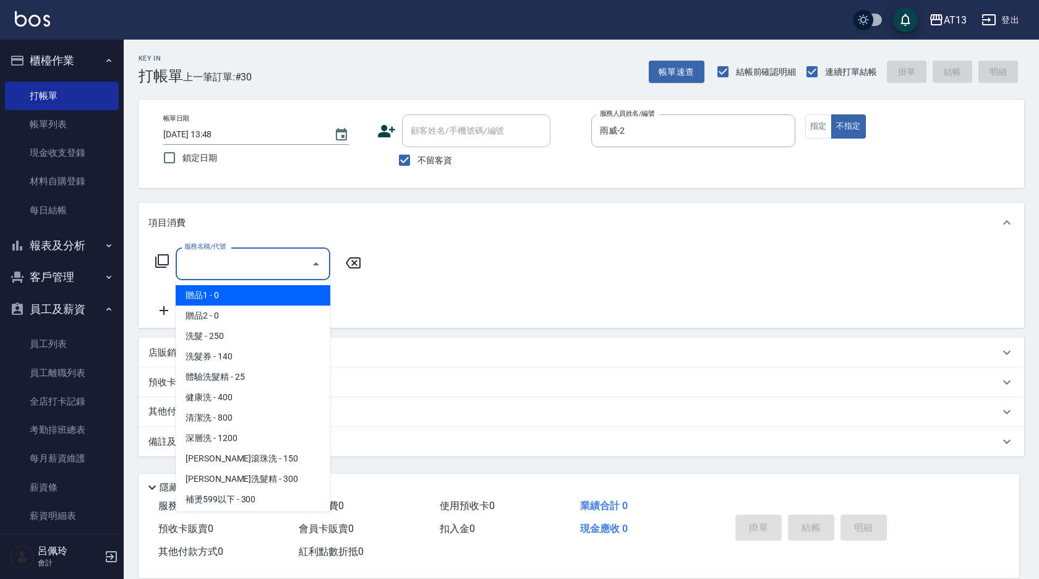
click at [267, 262] on input "服務名稱/代號" at bounding box center [243, 264] width 125 height 22
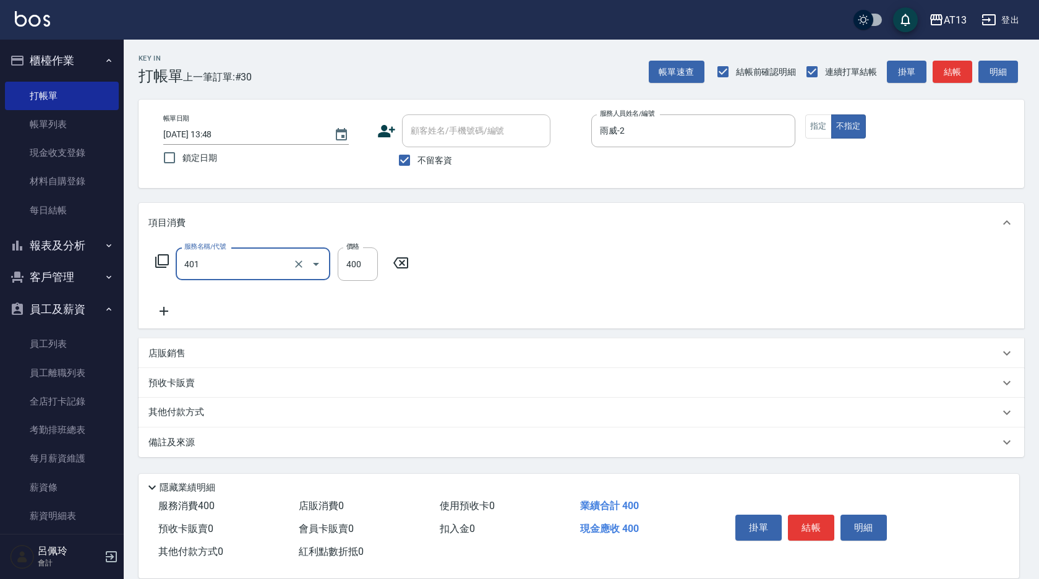
type input "剪髮(401)"
type input "150"
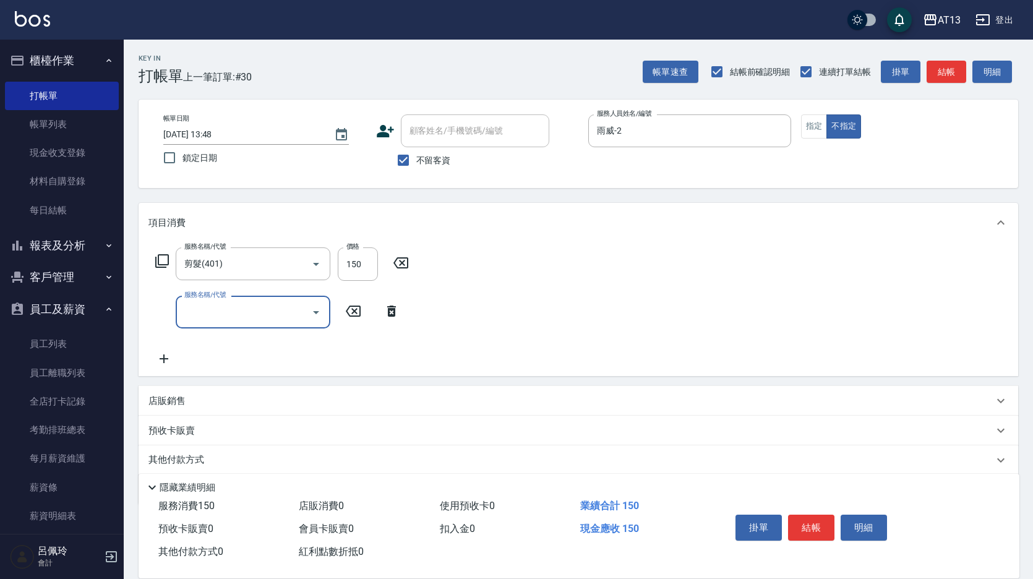
click at [518, 307] on div "服務名稱/代號 剪髮(401) 服務名稱/代號 價格 150 價格 服務名稱/代號 服務名稱/代號" at bounding box center [578, 309] width 879 height 134
click at [816, 515] on button "結帳" at bounding box center [811, 528] width 46 height 26
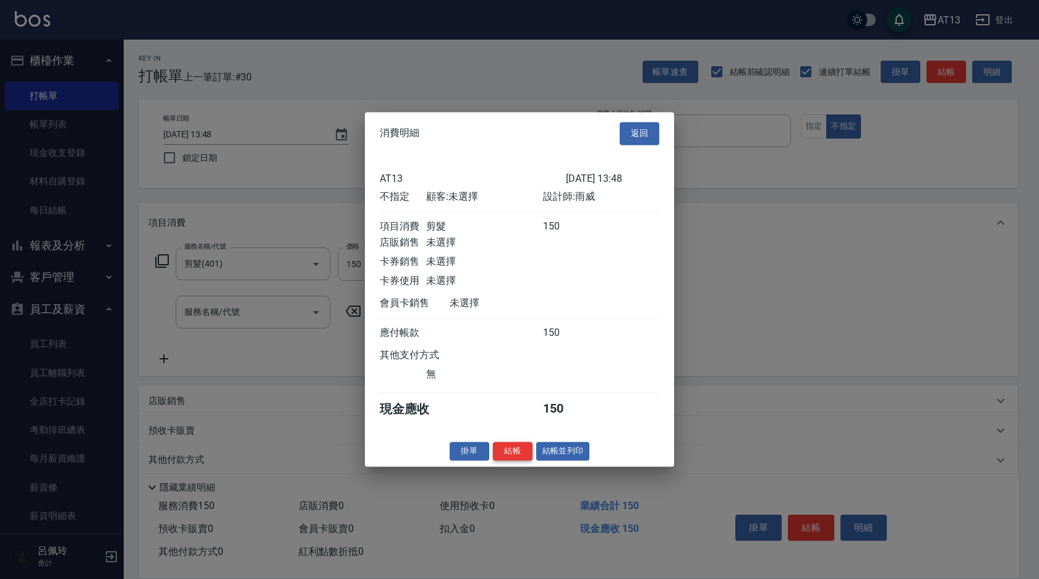
click at [521, 456] on button "結帳" at bounding box center [513, 451] width 40 height 19
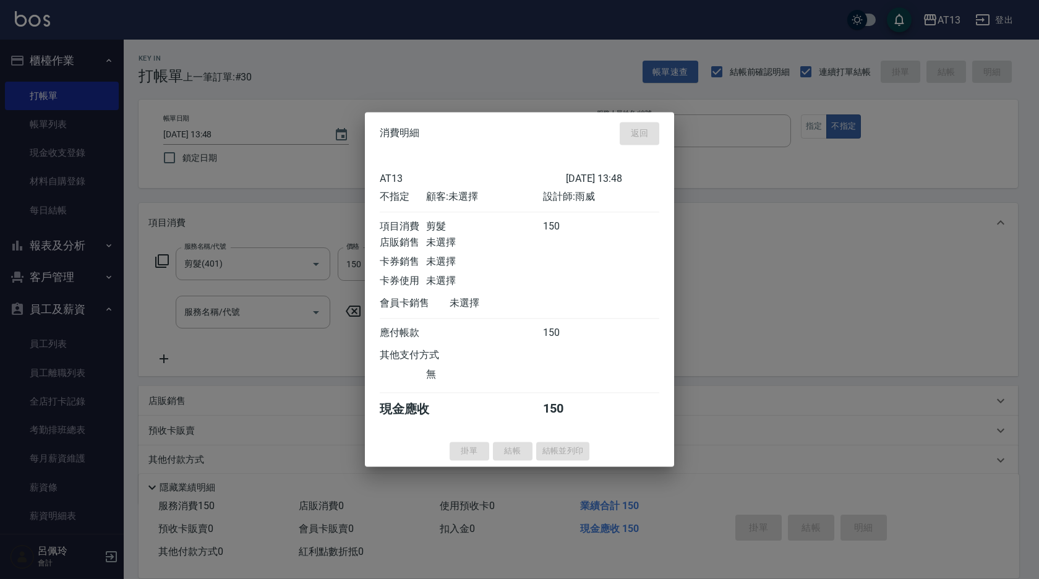
type input "[DATE] 14:15"
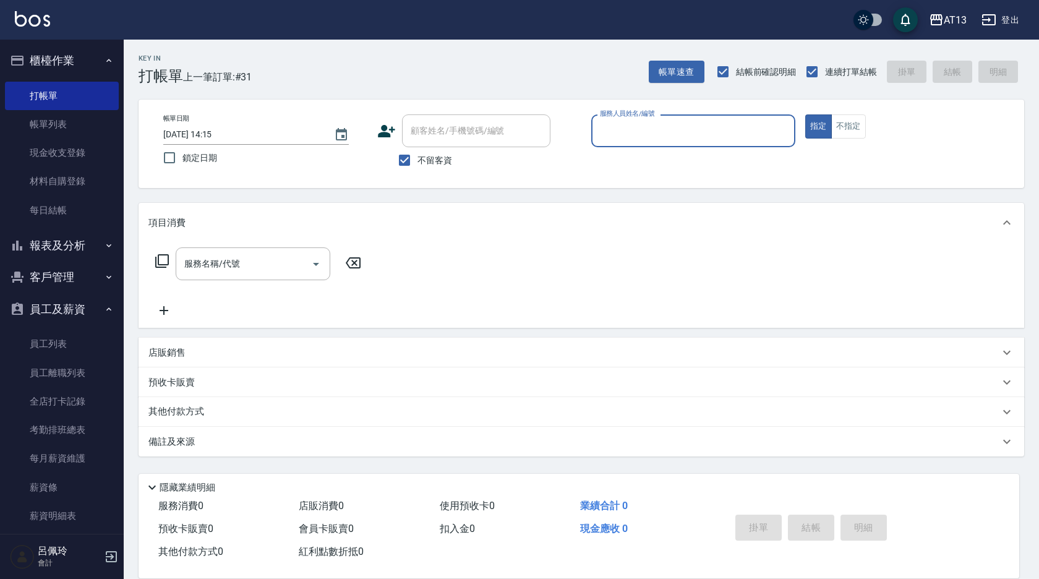
click at [630, 132] on input "服務人員姓名/編號" at bounding box center [693, 131] width 193 height 22
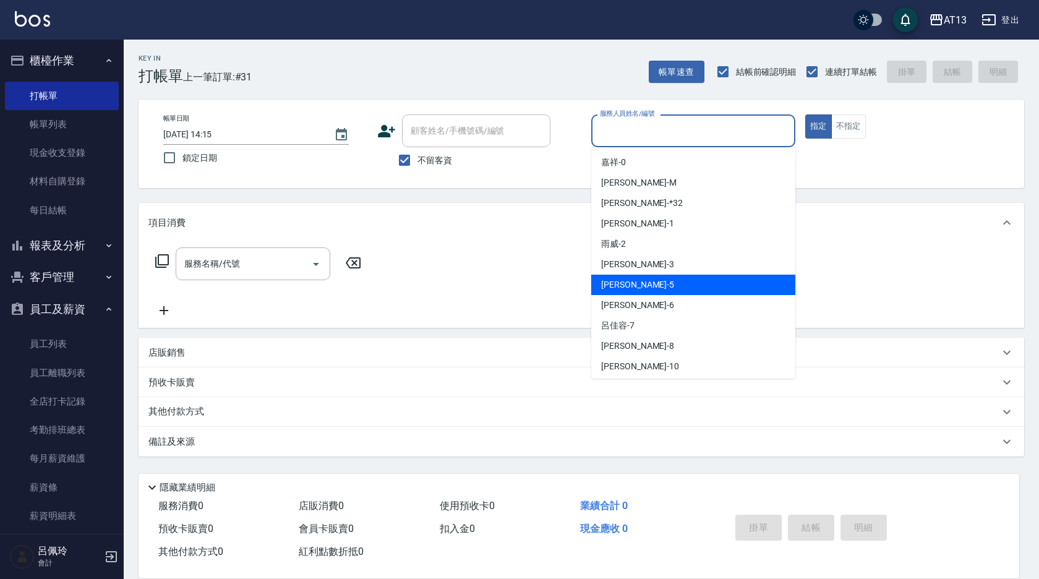
click at [644, 287] on div "[PERSON_NAME] -5" at bounding box center [693, 285] width 204 height 20
type input "[PERSON_NAME]-5"
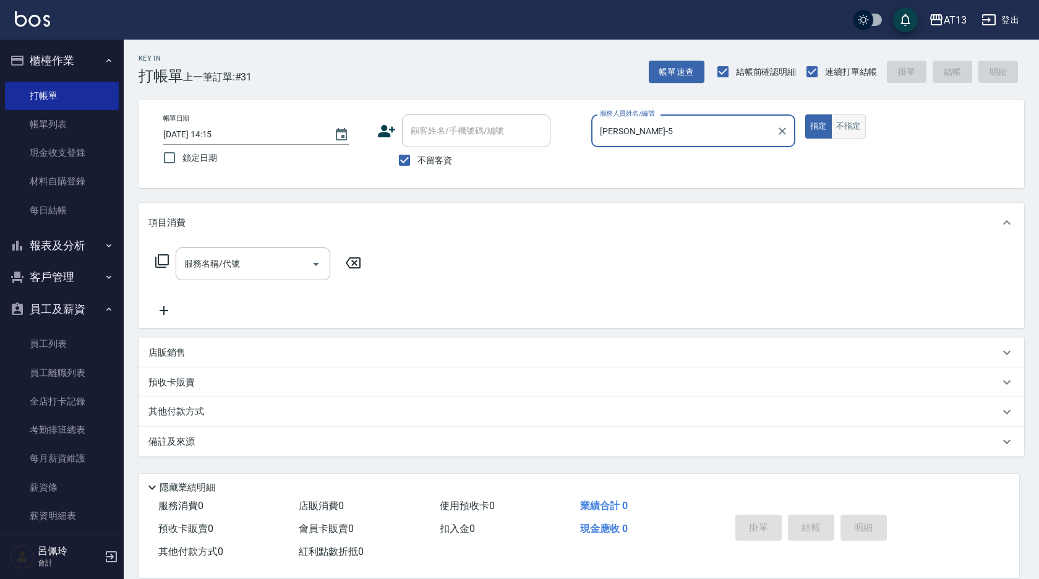
click at [841, 129] on button "不指定" at bounding box center [848, 126] width 35 height 24
click at [274, 269] on input "服務名稱/代號" at bounding box center [243, 264] width 125 height 22
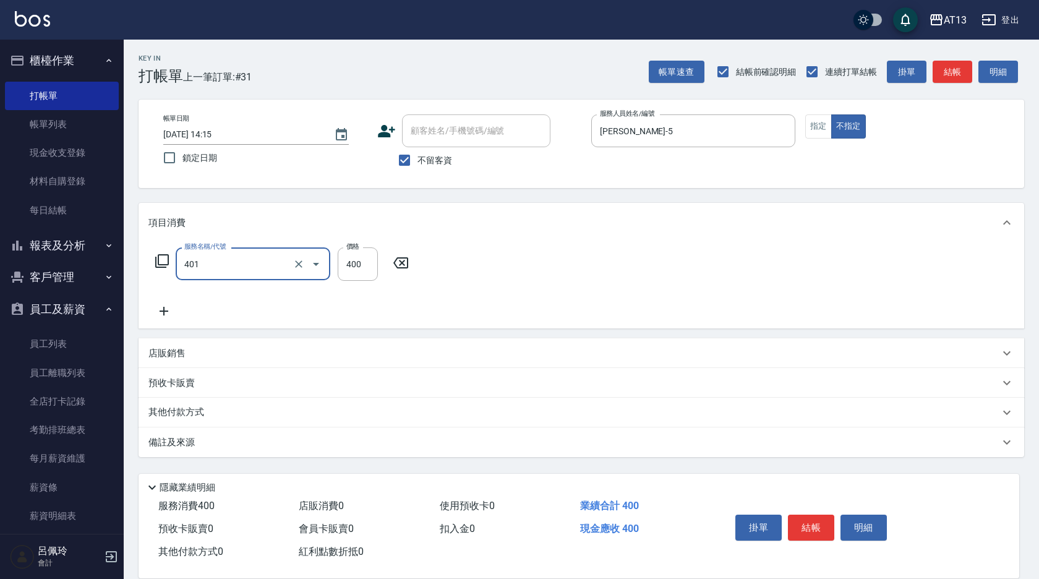
type input "剪髮(401)"
type input "150"
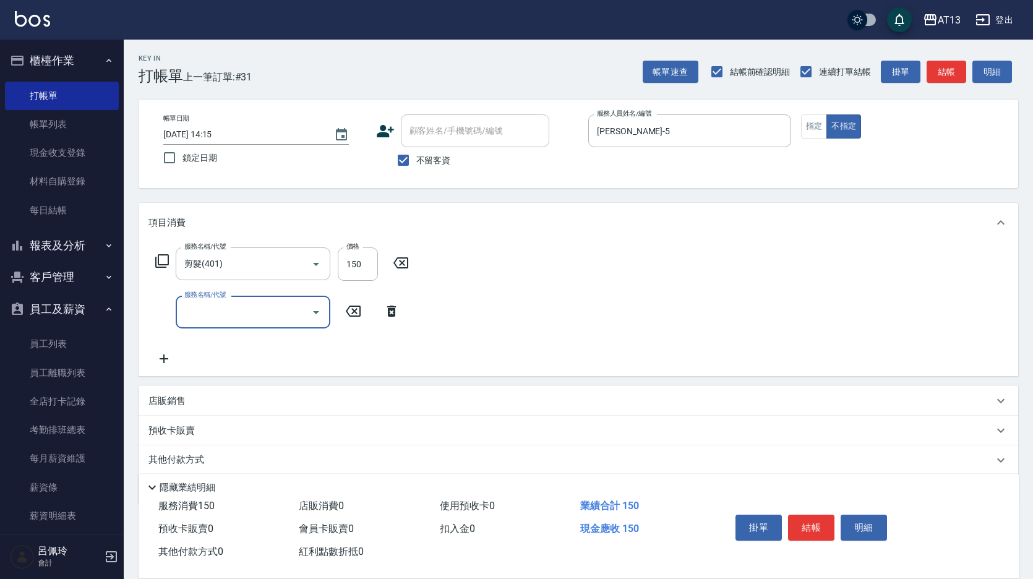
click at [826, 350] on div "服務名稱/代號 剪髮(401) 服務名稱/代號 價格 150 價格 服務名稱/代號 服務名稱/代號" at bounding box center [578, 309] width 879 height 134
click at [818, 523] on button "結帳" at bounding box center [811, 528] width 46 height 26
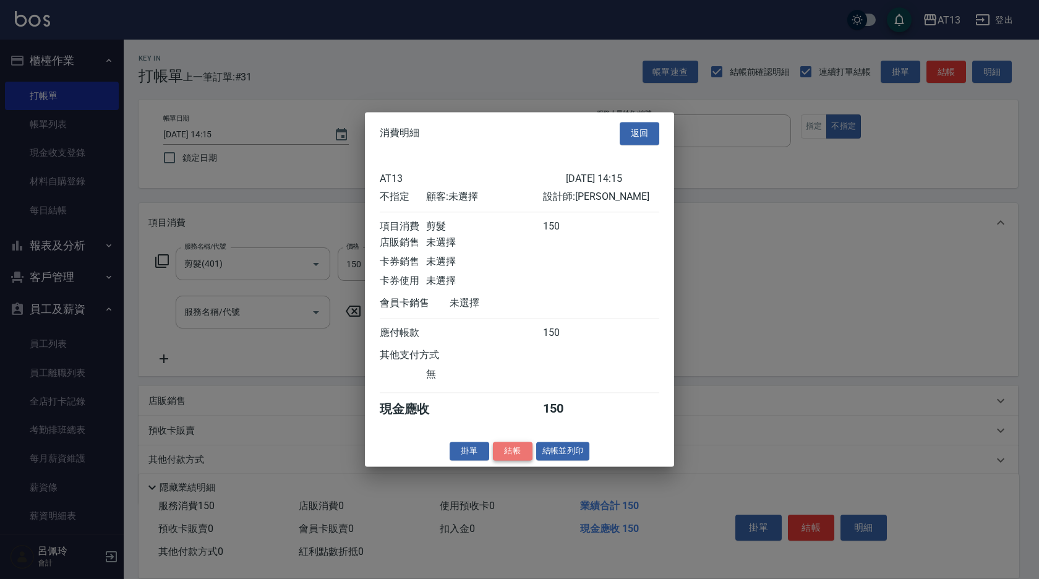
click at [515, 460] on button "結帳" at bounding box center [513, 451] width 40 height 19
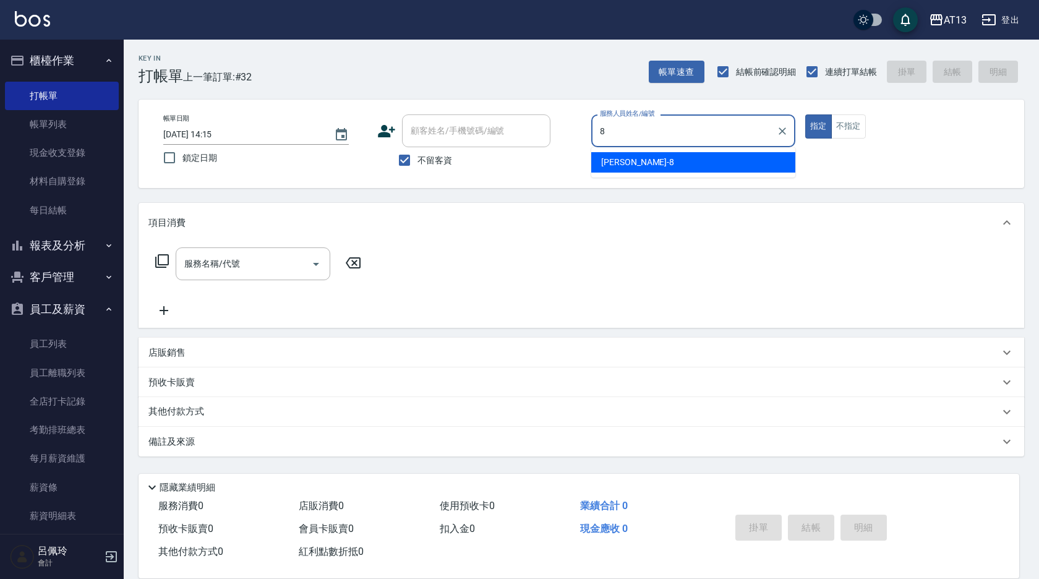
click at [623, 172] on div "[PERSON_NAME] -8" at bounding box center [693, 162] width 204 height 20
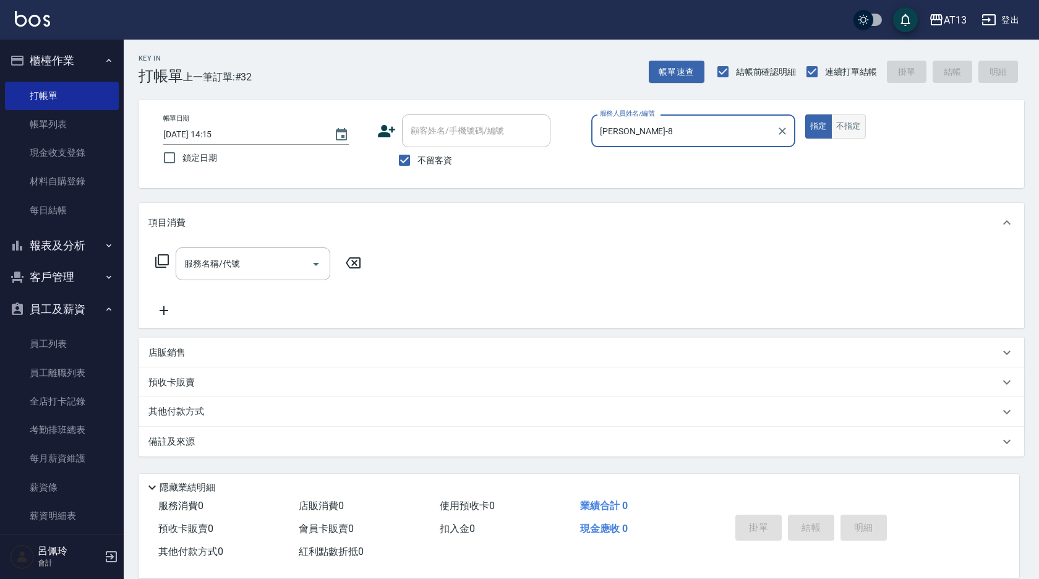
type input "[PERSON_NAME]-8"
click at [851, 134] on button "不指定" at bounding box center [848, 126] width 35 height 24
click at [241, 269] on input "服務名稱/代號" at bounding box center [243, 264] width 125 height 22
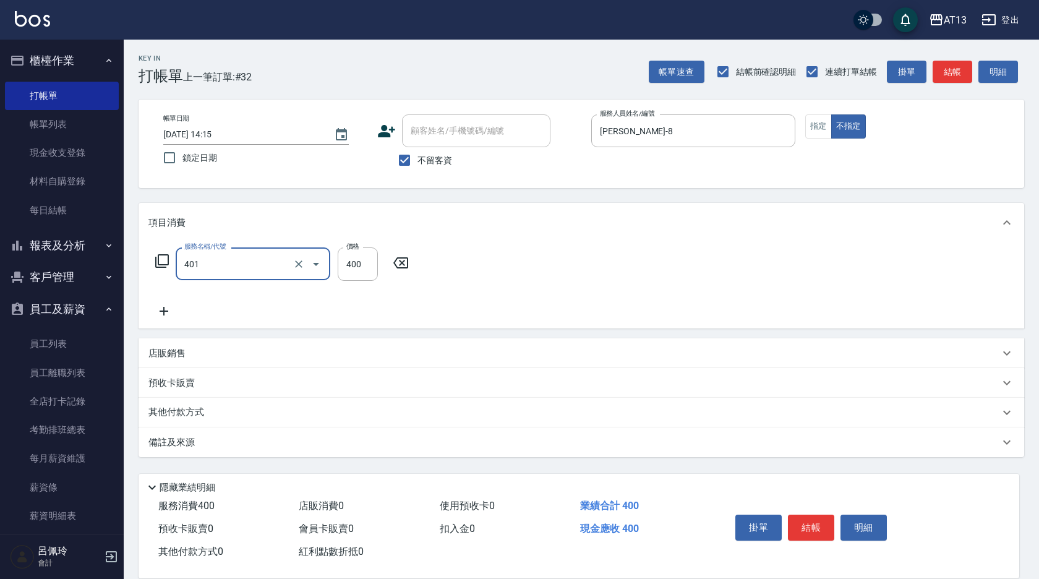
type input "剪髮(401)"
type input "200"
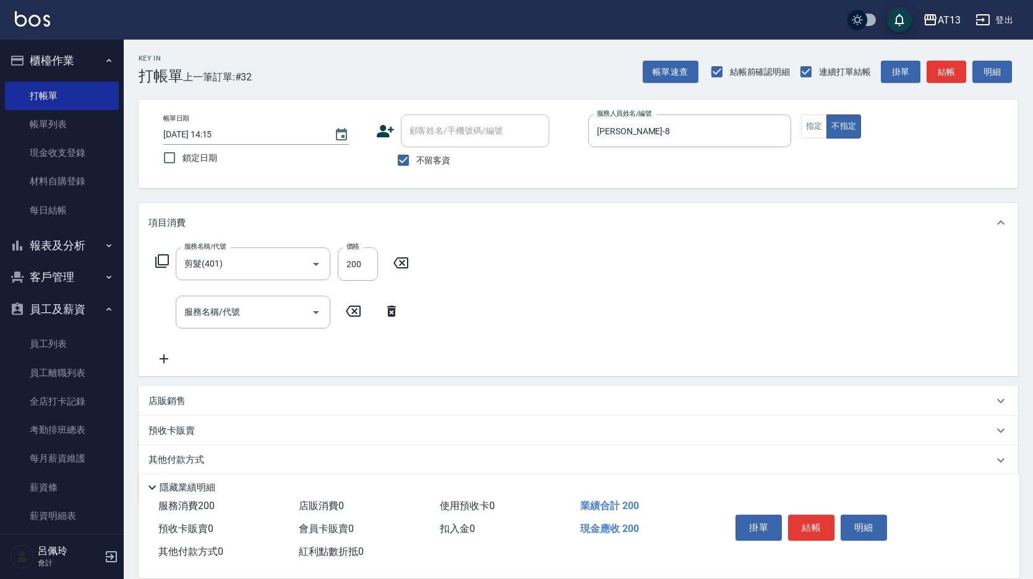
drag, startPoint x: 693, startPoint y: 349, endPoint x: 813, endPoint y: 505, distance: 196.7
click at [696, 356] on div "服務名稱/代號 剪髮(401) 服務名稱/代號 價格 200 價格 服務名稱/代號 服務名稱/代號" at bounding box center [578, 309] width 879 height 134
click at [810, 525] on button "結帳" at bounding box center [811, 528] width 46 height 26
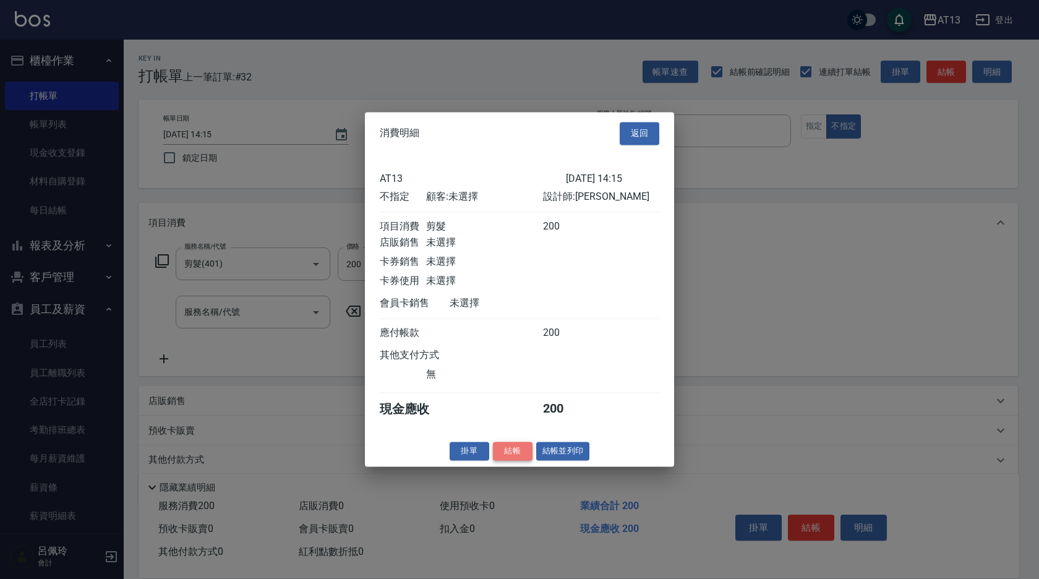
click at [518, 460] on button "結帳" at bounding box center [513, 451] width 40 height 19
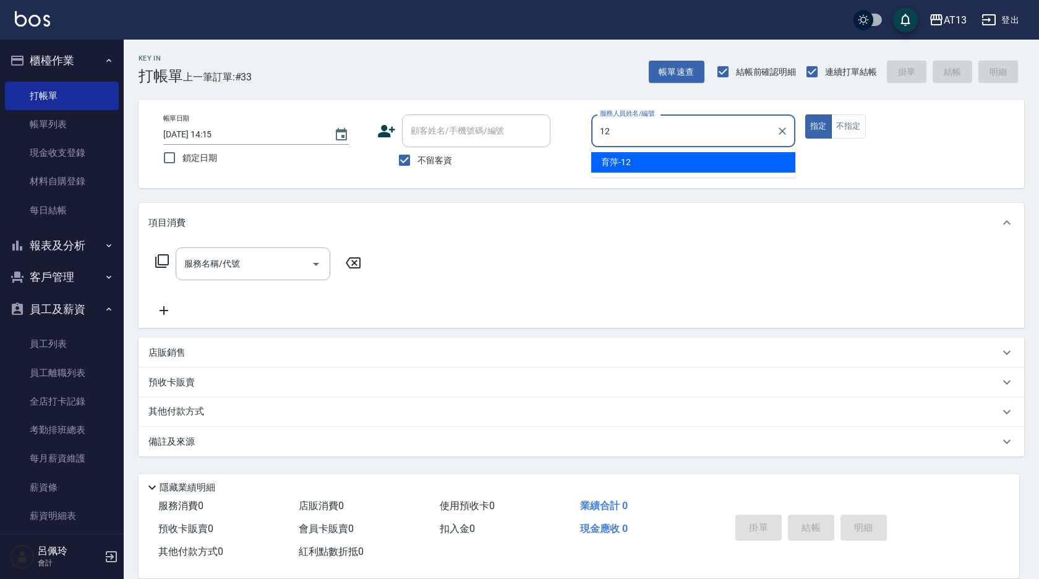
click at [696, 161] on div "育萍 -12" at bounding box center [693, 162] width 204 height 20
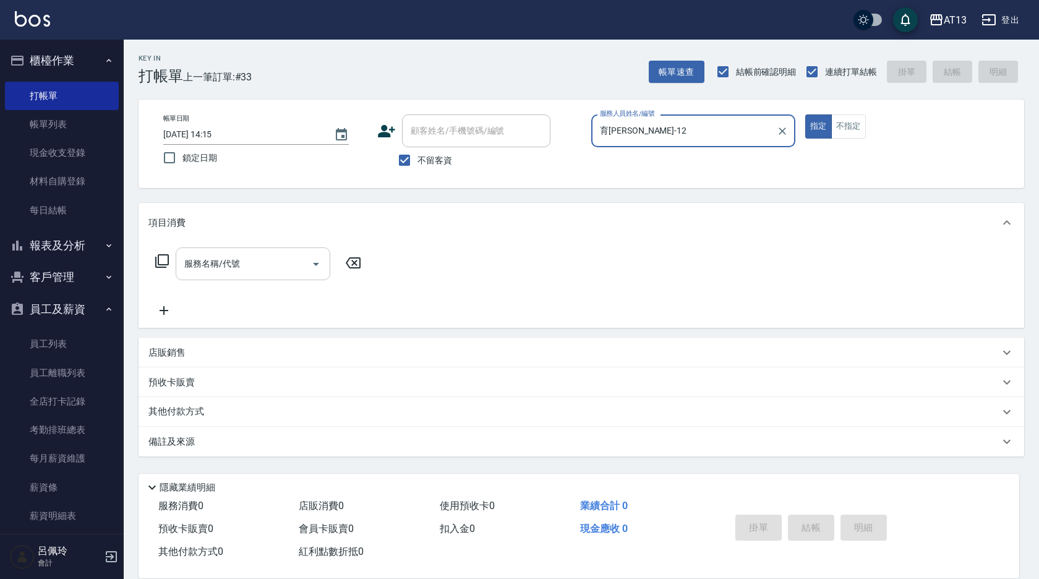
type input "育[PERSON_NAME]-12"
click at [271, 262] on input "服務名稱/代號" at bounding box center [243, 264] width 125 height 22
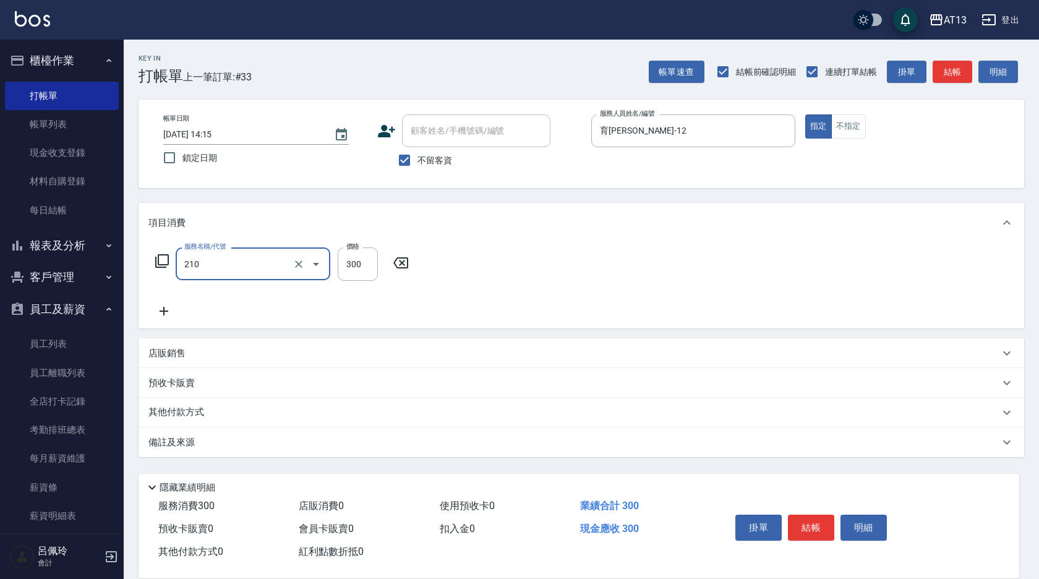
type input "[PERSON_NAME]洗髮精(210)"
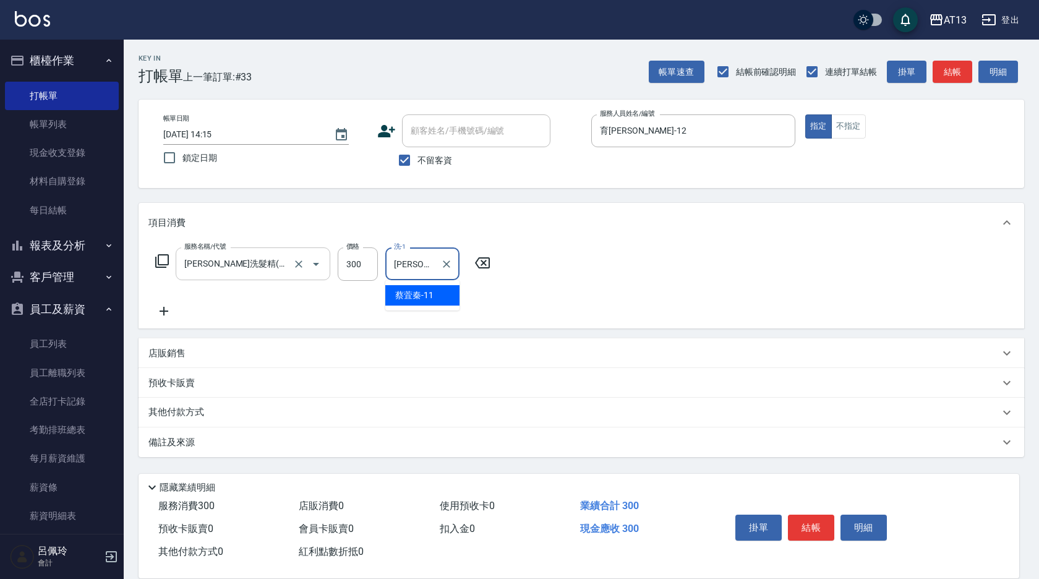
type input "[PERSON_NAME]-11"
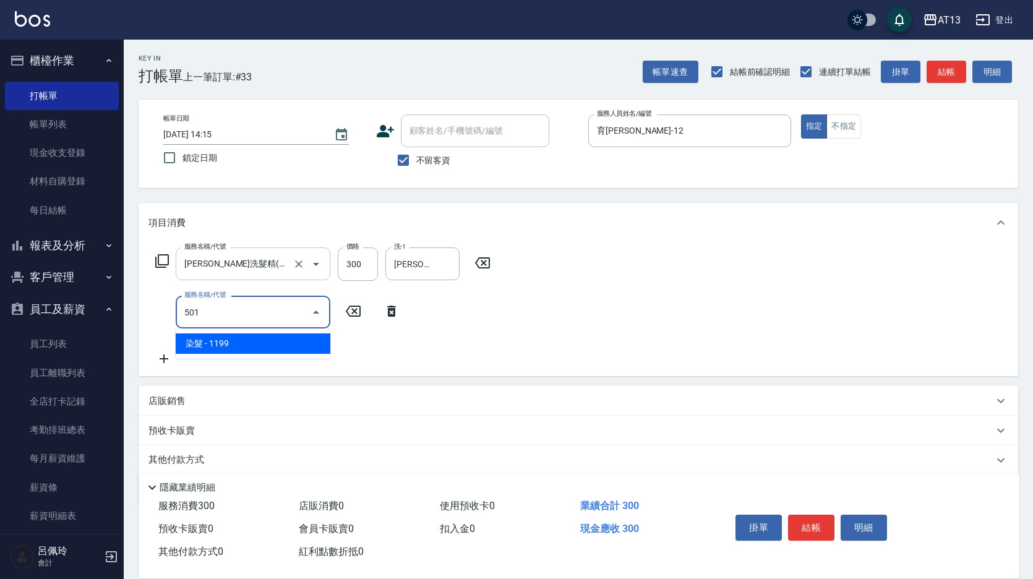
type input "染髮(501)"
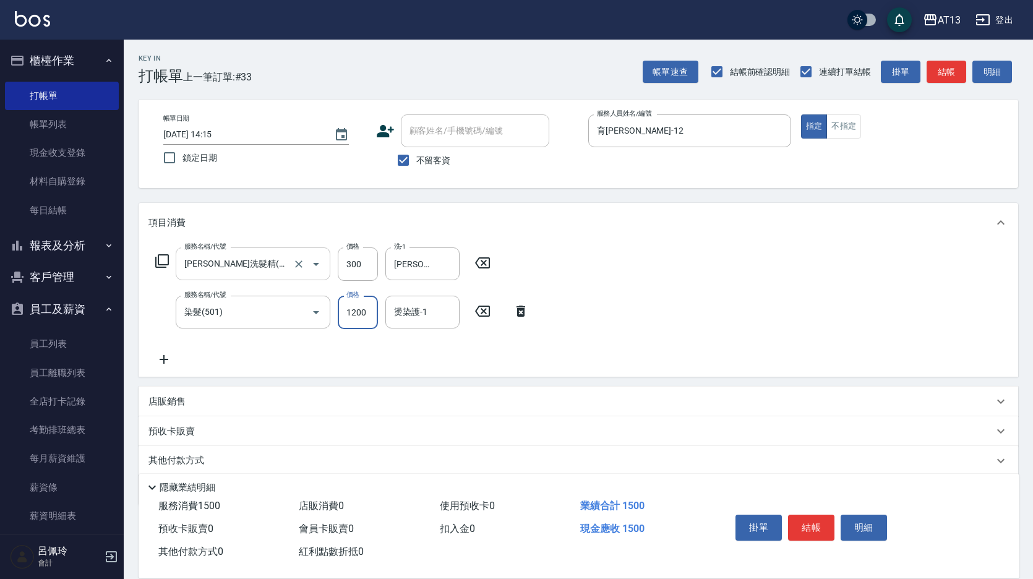
type input "1200"
type input "[PERSON_NAME]-1"
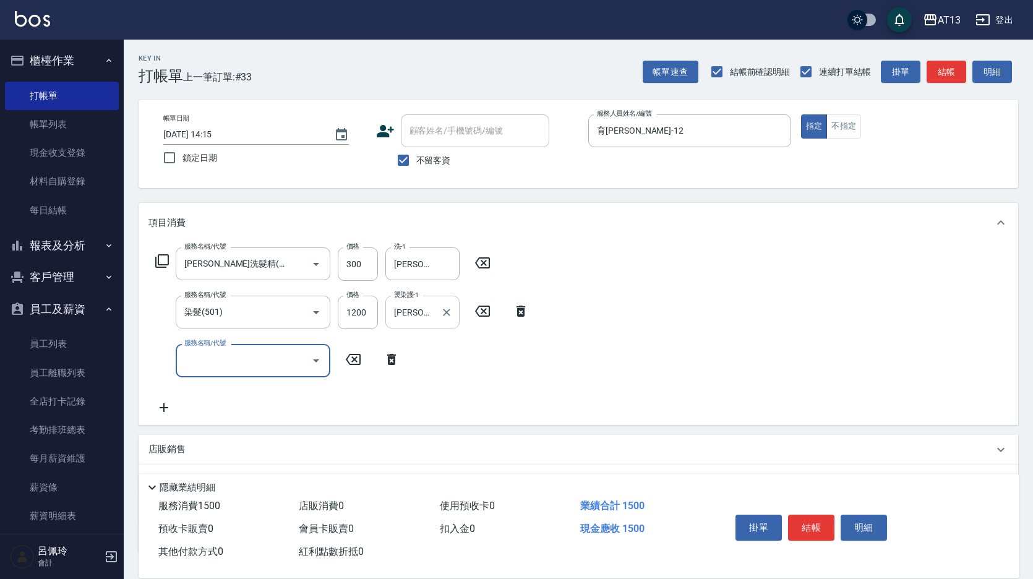
click at [450, 314] on icon "Clear" at bounding box center [446, 312] width 12 height 12
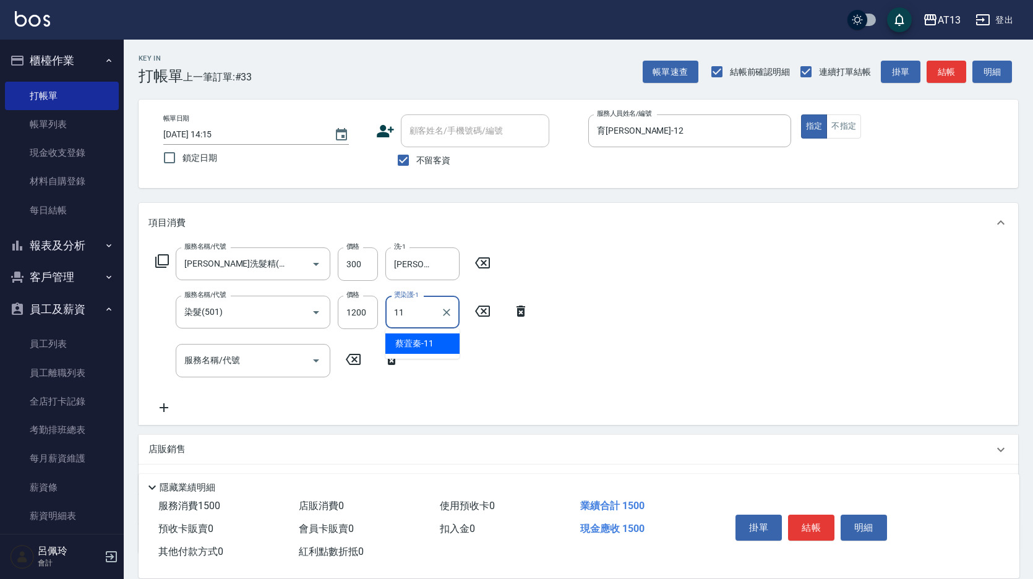
type input "[PERSON_NAME]-11"
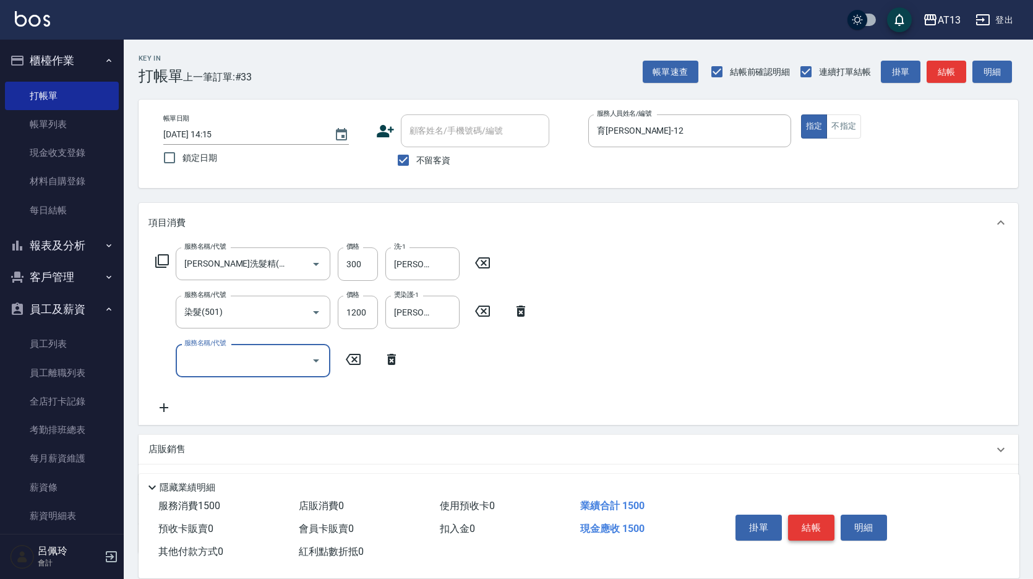
click at [819, 519] on button "結帳" at bounding box center [811, 528] width 46 height 26
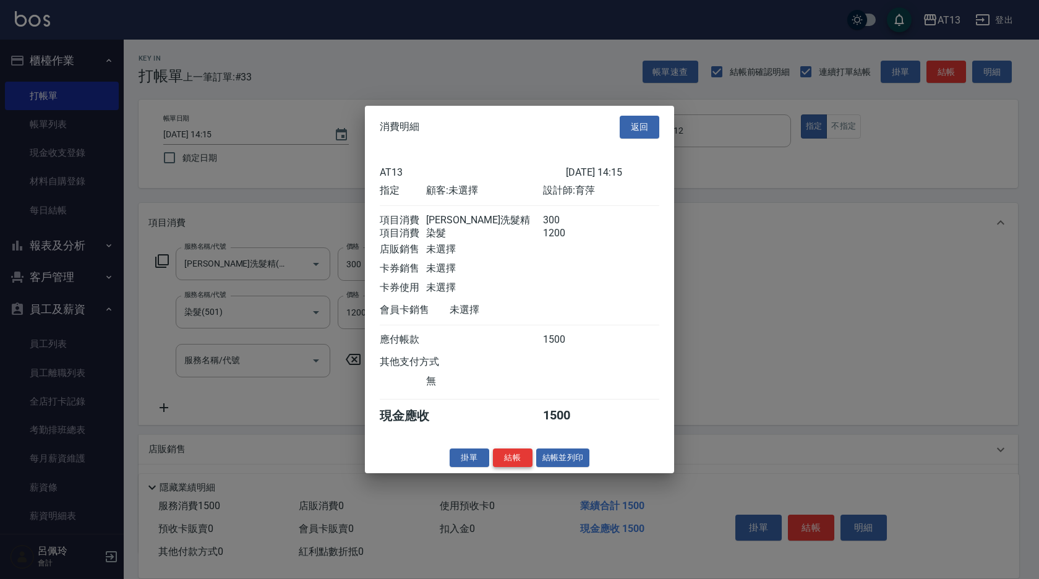
click at [515, 467] on button "結帳" at bounding box center [513, 457] width 40 height 19
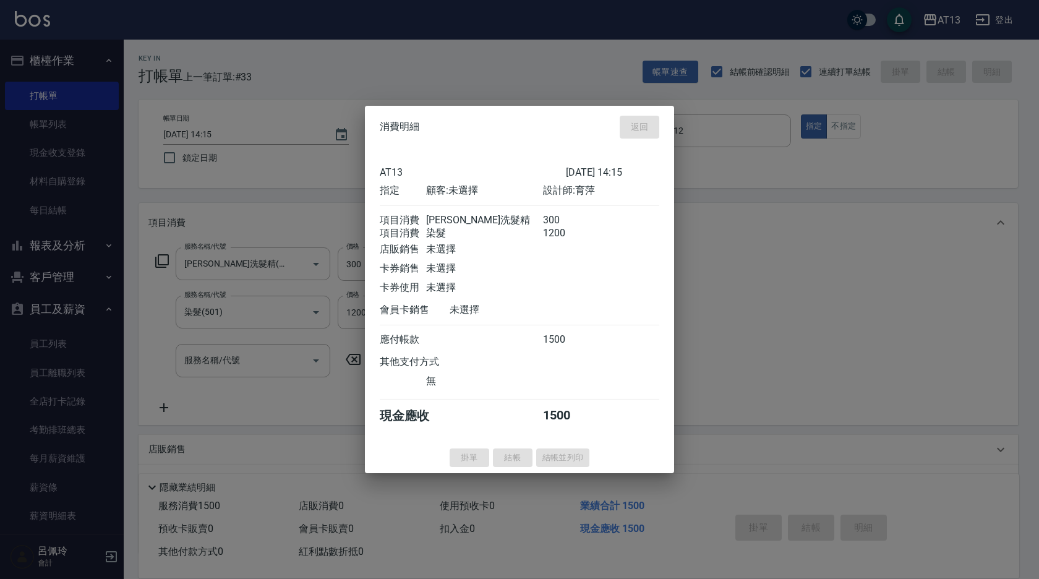
type input "[DATE] 14:16"
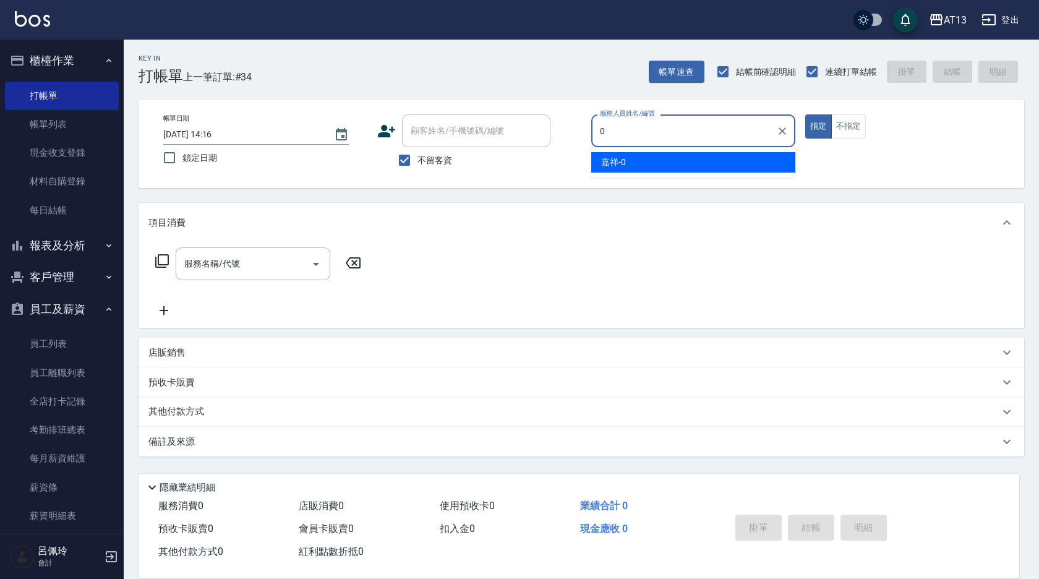
click at [635, 158] on div "嘉祥 -0" at bounding box center [693, 162] width 204 height 20
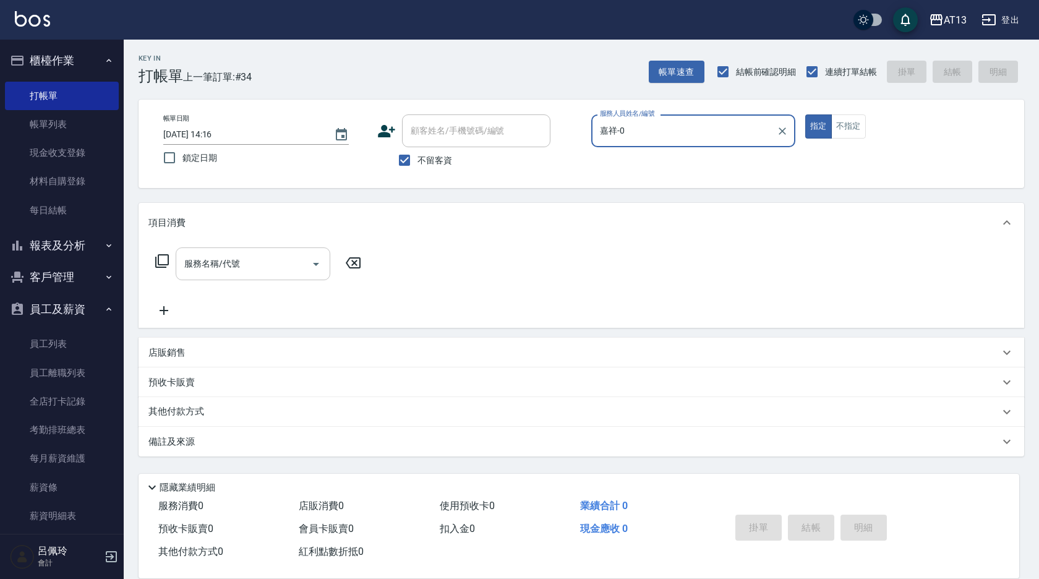
type input "嘉祥-0"
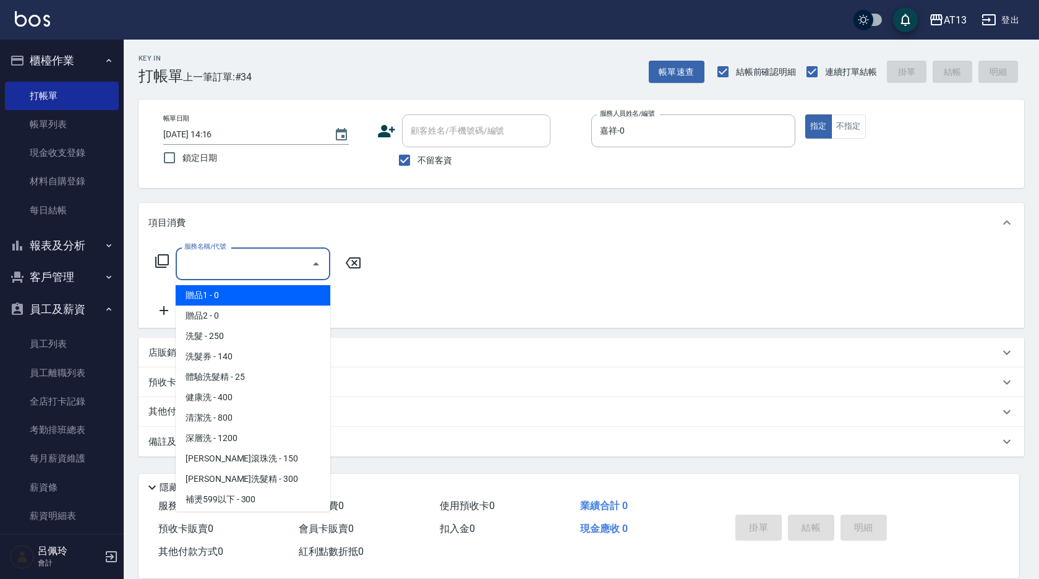
click at [270, 263] on input "服務名稱/代號" at bounding box center [243, 264] width 125 height 22
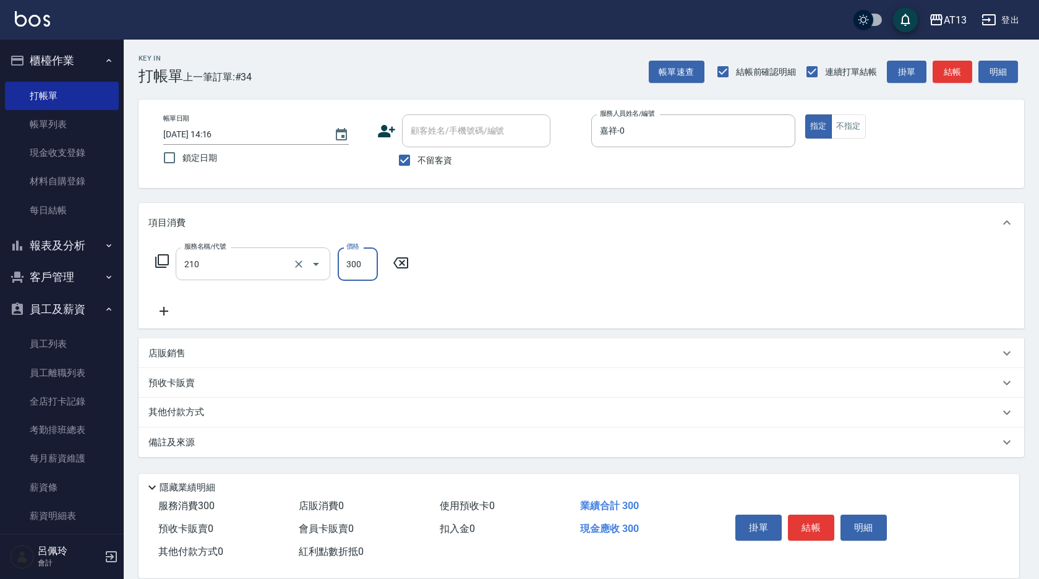
type input "[PERSON_NAME]洗髮精(210)"
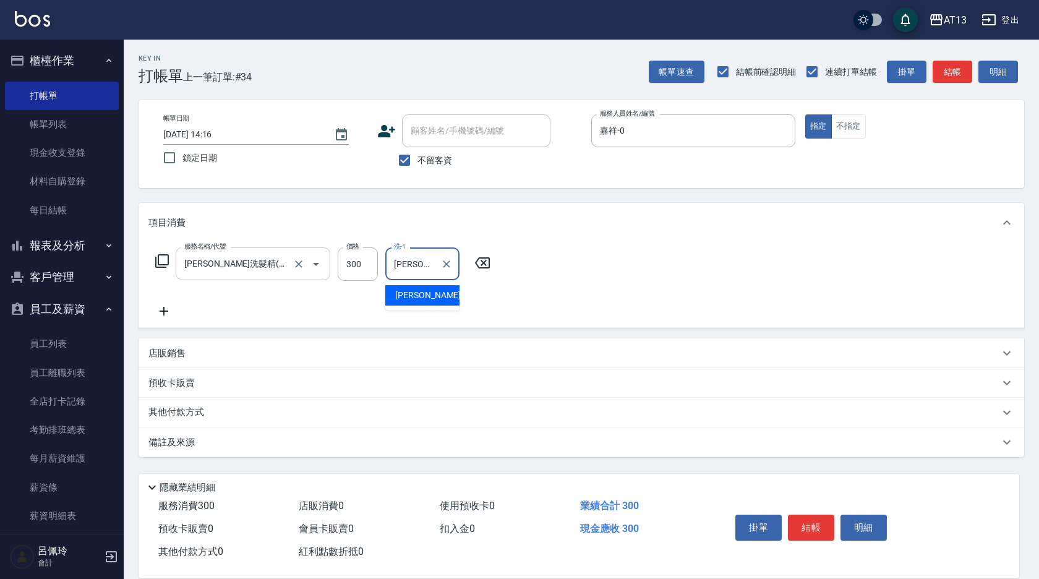
type input "[PERSON_NAME]-29"
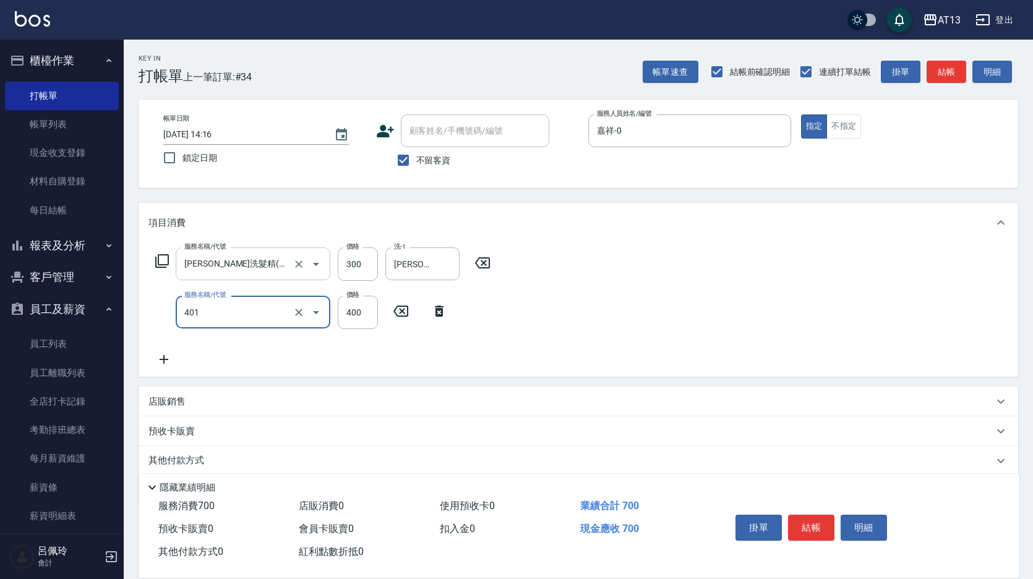
type input "剪髮(401)"
drag, startPoint x: 664, startPoint y: 330, endPoint x: 776, endPoint y: 495, distance: 200.3
click at [664, 333] on div "服務名稱/代號 [PERSON_NAME]洗髮精(210) 服務名稱/代號 價格 300 價格 洗-1 [PERSON_NAME]-29 洗-1 服務名稱/代…" at bounding box center [578, 309] width 879 height 134
drag, startPoint x: 807, startPoint y: 526, endPoint x: 777, endPoint y: 510, distance: 34.0
click at [806, 526] on button "結帳" at bounding box center [811, 528] width 46 height 26
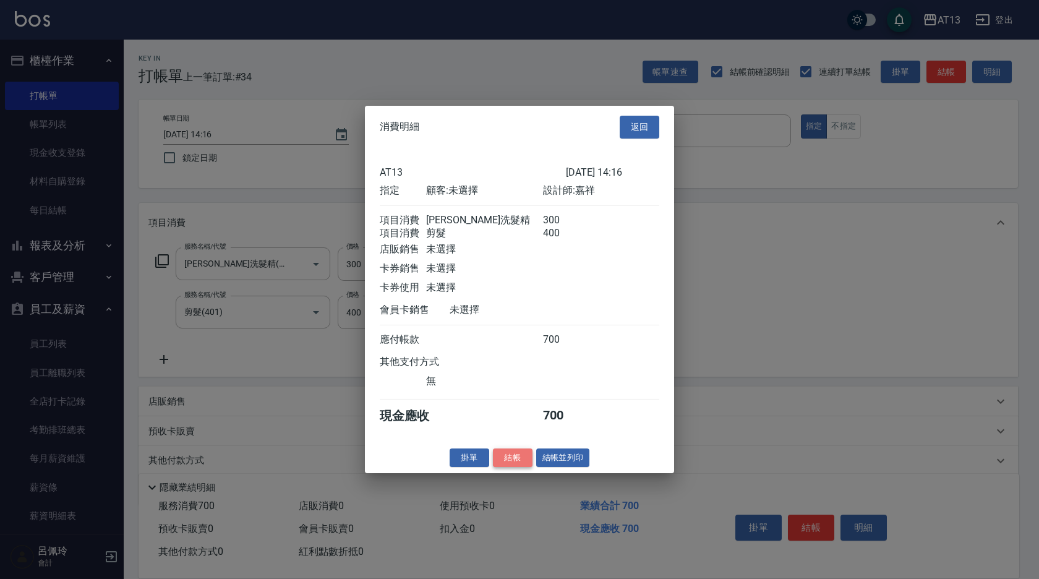
click at [519, 464] on button "結帳" at bounding box center [513, 457] width 40 height 19
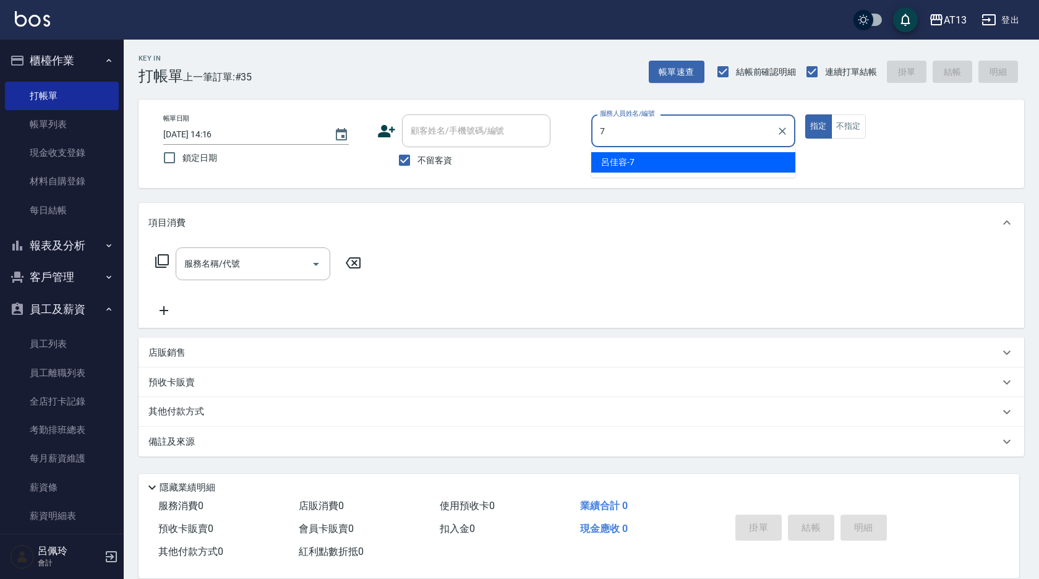
click at [634, 163] on span "[PERSON_NAME]-7" at bounding box center [617, 162] width 33 height 13
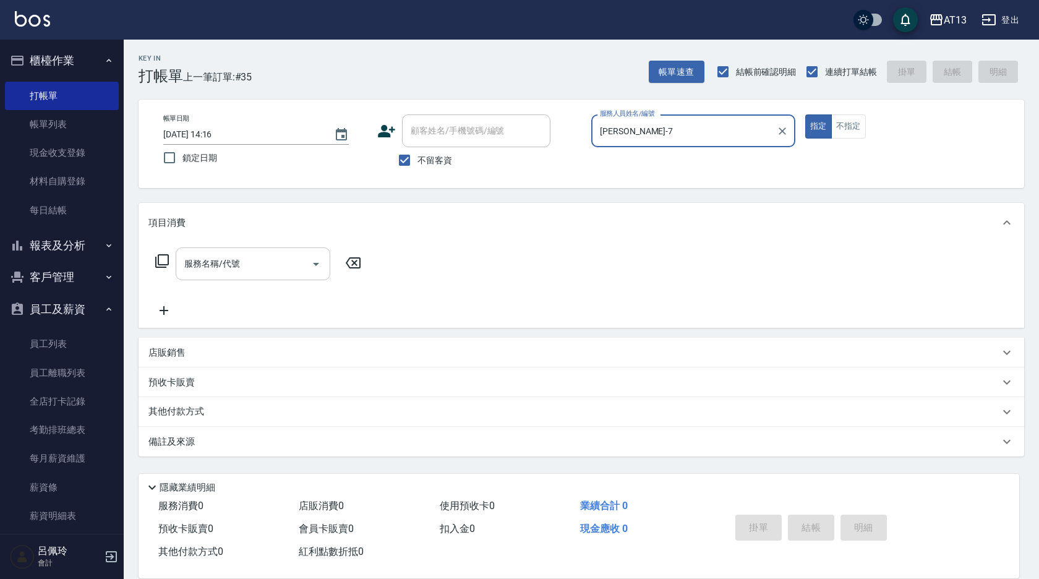
type input "[PERSON_NAME]-7"
click at [278, 270] on input "服務名稱/代號" at bounding box center [243, 264] width 125 height 22
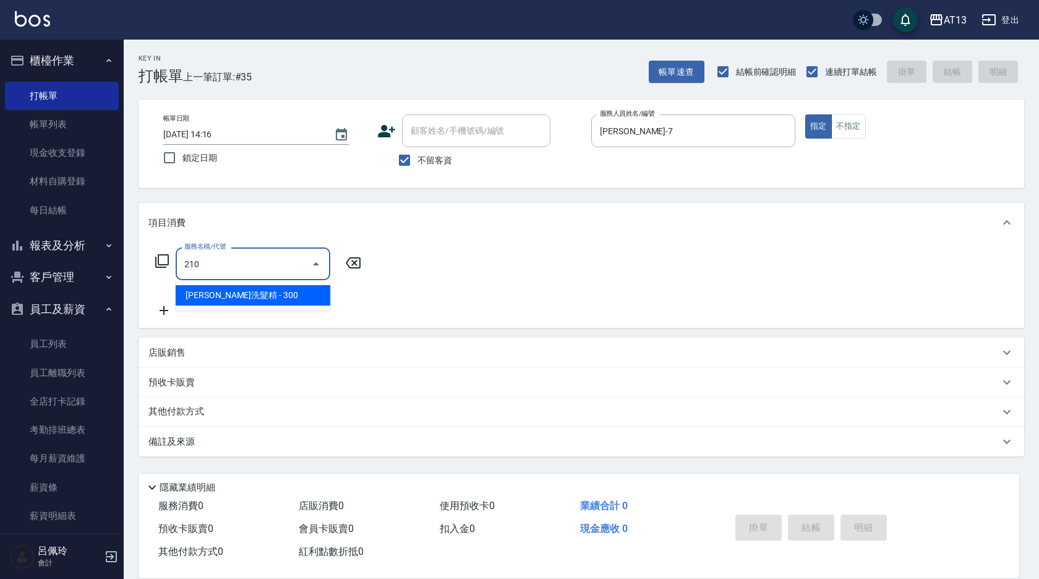
type input "[PERSON_NAME]洗髮精(210)"
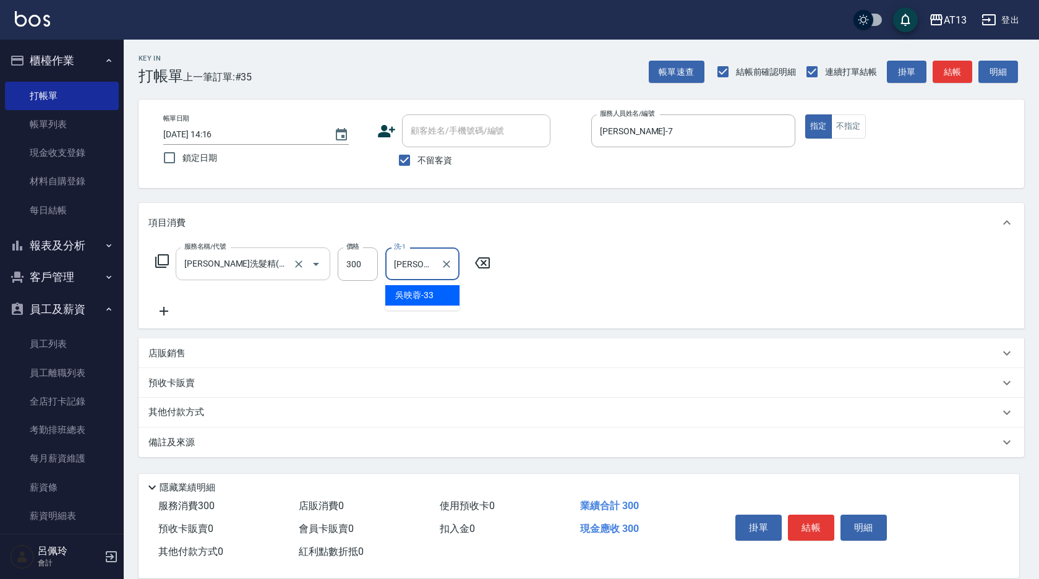
type input "[PERSON_NAME]-33"
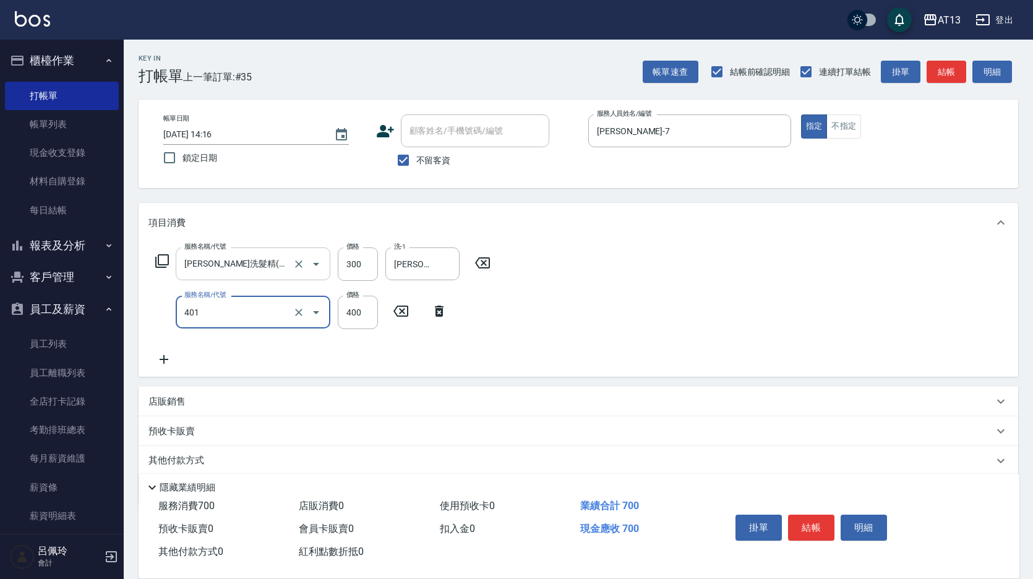
type input "剪髮(401)"
type input "300"
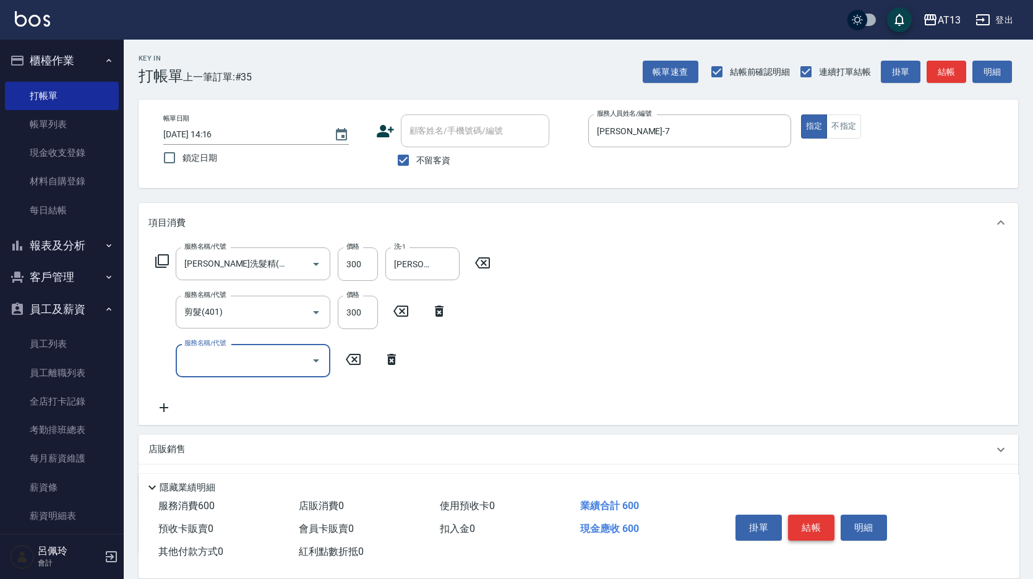
click at [816, 525] on button "結帳" at bounding box center [811, 528] width 46 height 26
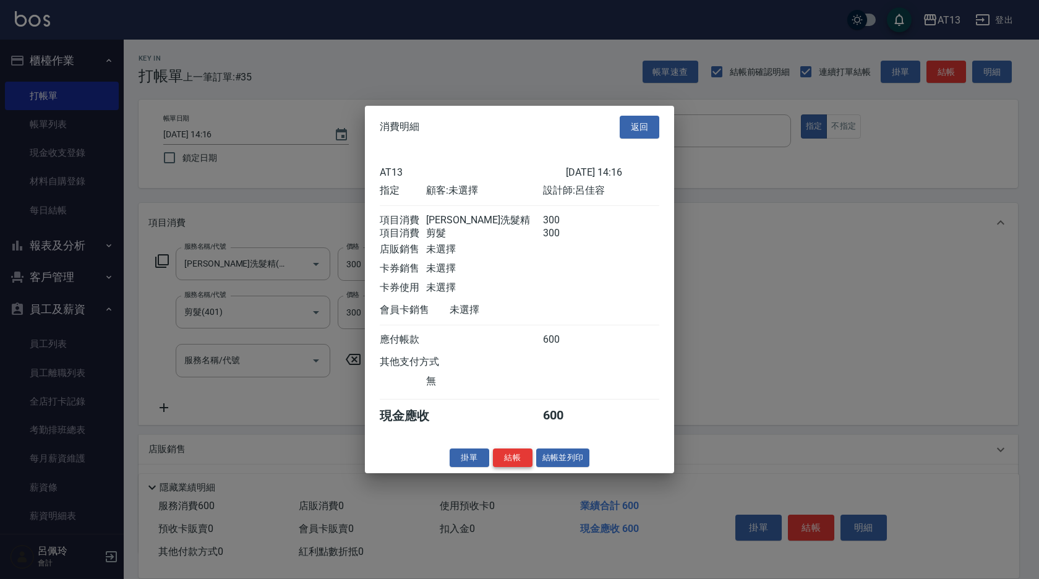
click at [513, 467] on button "結帳" at bounding box center [513, 457] width 40 height 19
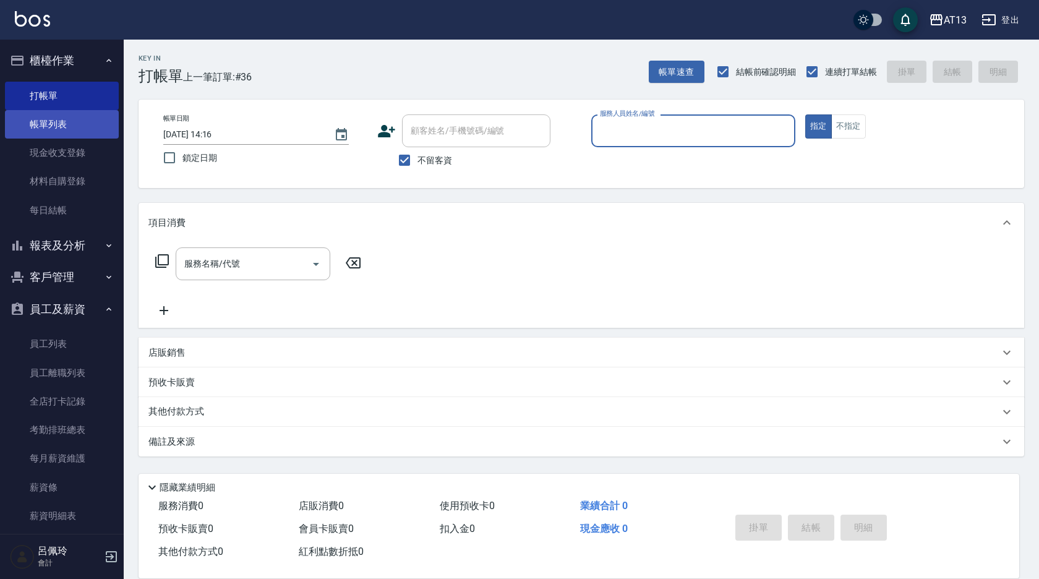
click at [61, 135] on link "帳單列表" at bounding box center [62, 124] width 114 height 28
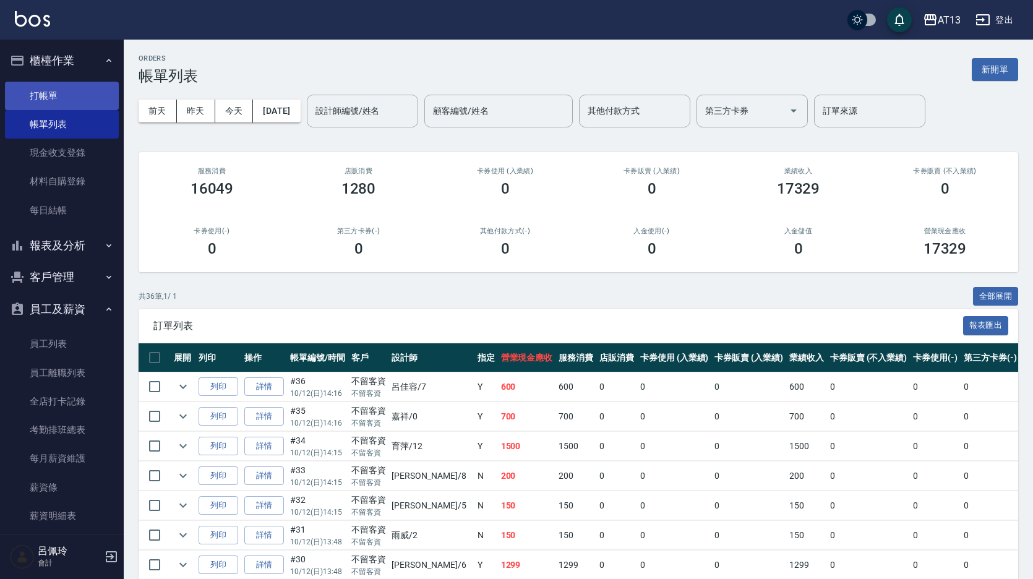
click at [32, 98] on link "打帳單" at bounding box center [62, 96] width 114 height 28
